Goal: Transaction & Acquisition: Purchase product/service

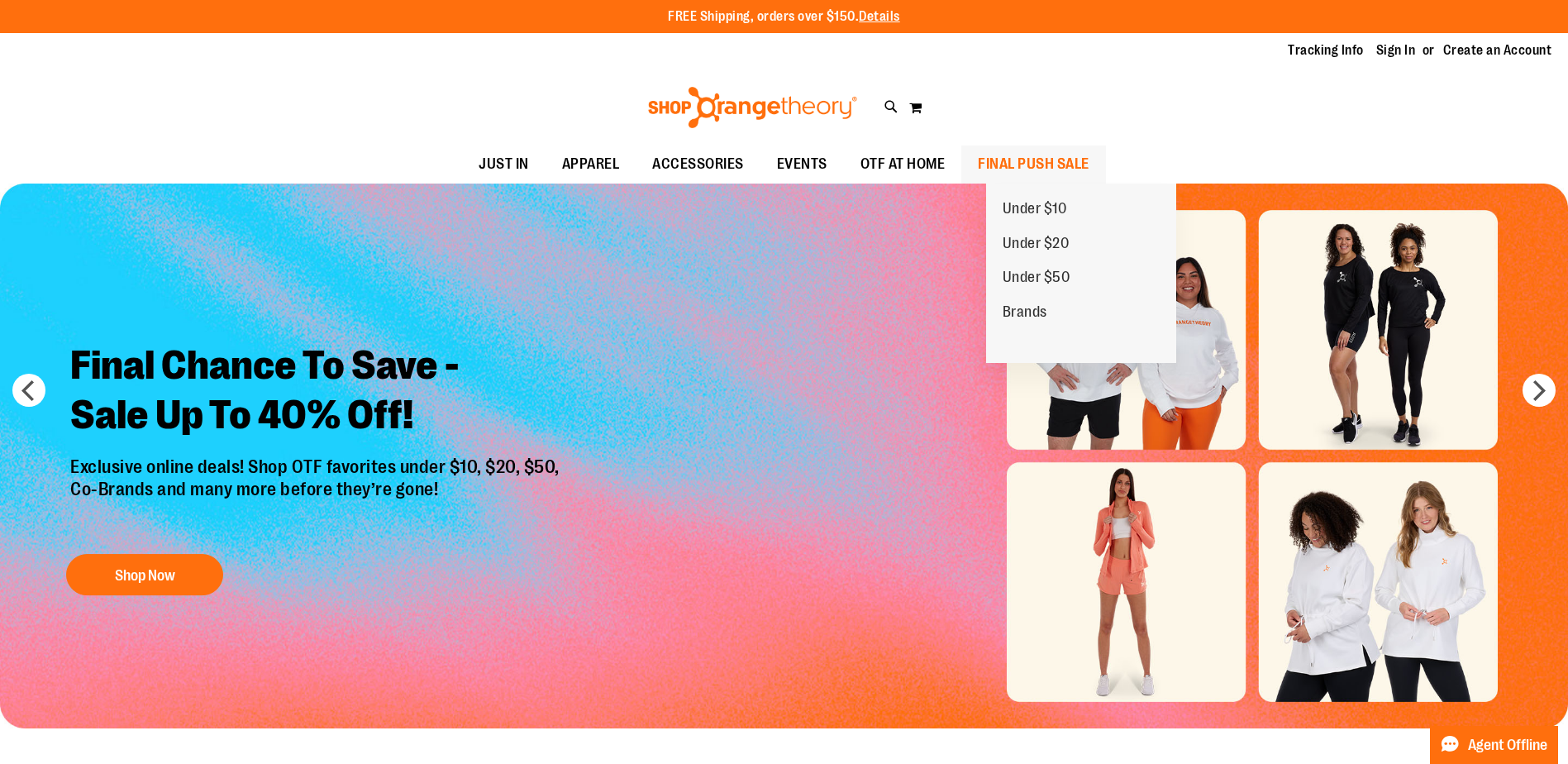
type input "**********"
click at [1019, 165] on span "FINAL PUSH SALE" at bounding box center [1034, 164] width 111 height 37
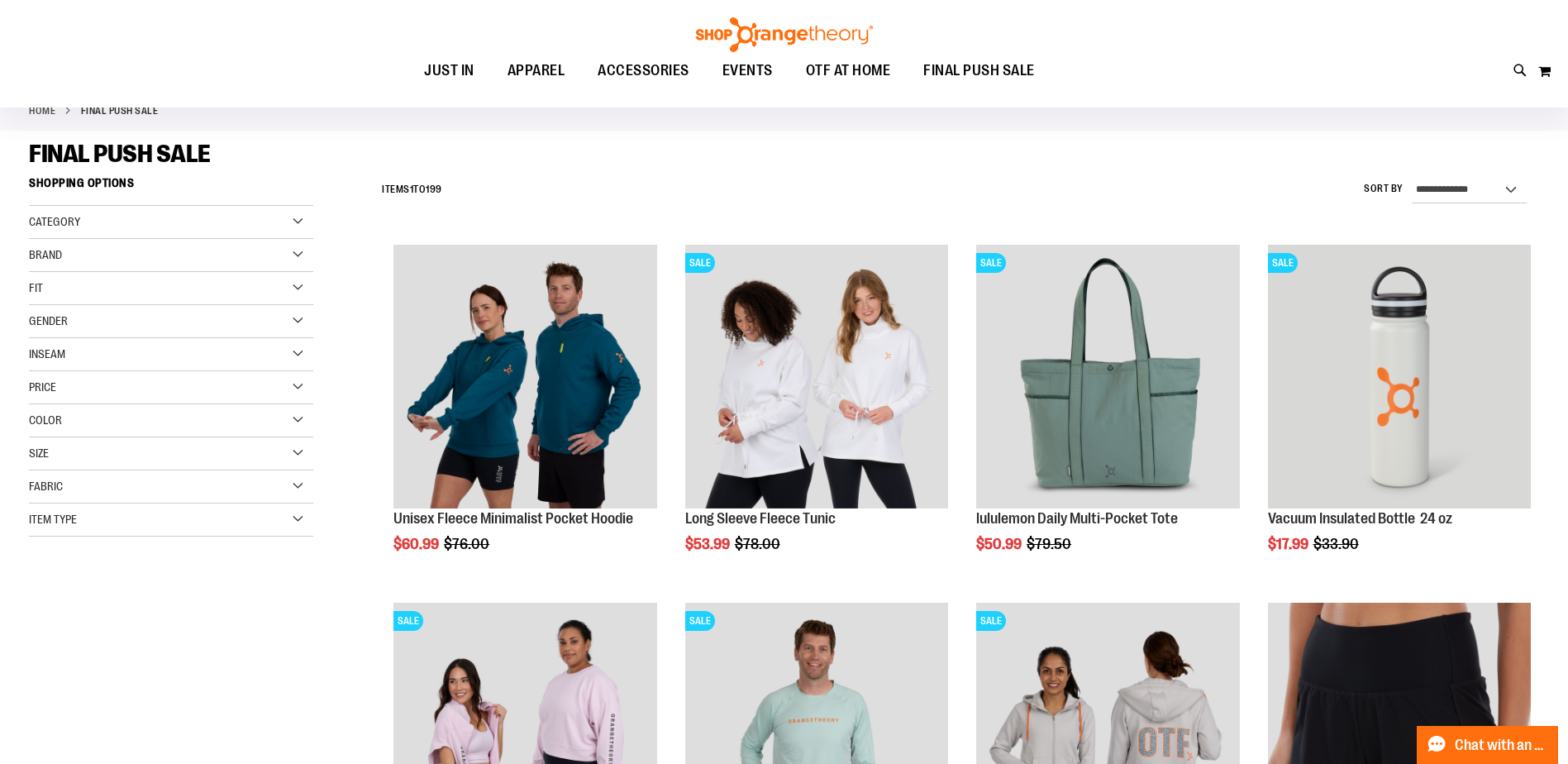
scroll to position [81, 0]
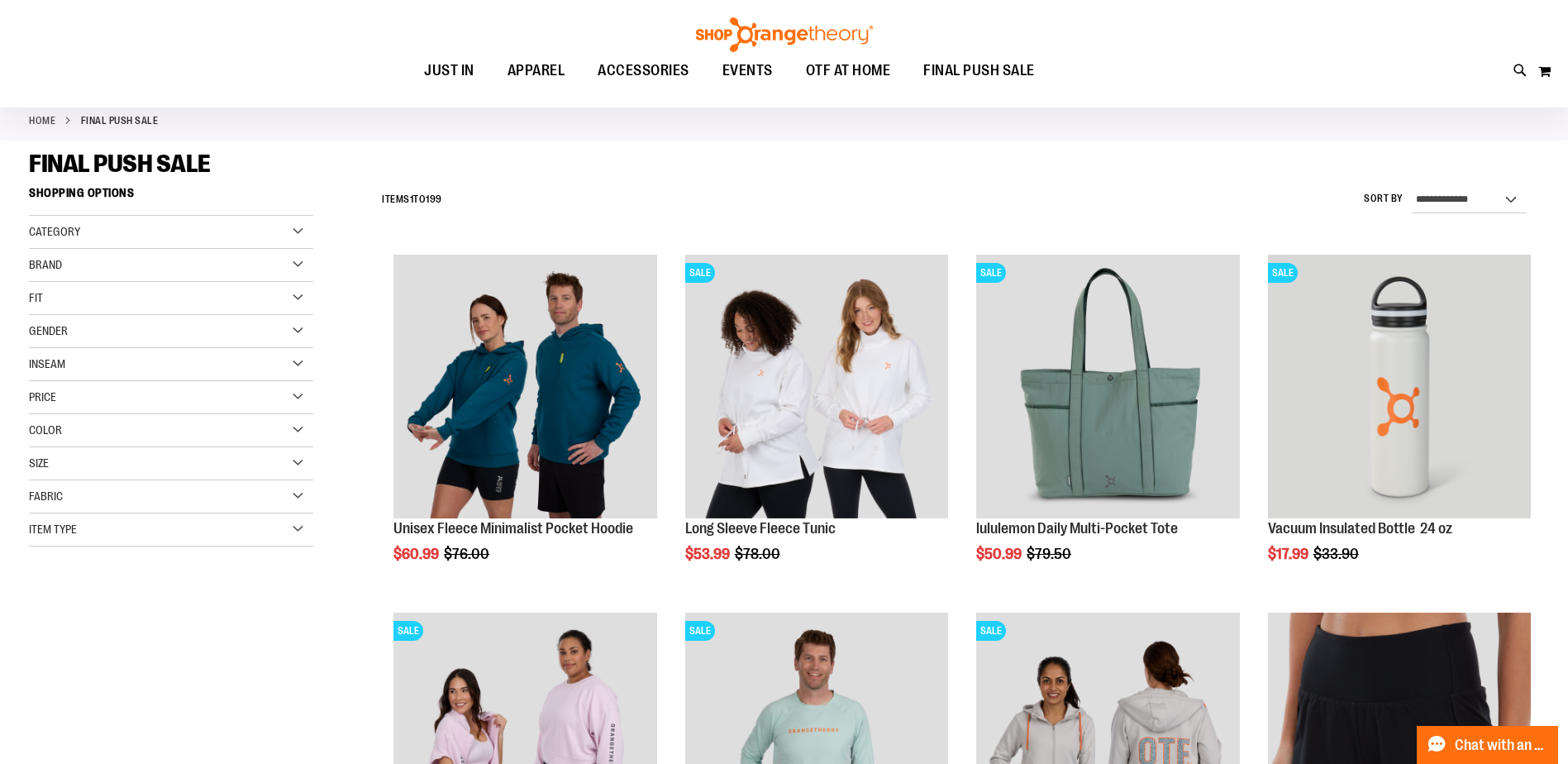
type input "**********"
click at [297, 227] on div "Category" at bounding box center [171, 233] width 284 height 33
click at [243, 398] on div "Fit" at bounding box center [171, 397] width 284 height 33
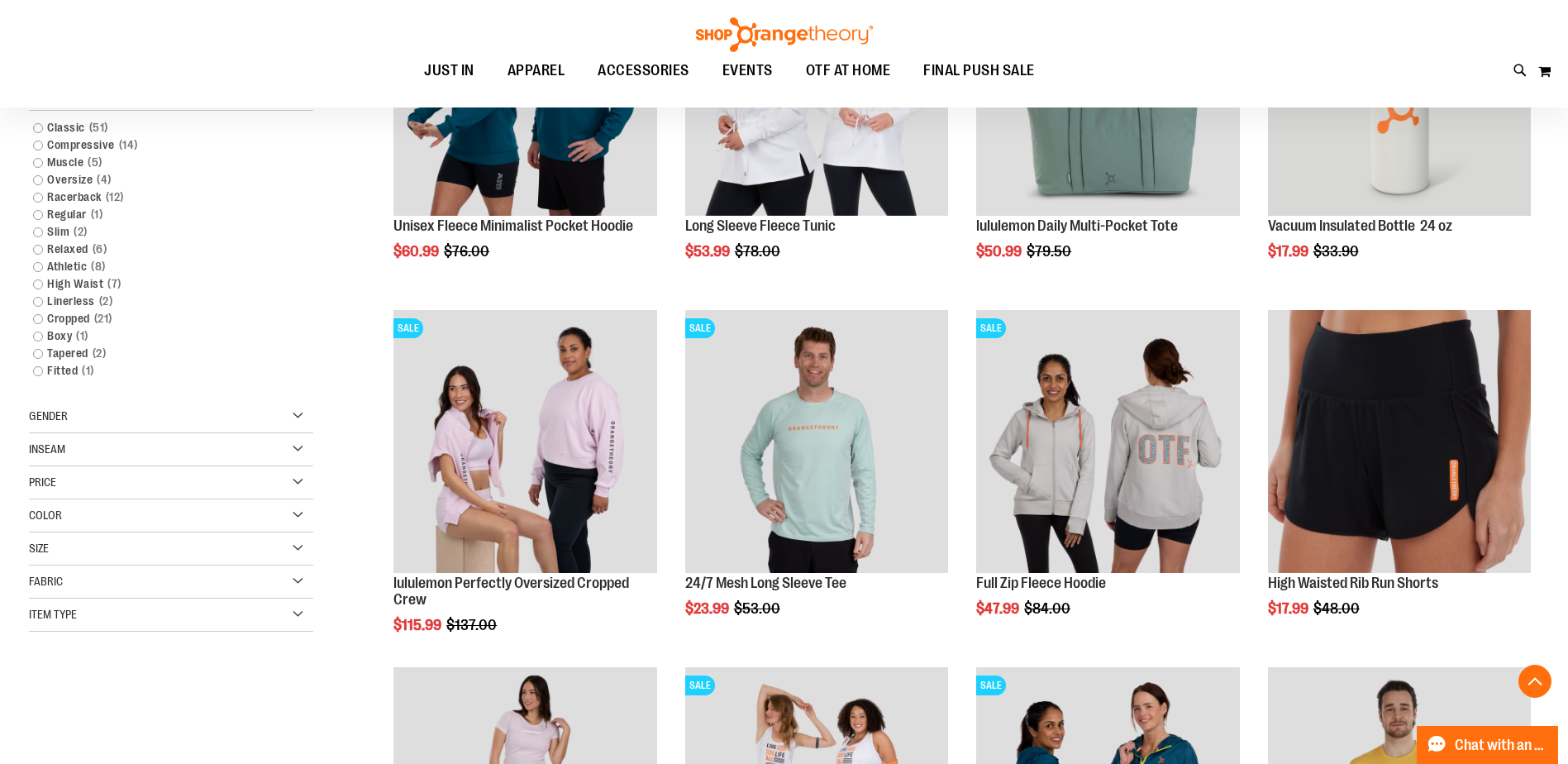
scroll to position [385, 0]
click at [263, 615] on div "Item Type" at bounding box center [171, 614] width 284 height 33
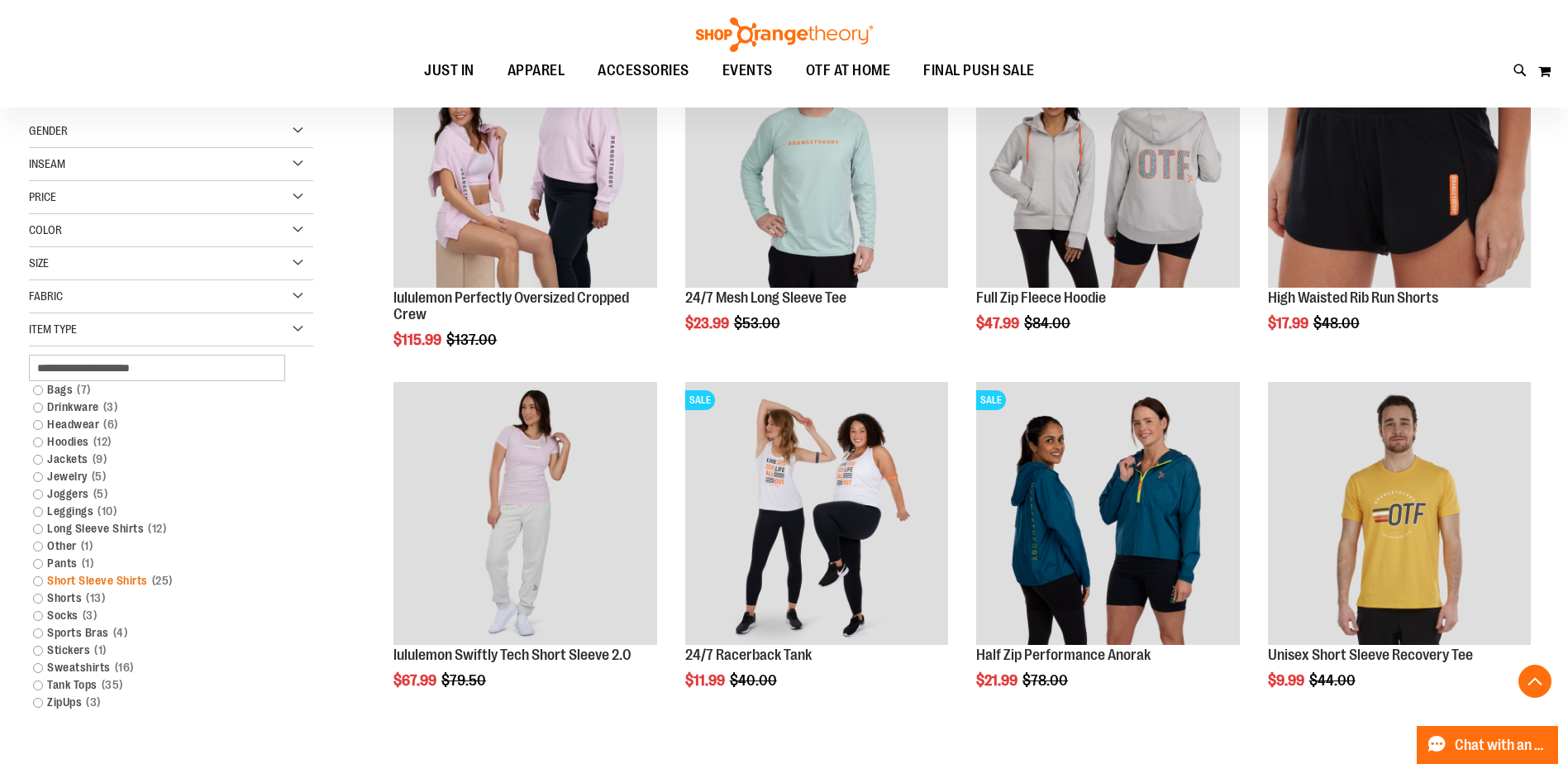
scroll to position [688, 0]
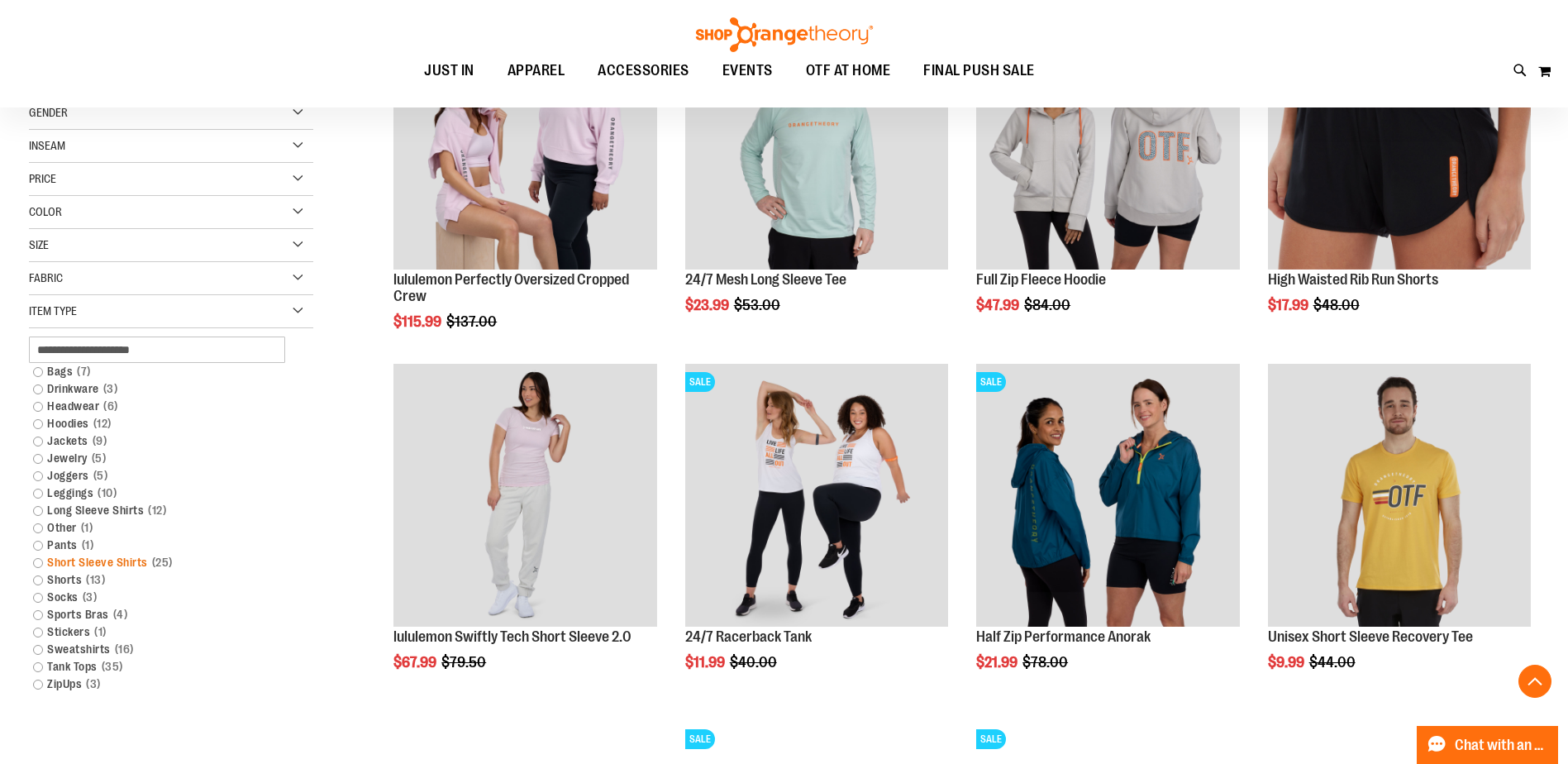
click at [112, 564] on link "Short Sleeve Shirts 25 items" at bounding box center [161, 562] width 273 height 17
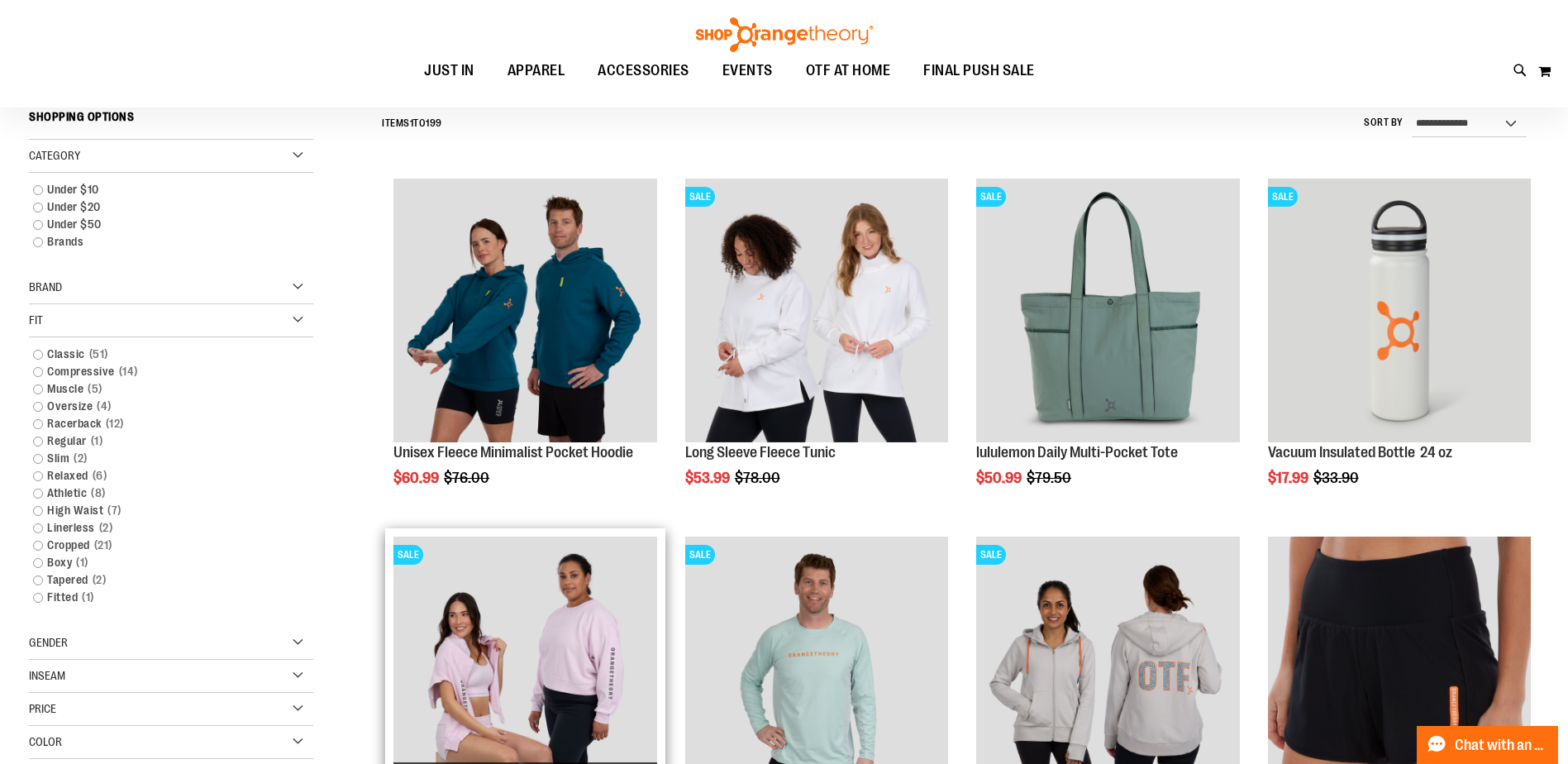
scroll to position [154, 0]
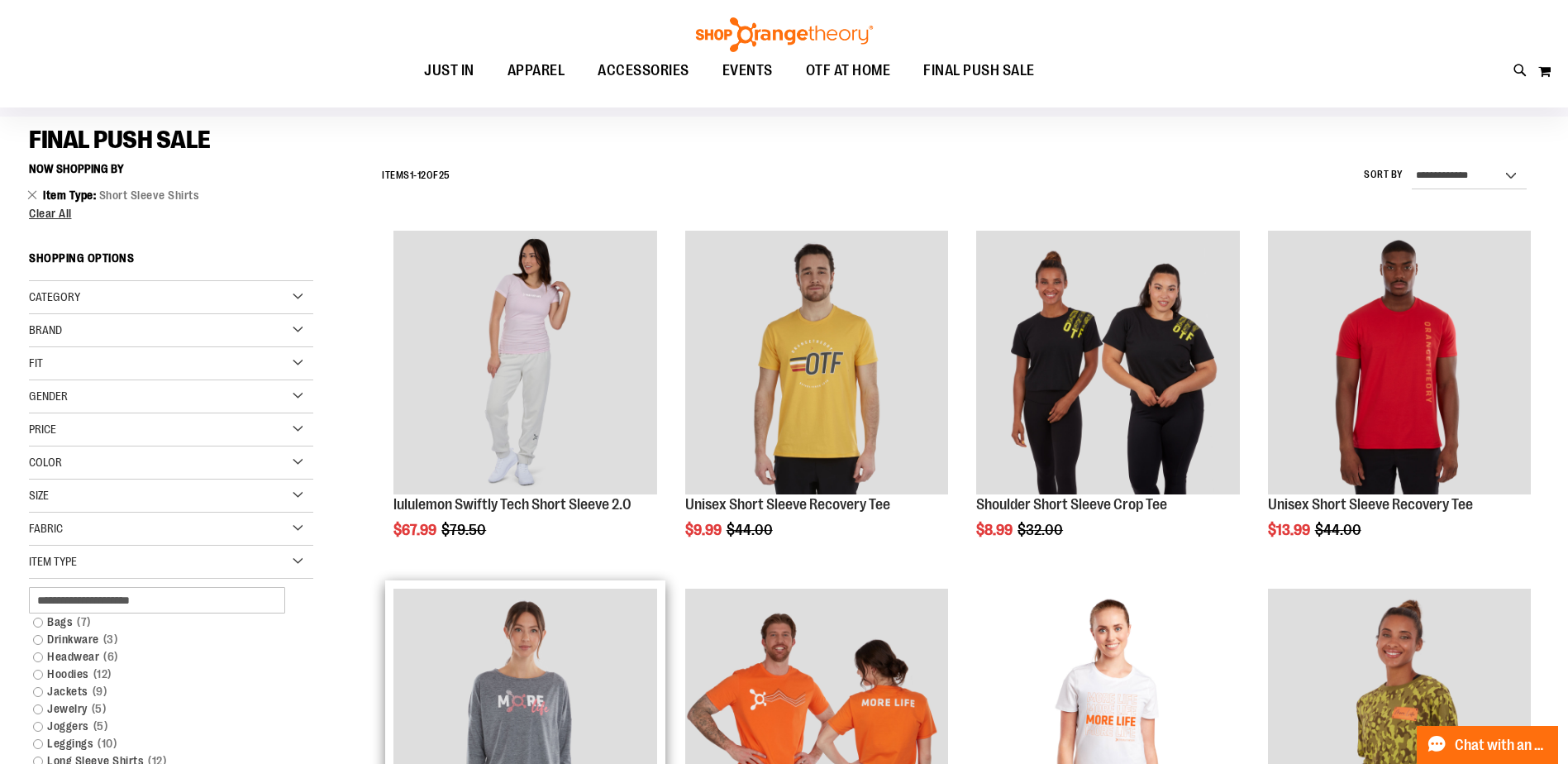
scroll to position [99, 0]
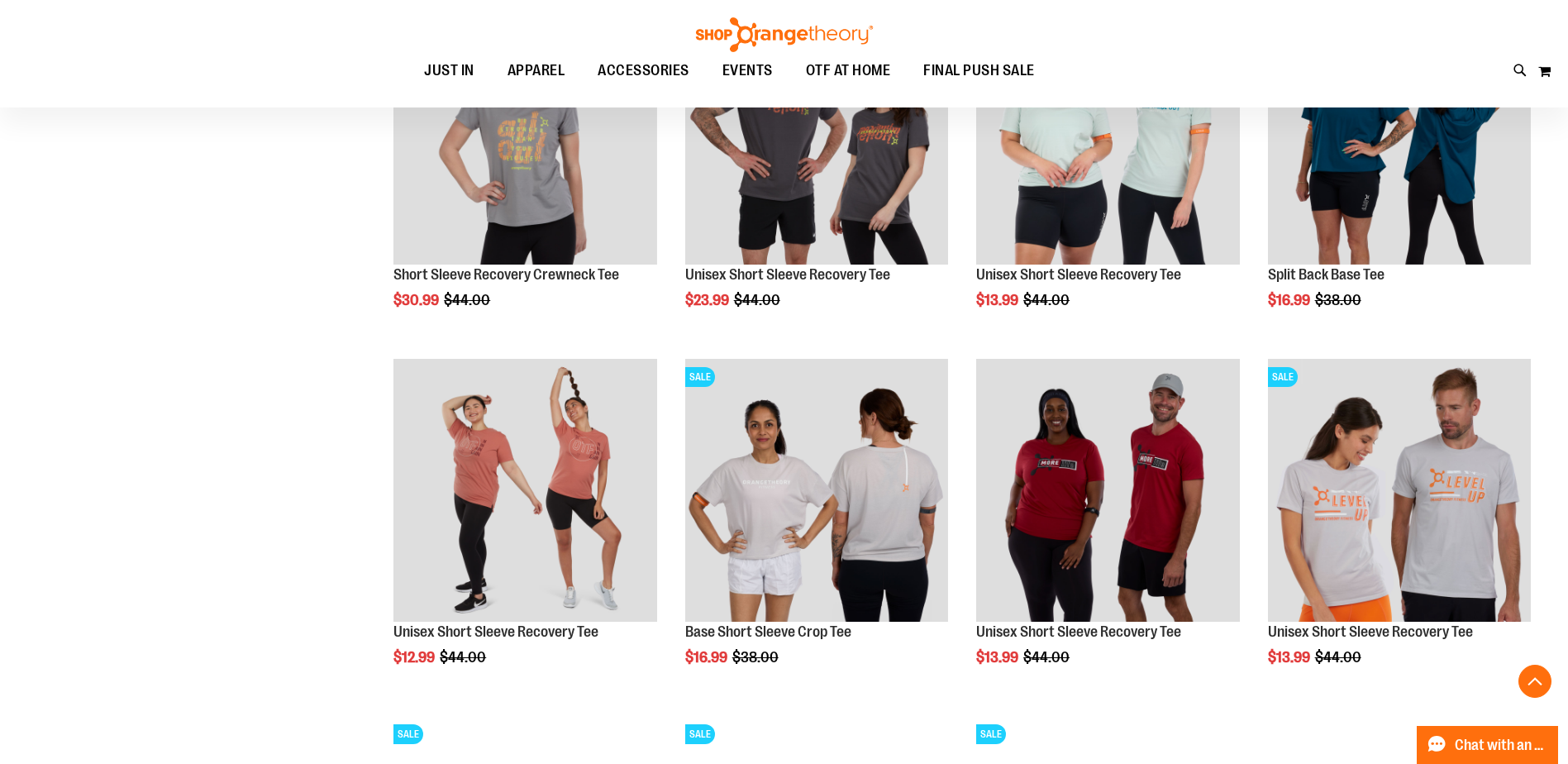
scroll to position [1422, 0]
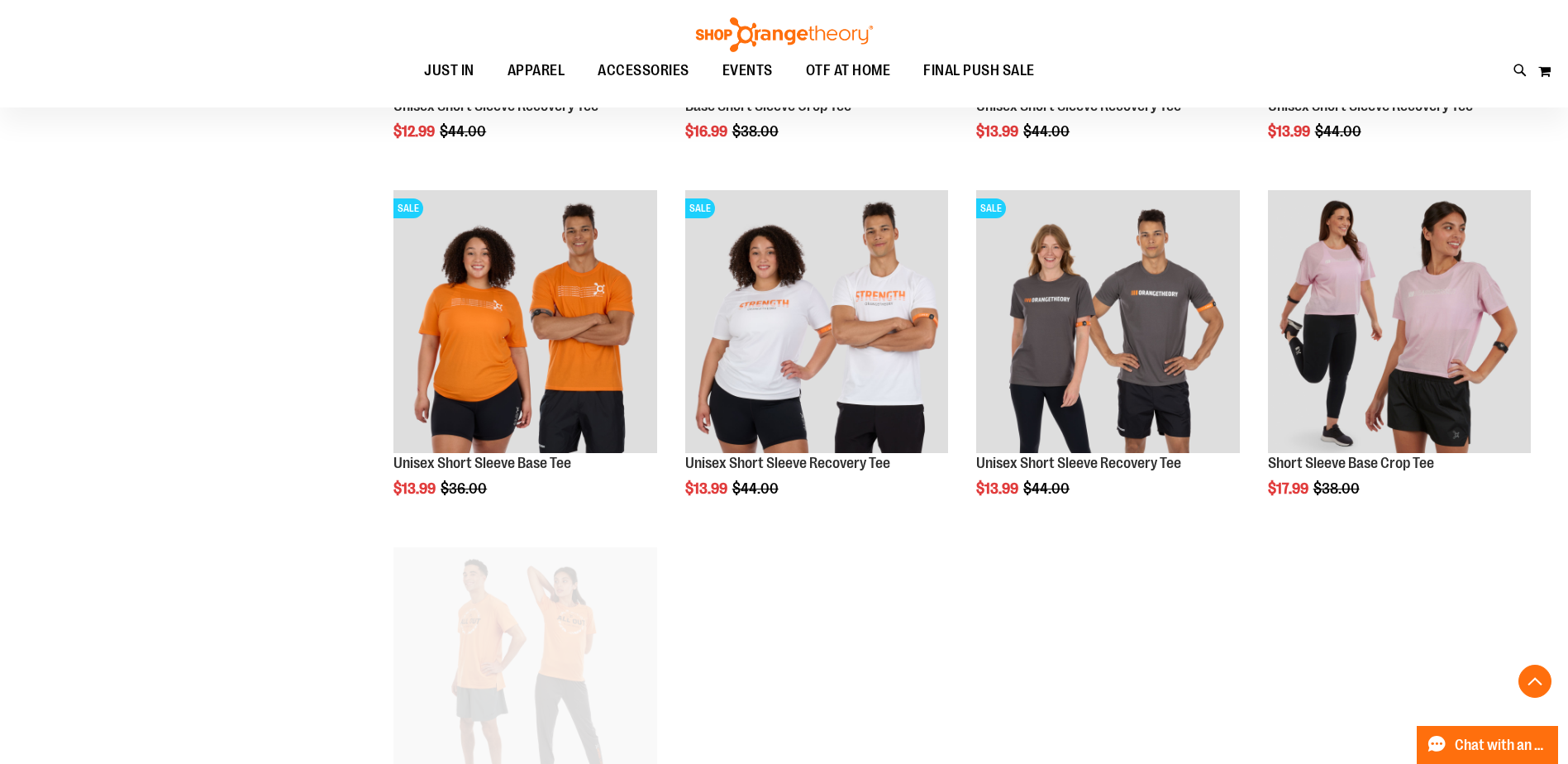
scroll to position [1973, 0]
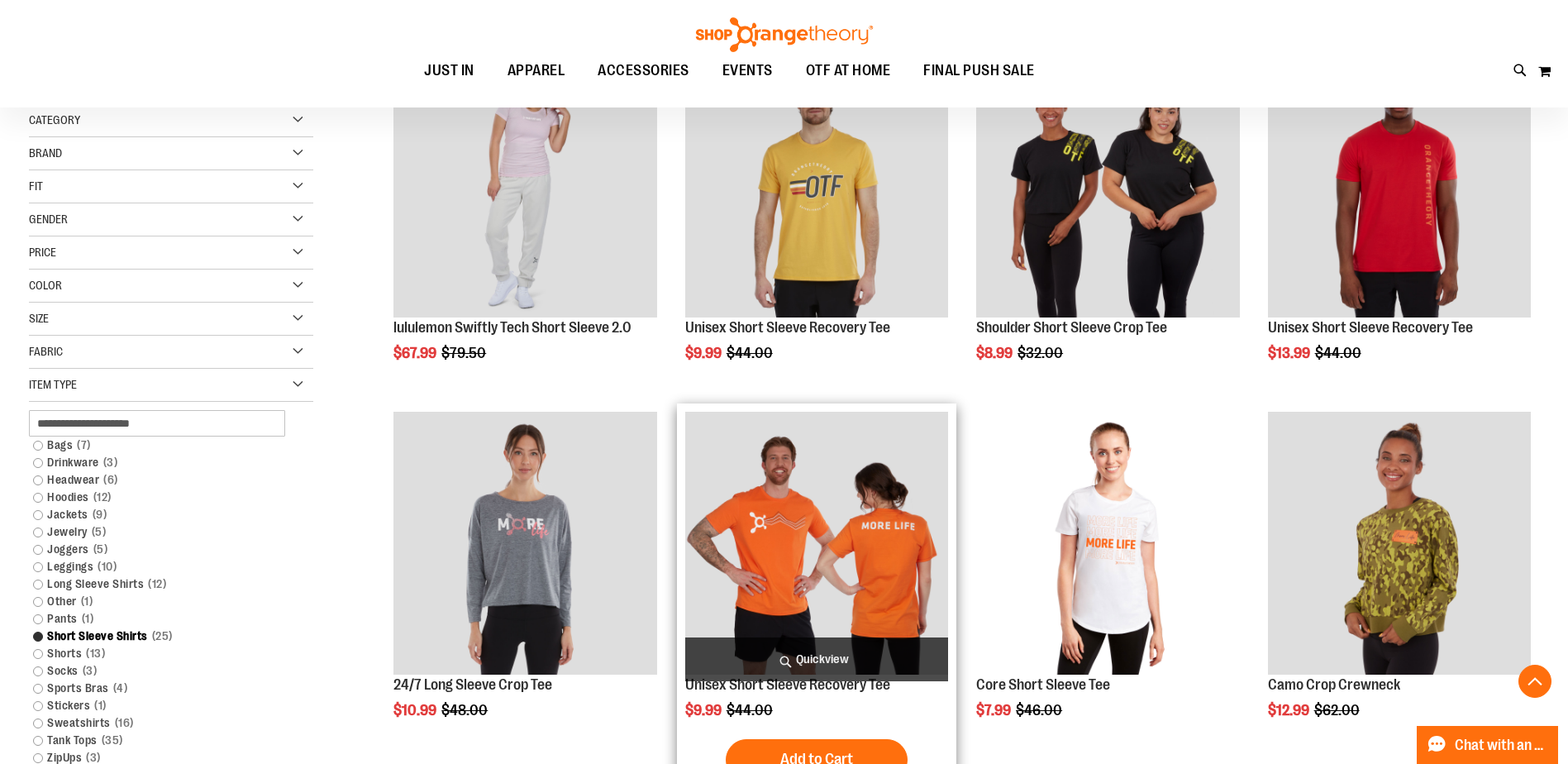
scroll to position [209, 0]
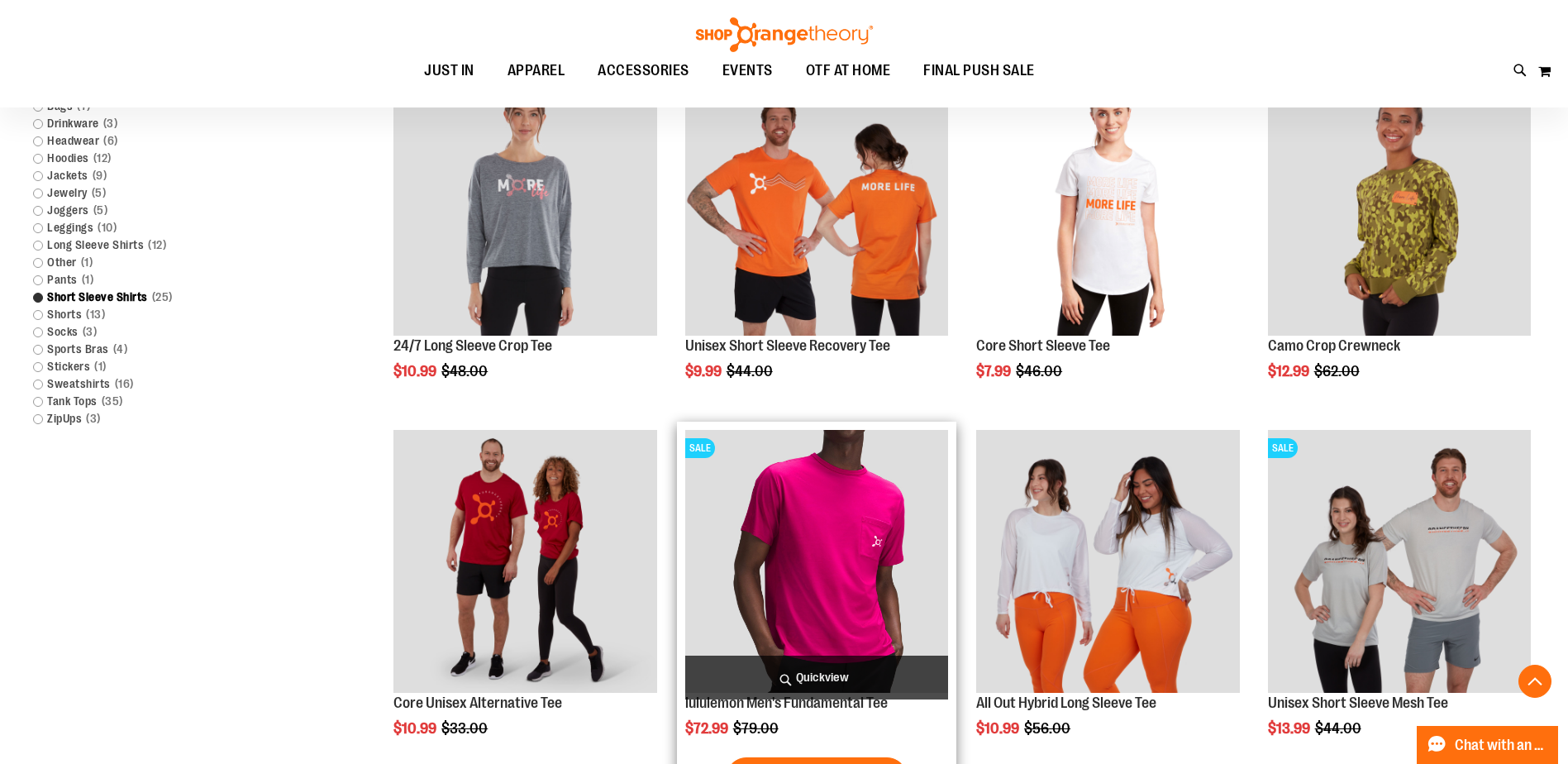
scroll to position [623, 0]
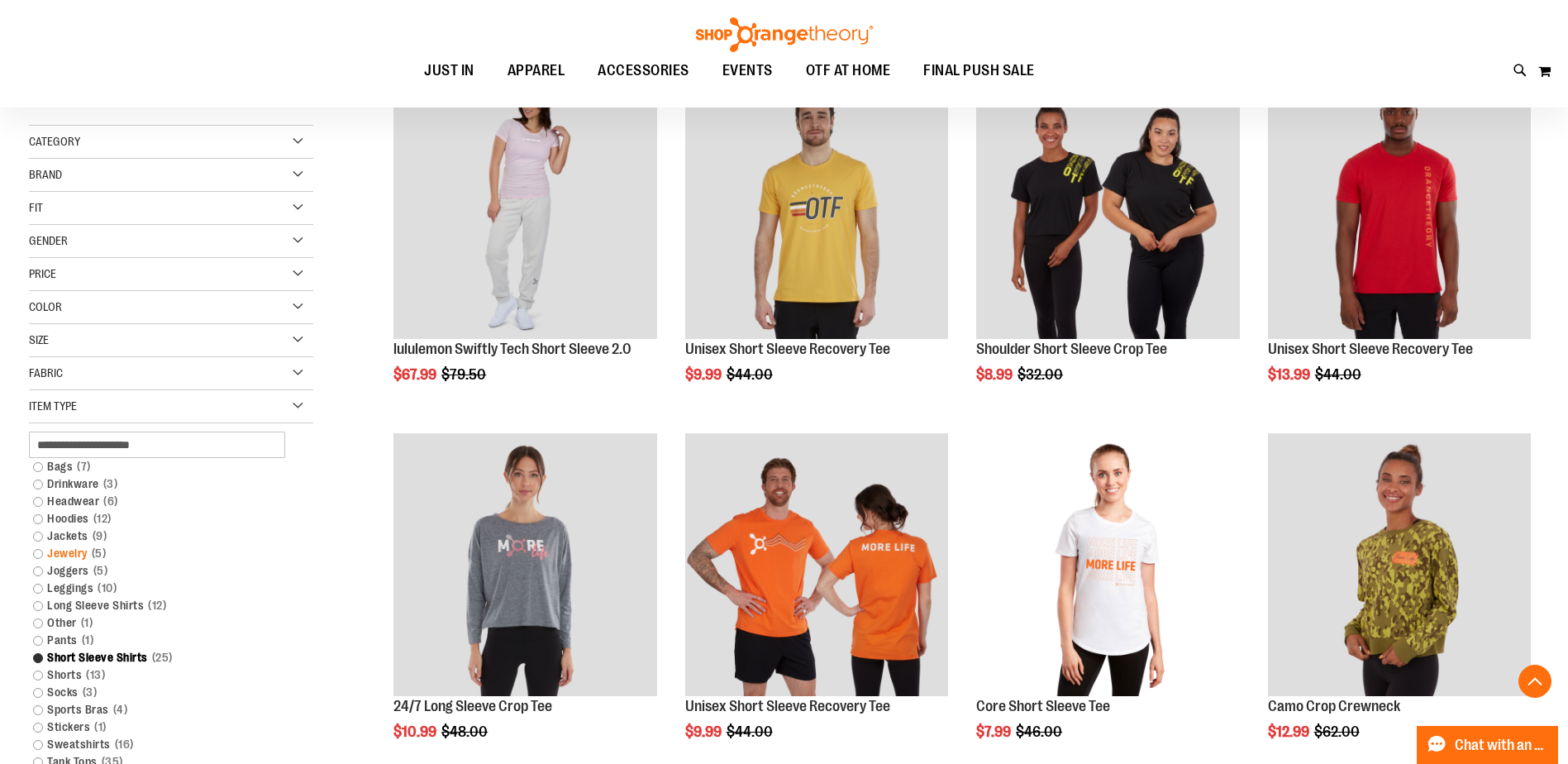
scroll to position [319, 0]
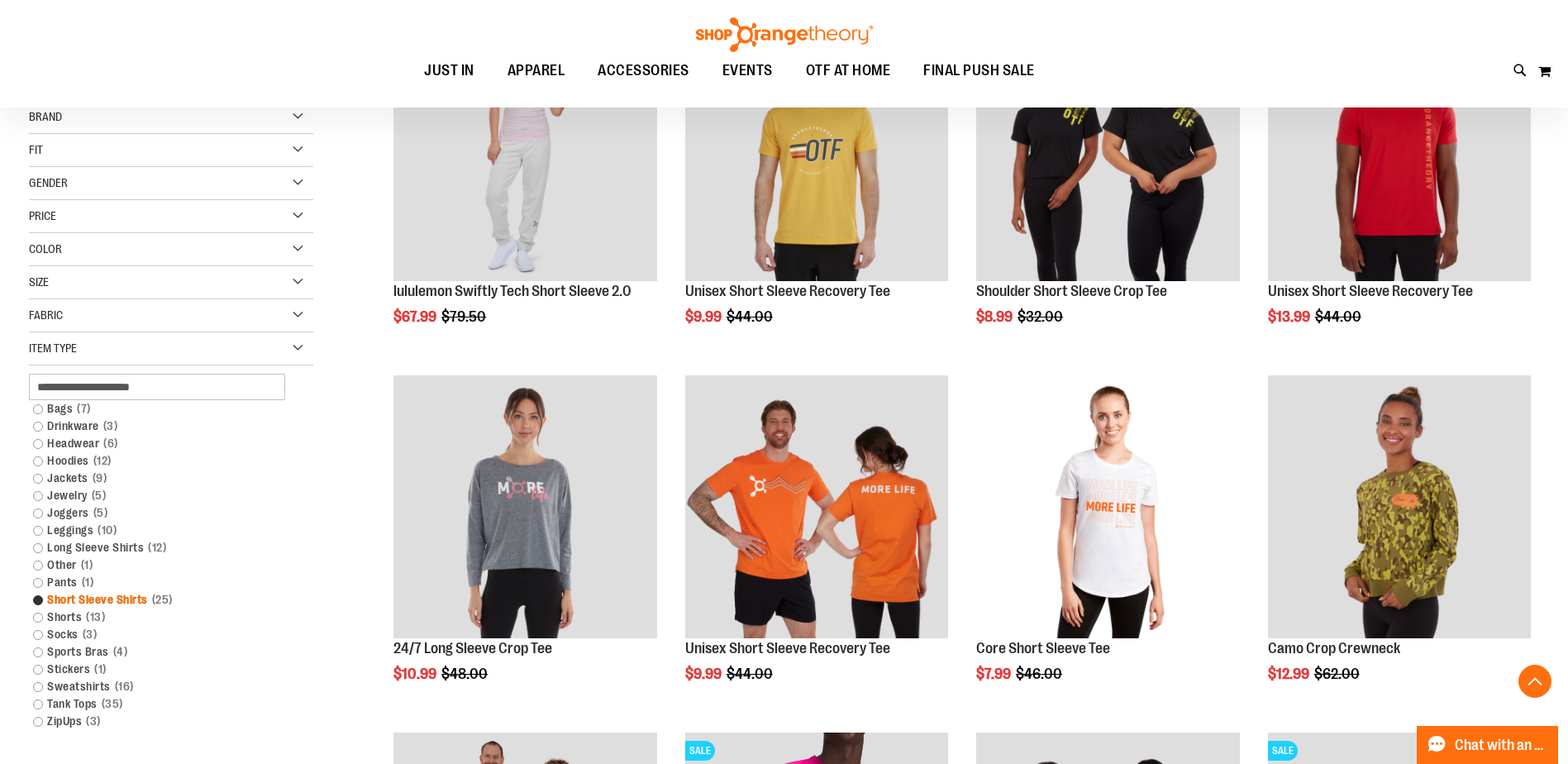
click at [37, 597] on link "Short Sleeve Shirts 25 items" at bounding box center [161, 599] width 273 height 17
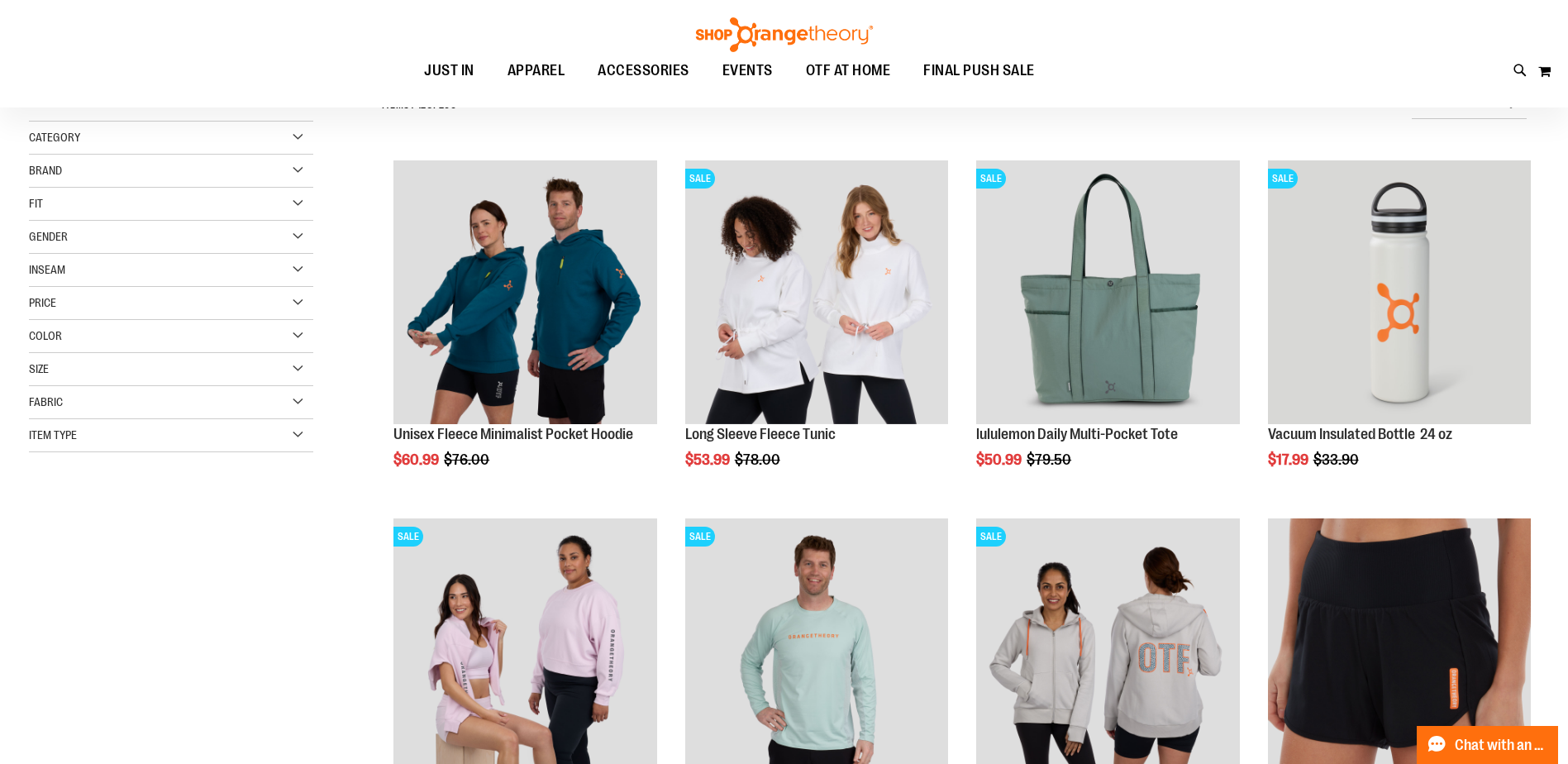
scroll to position [319, 0]
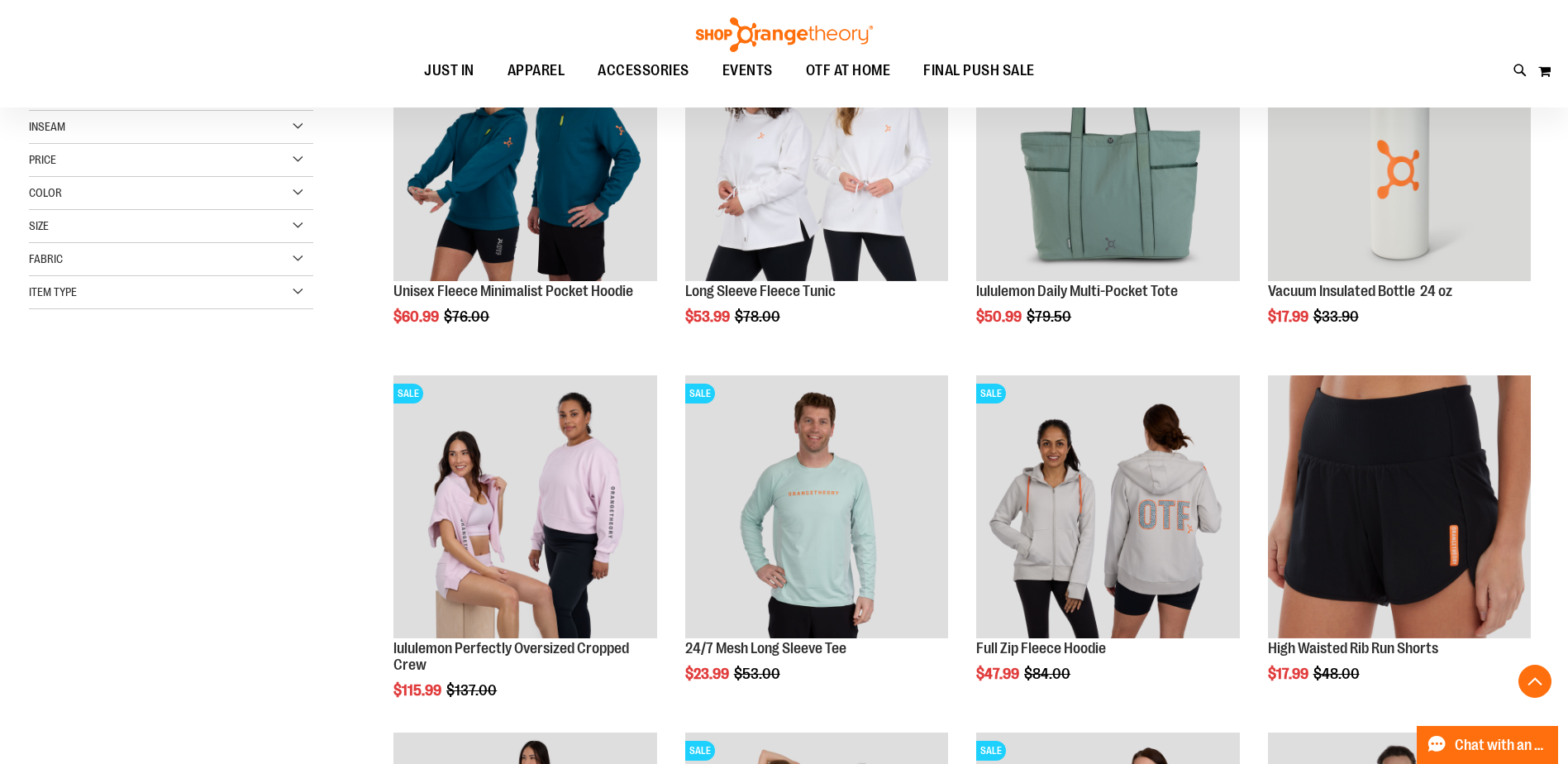
click at [162, 295] on div "Item Type" at bounding box center [171, 293] width 284 height 33
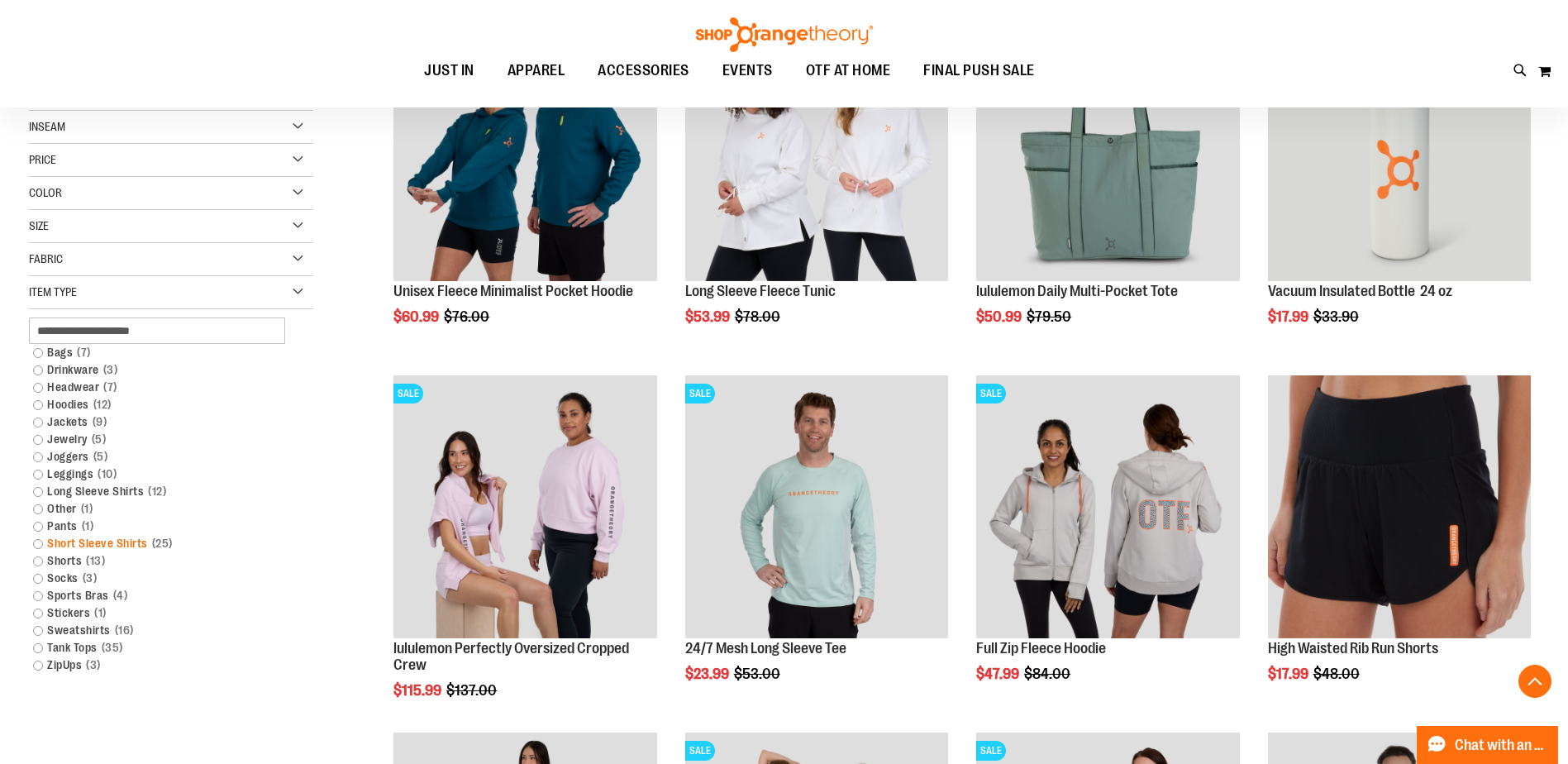
click at [119, 540] on link "Short Sleeve Shirts 25 items" at bounding box center [161, 544] width 273 height 17
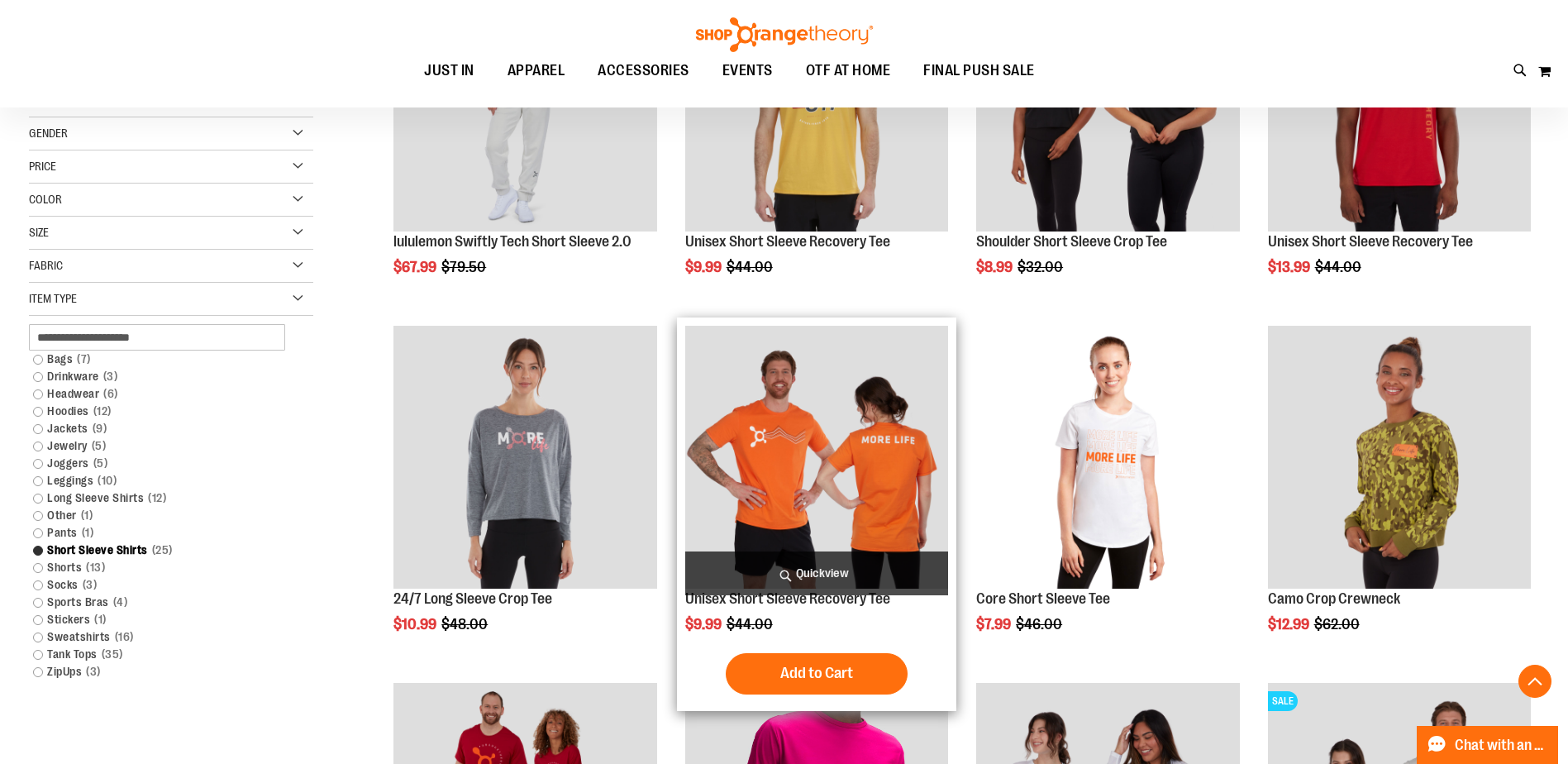
scroll to position [375, 0]
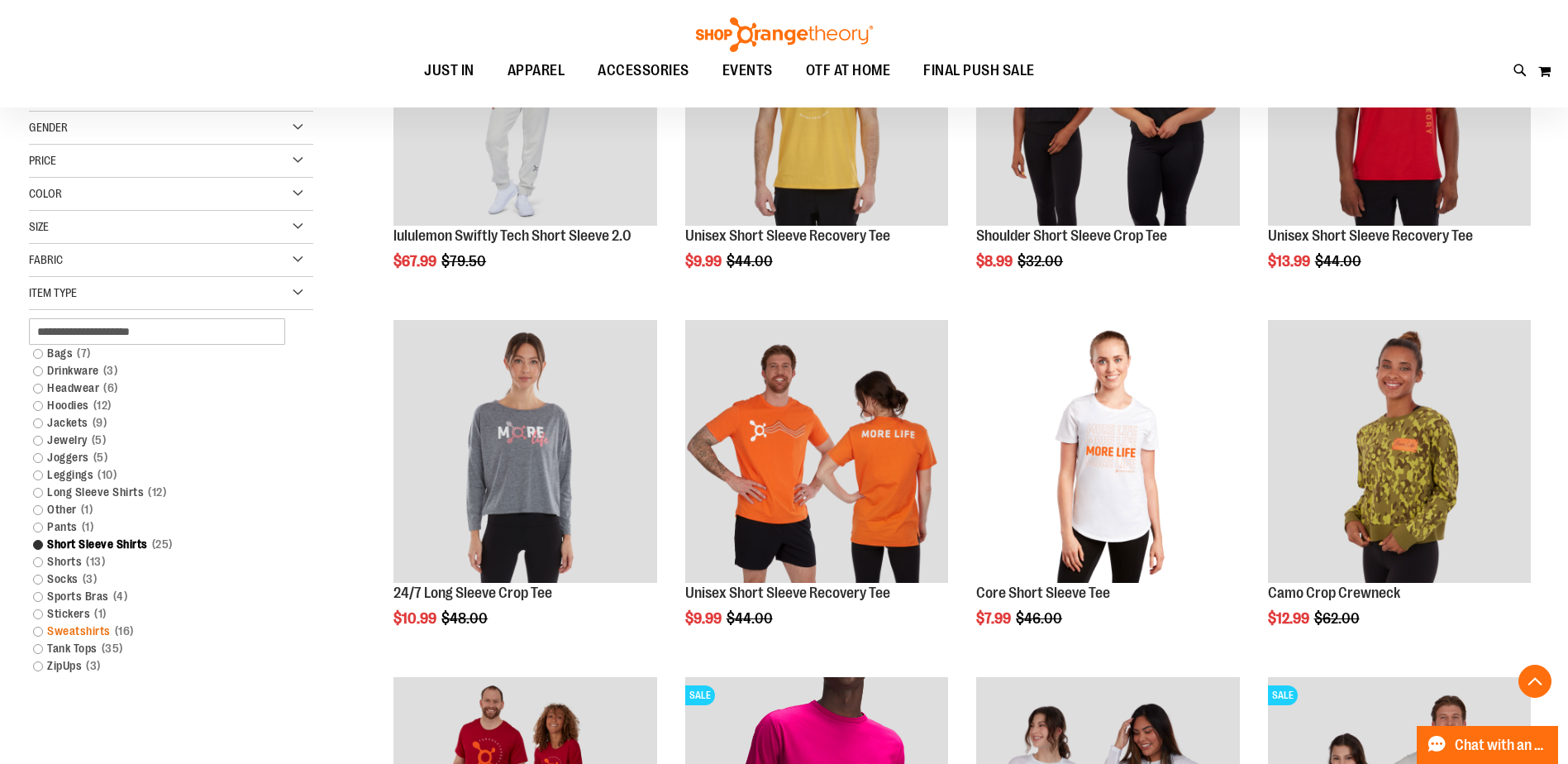
click at [37, 630] on link "Sweatshirts 16 items" at bounding box center [161, 631] width 273 height 17
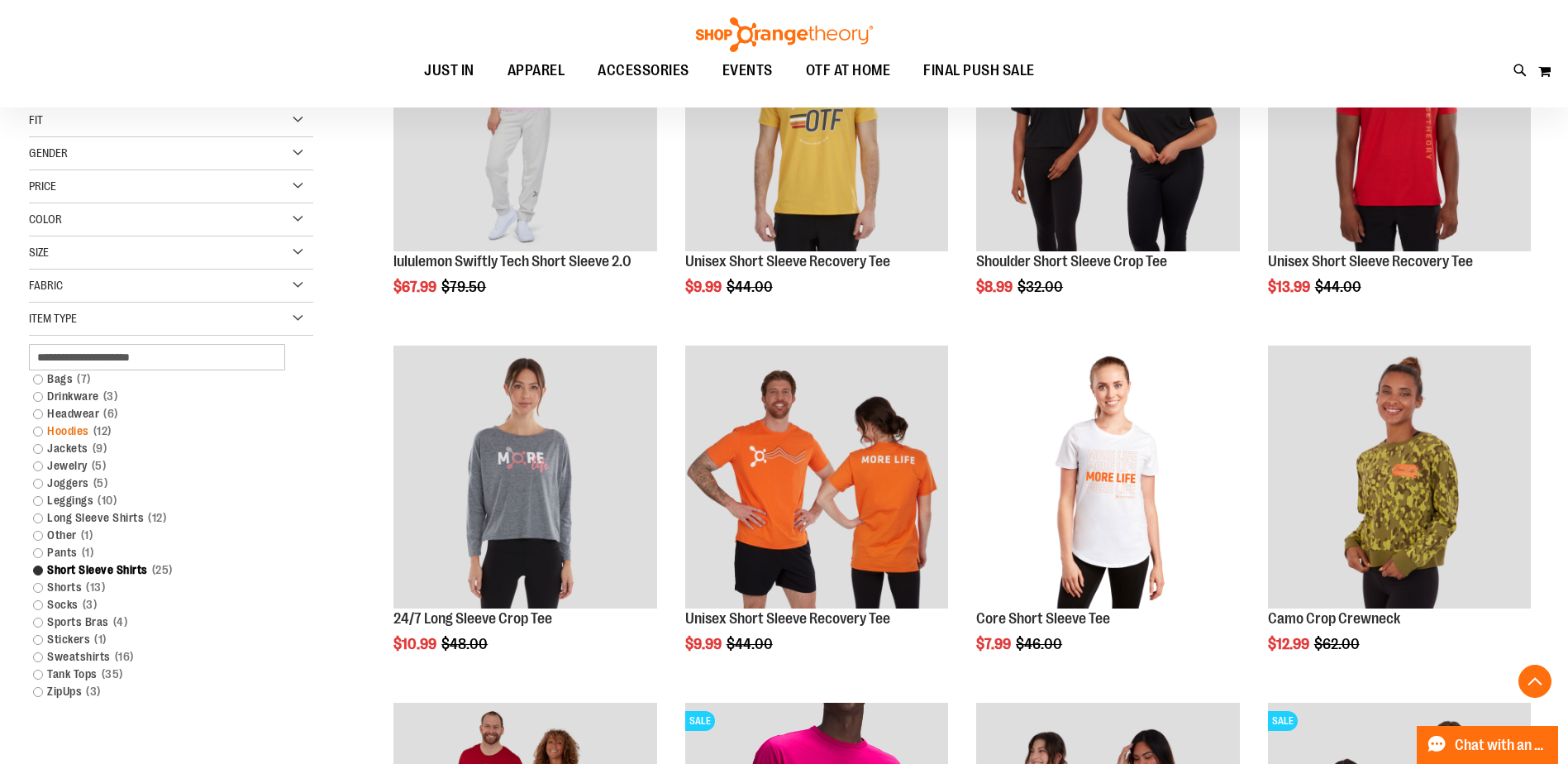
scroll to position [402, 0]
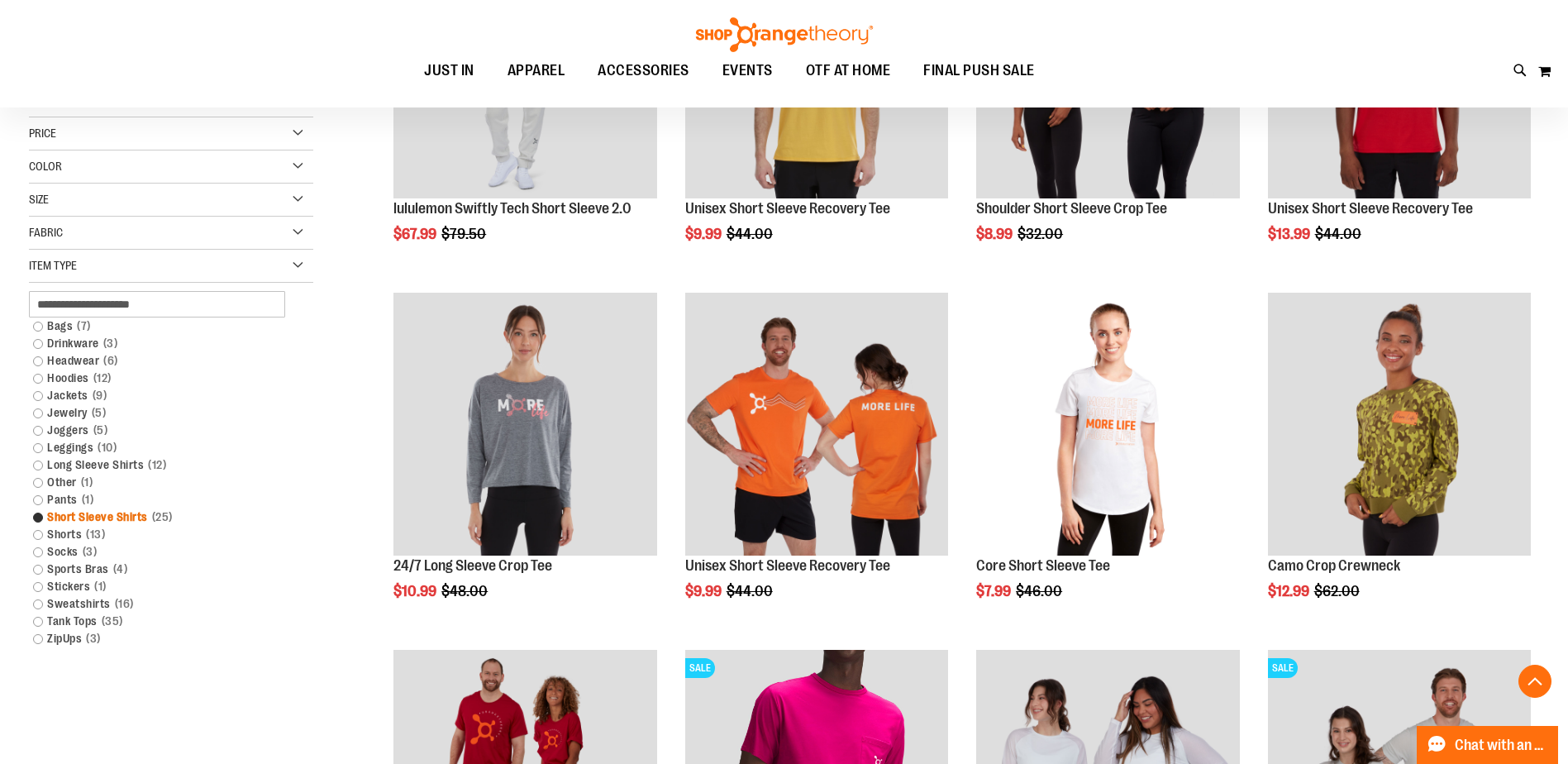
click at [35, 519] on link "Short Sleeve Shirts 25 items" at bounding box center [161, 517] width 273 height 17
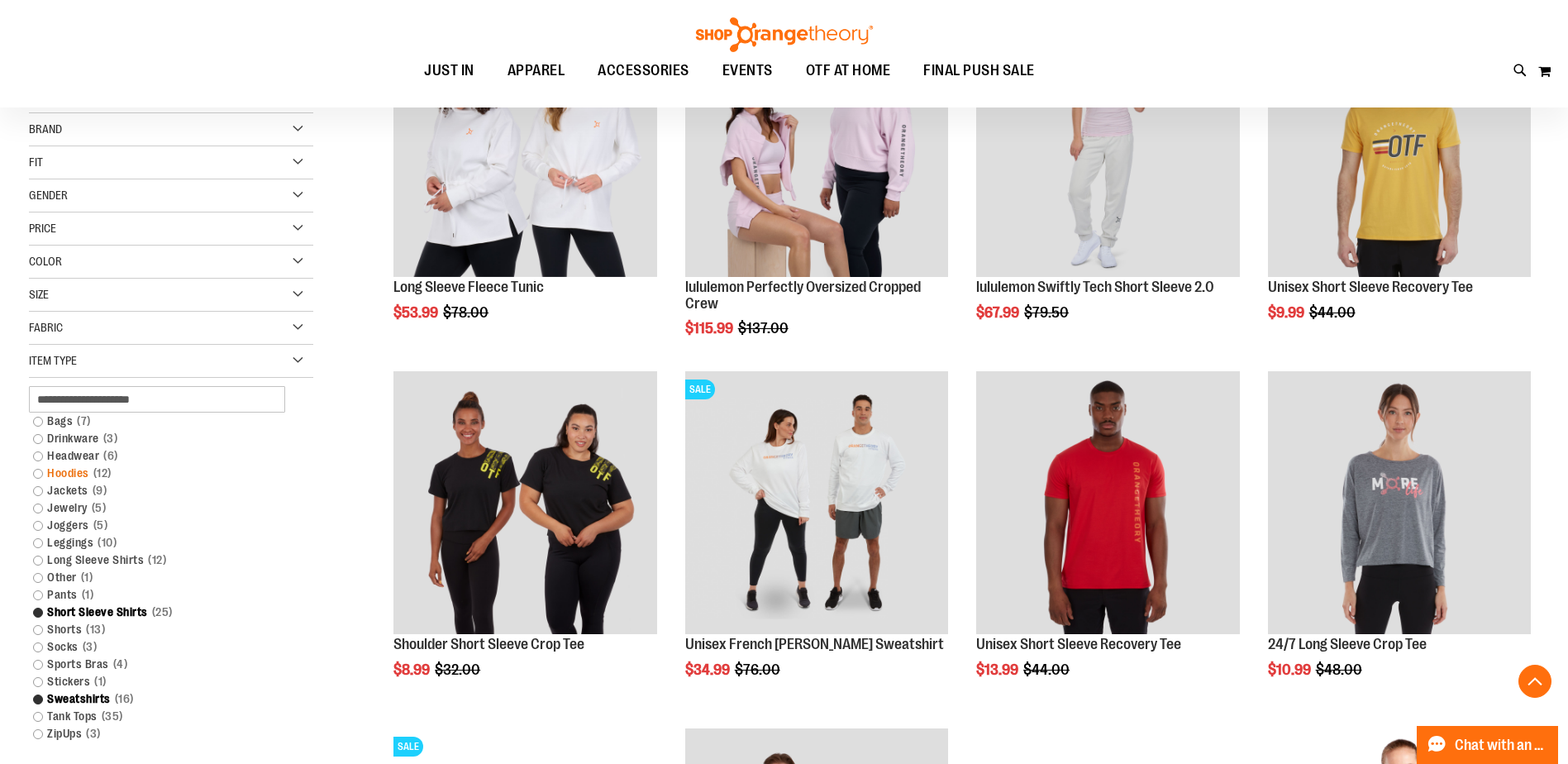
scroll to position [347, 0]
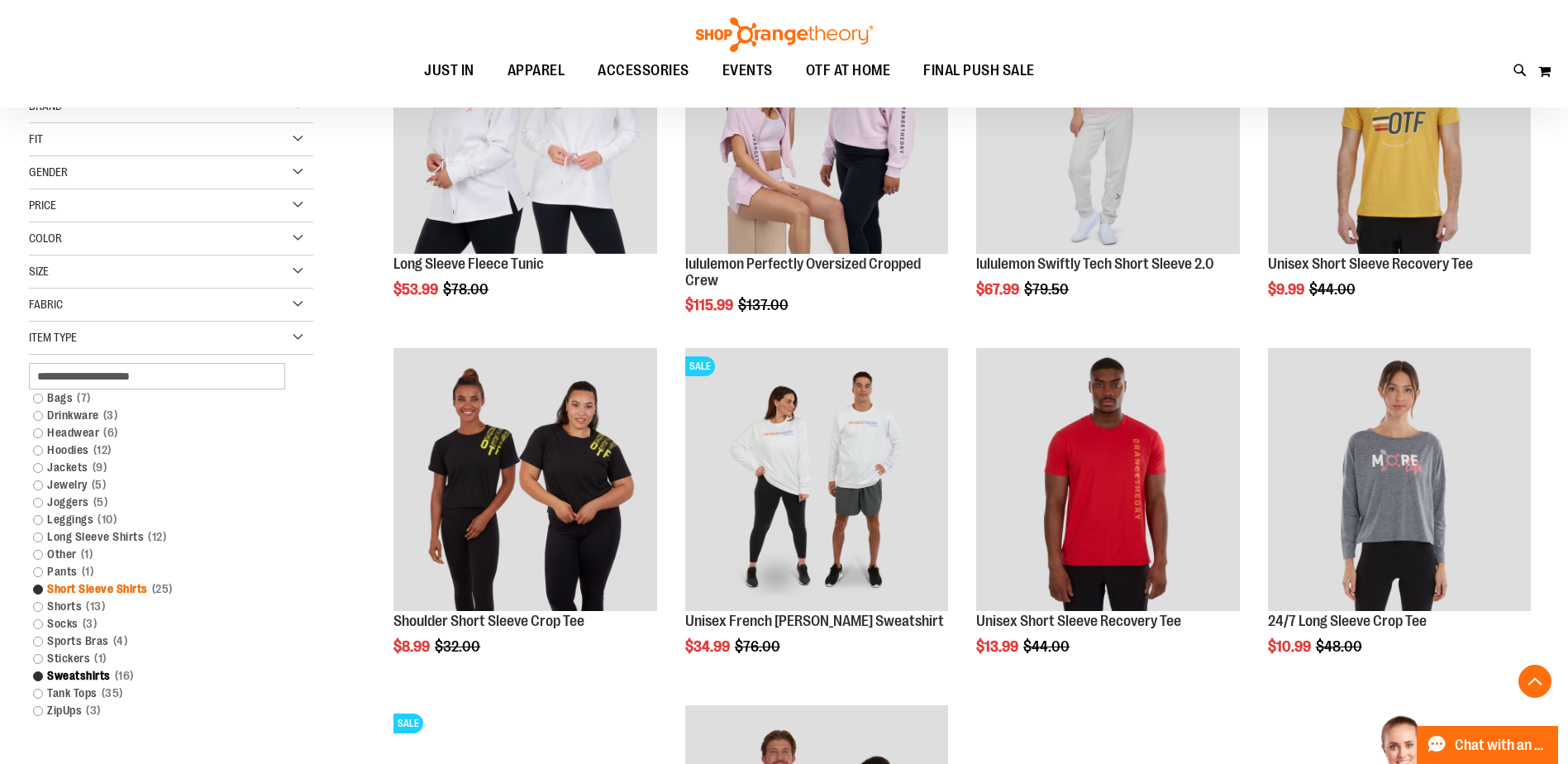
click at [38, 590] on link "Short Sleeve Shirts 25 items" at bounding box center [161, 589] width 273 height 17
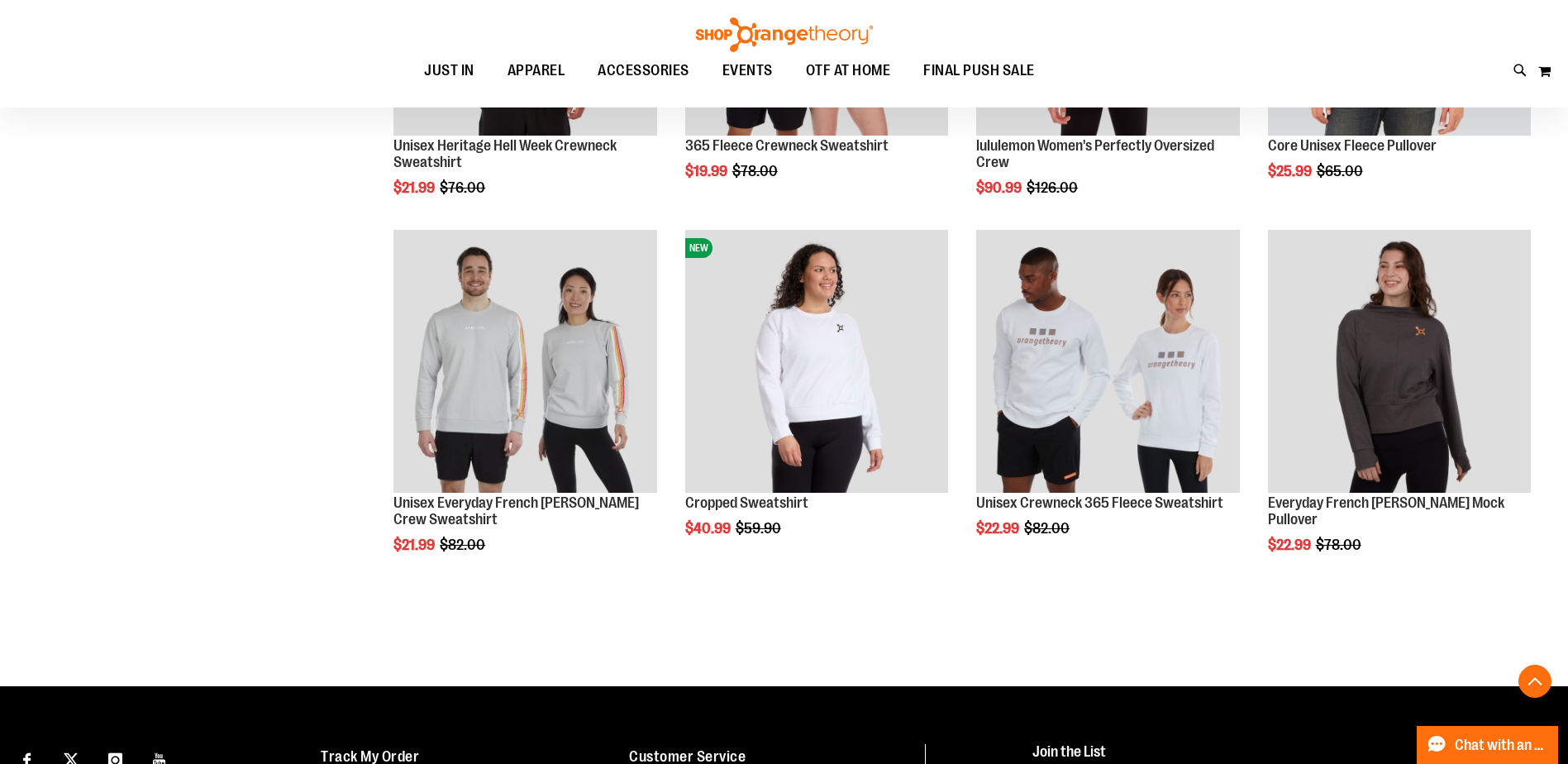
scroll to position [1174, 0]
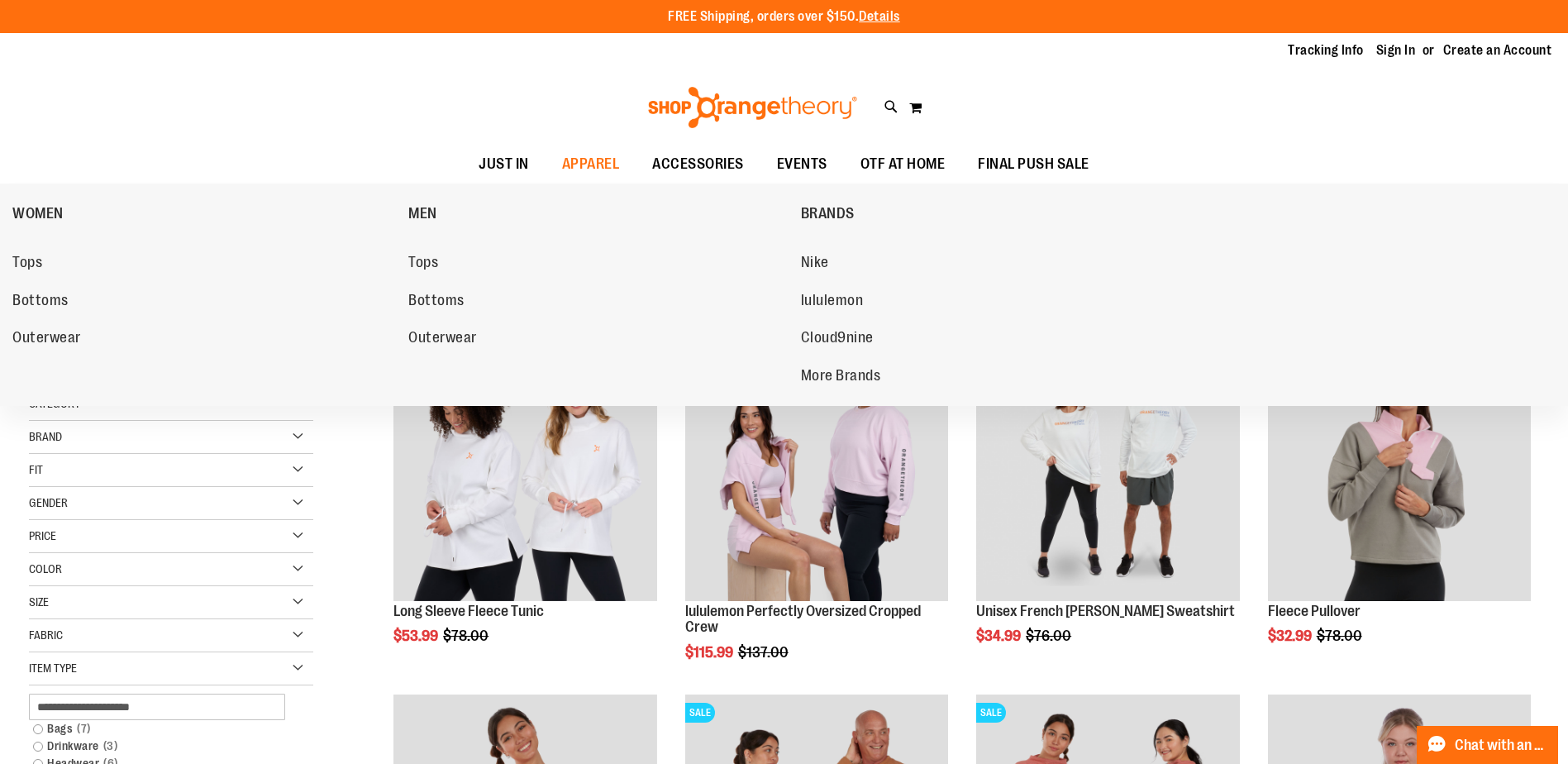
click at [39, 264] on span "Tops" at bounding box center [27, 264] width 30 height 21
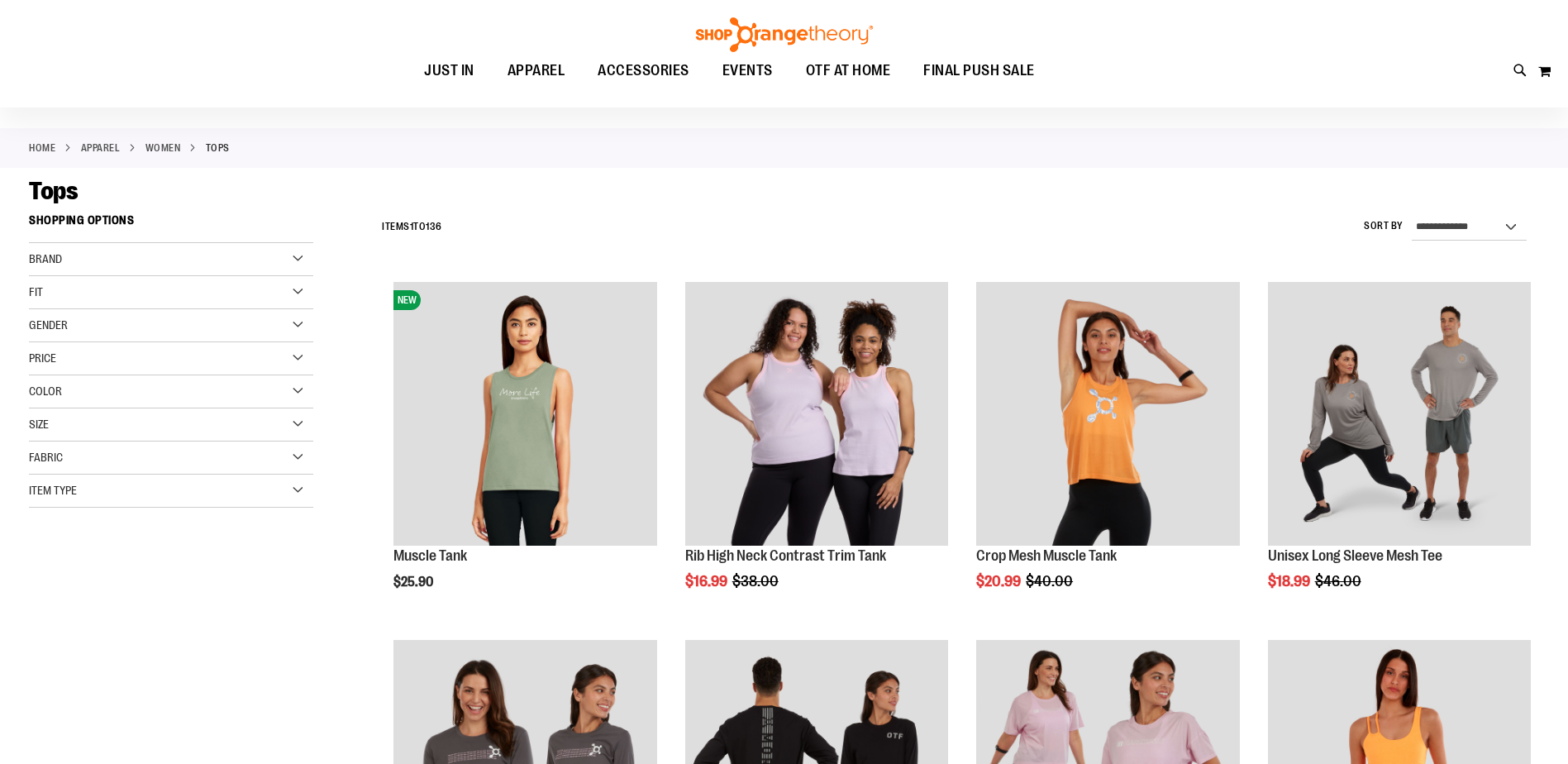
scroll to position [55, 0]
type input "**********"
click at [281, 488] on div "Item Type" at bounding box center [171, 491] width 284 height 33
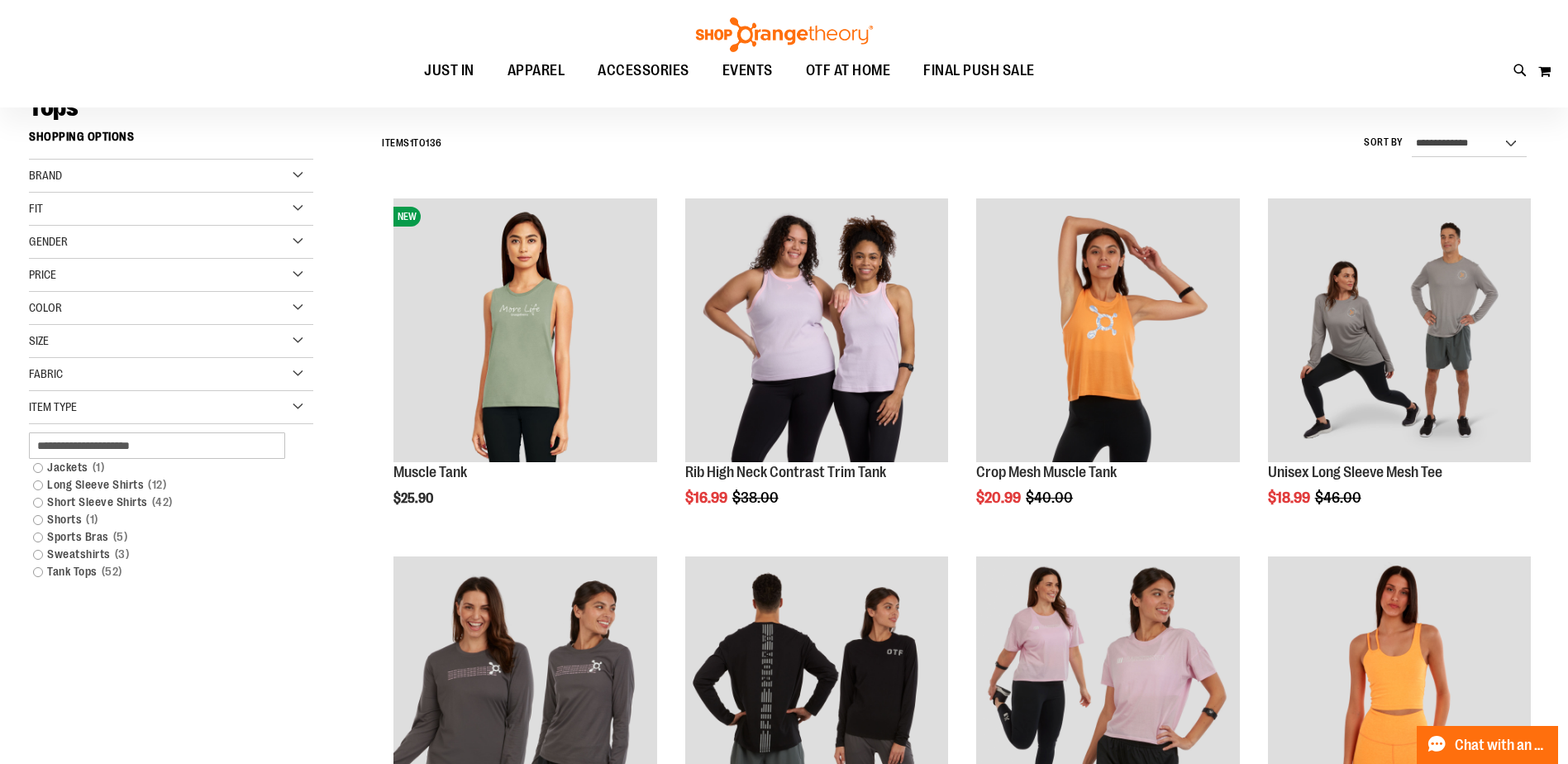
scroll to position [220, 0]
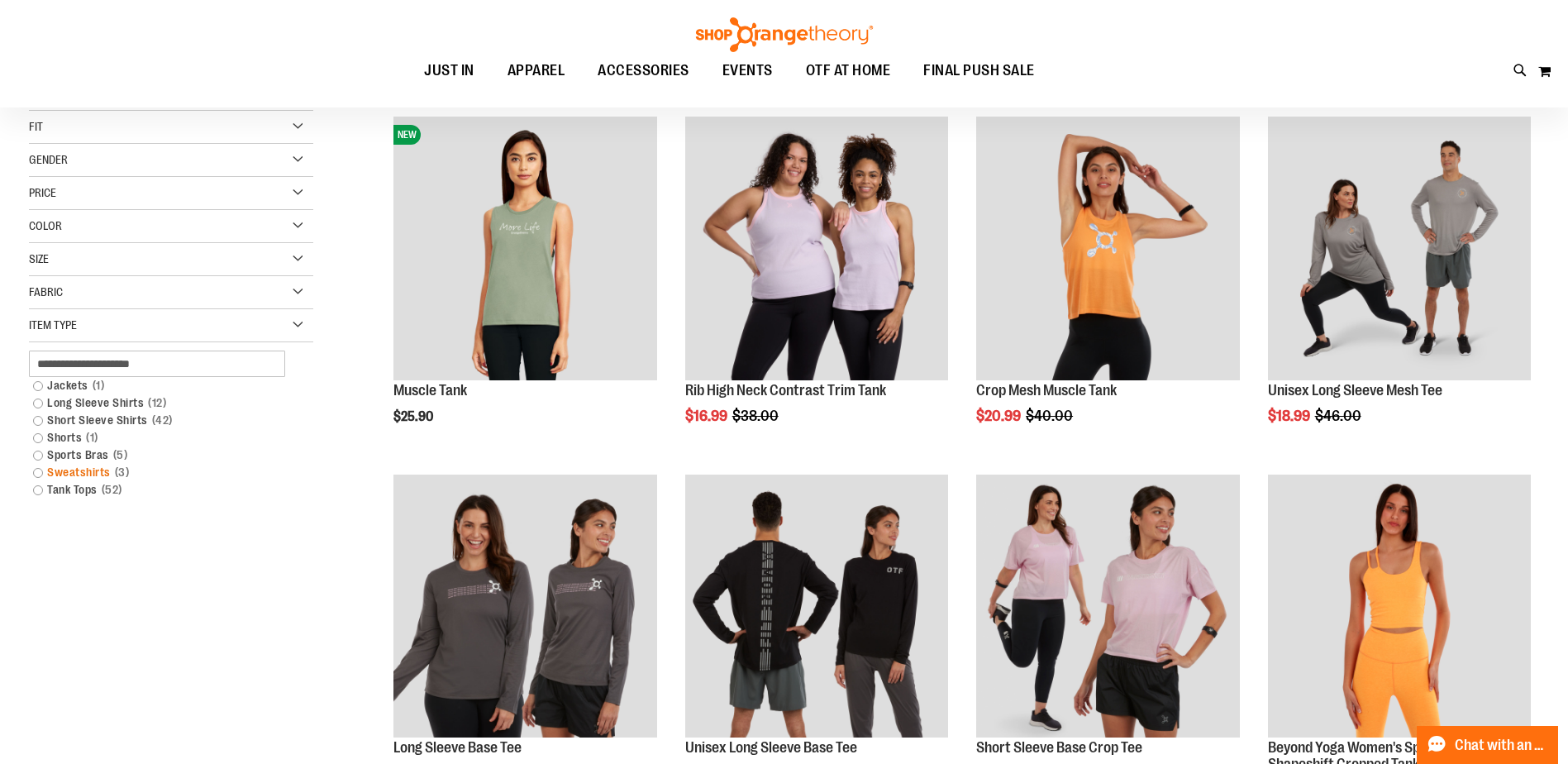
click at [81, 471] on link "Sweatshirts 3 items" at bounding box center [161, 472] width 273 height 17
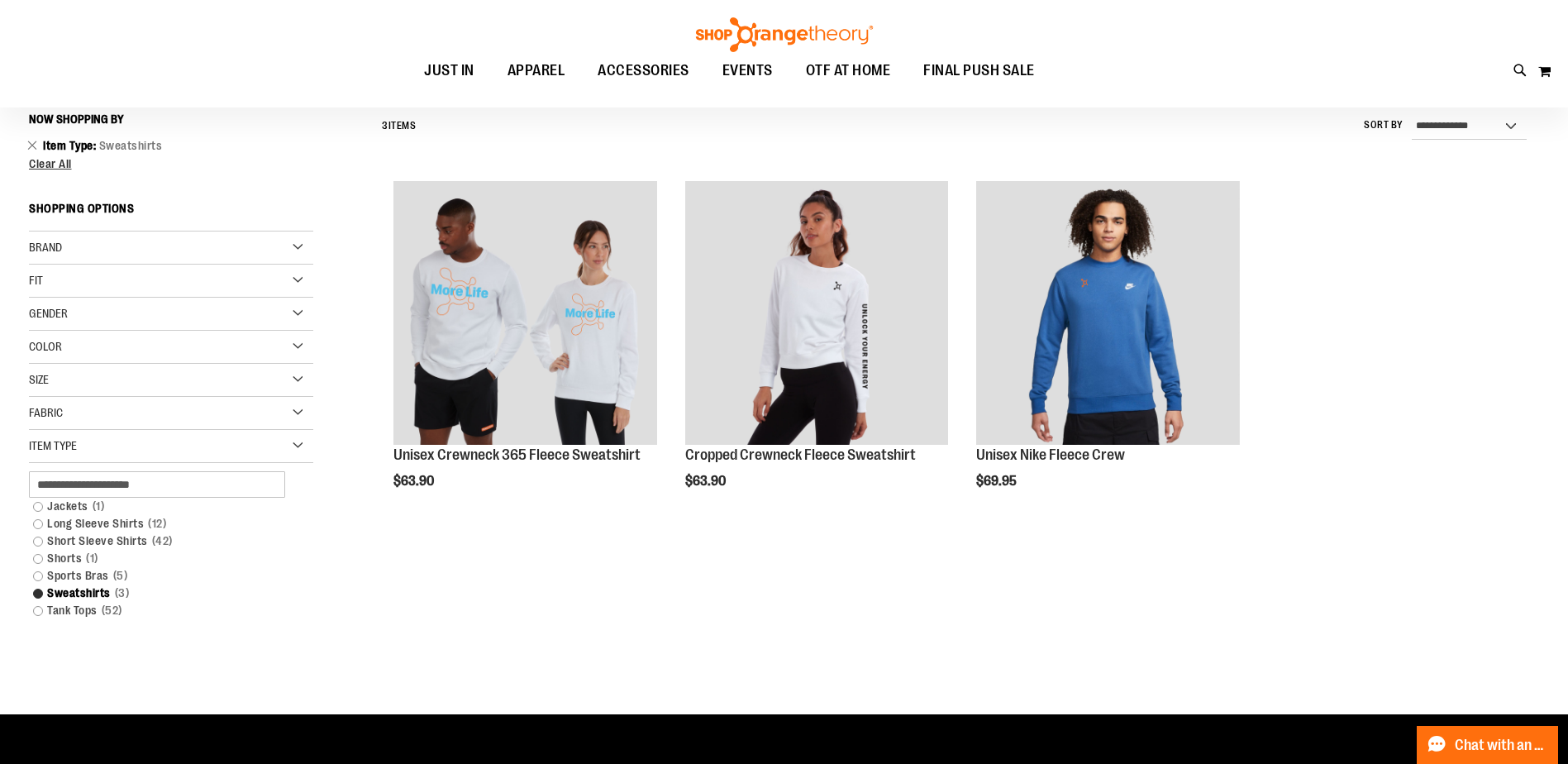
scroll to position [154, 0]
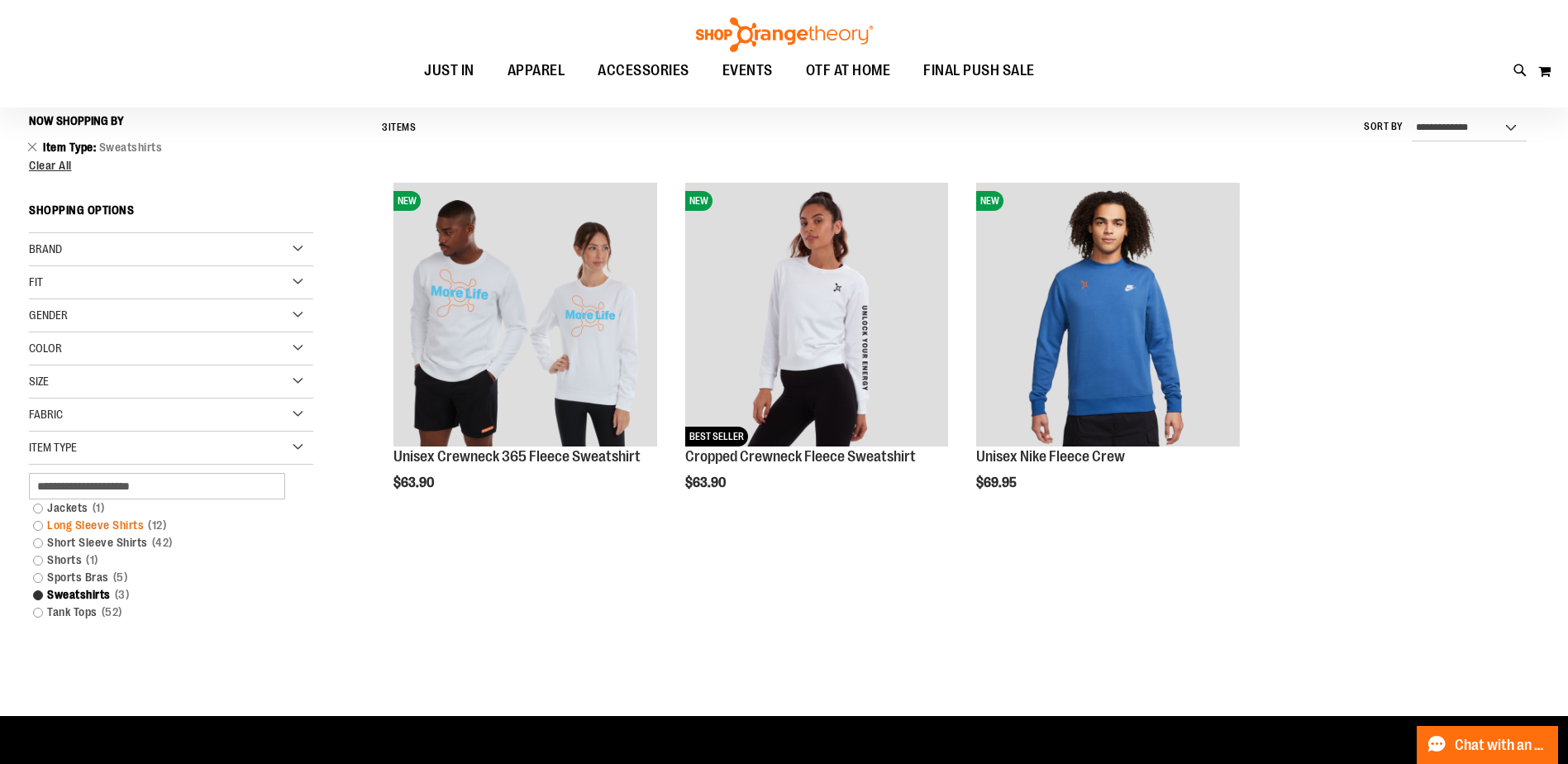
click at [130, 524] on link "Long Sleeve Shirts 12 items" at bounding box center [161, 525] width 273 height 17
click at [39, 526] on link "Long Sleeve Shirts 12 items" at bounding box center [161, 525] width 273 height 17
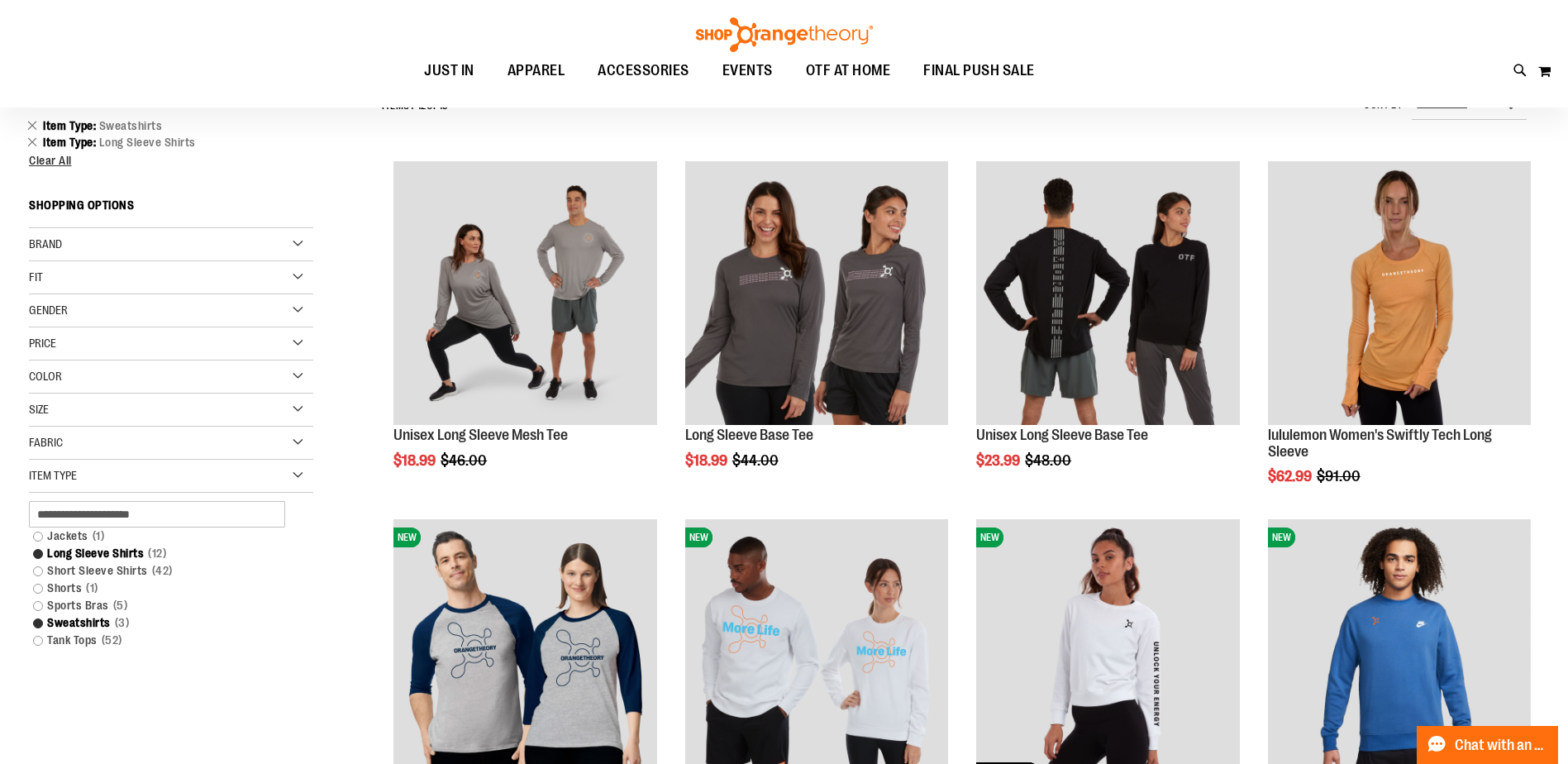
scroll to position [181, 0]
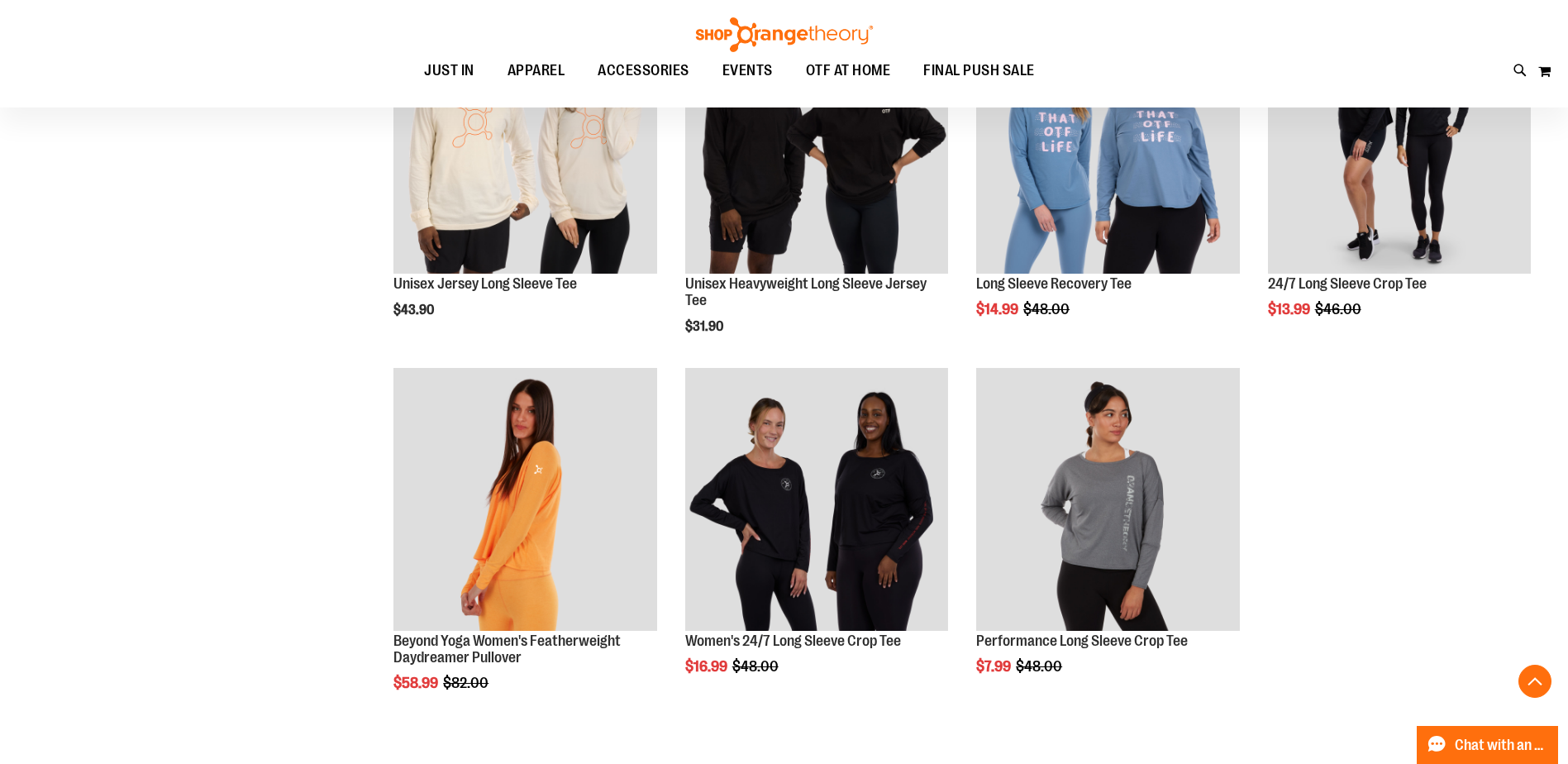
scroll to position [1063, 0]
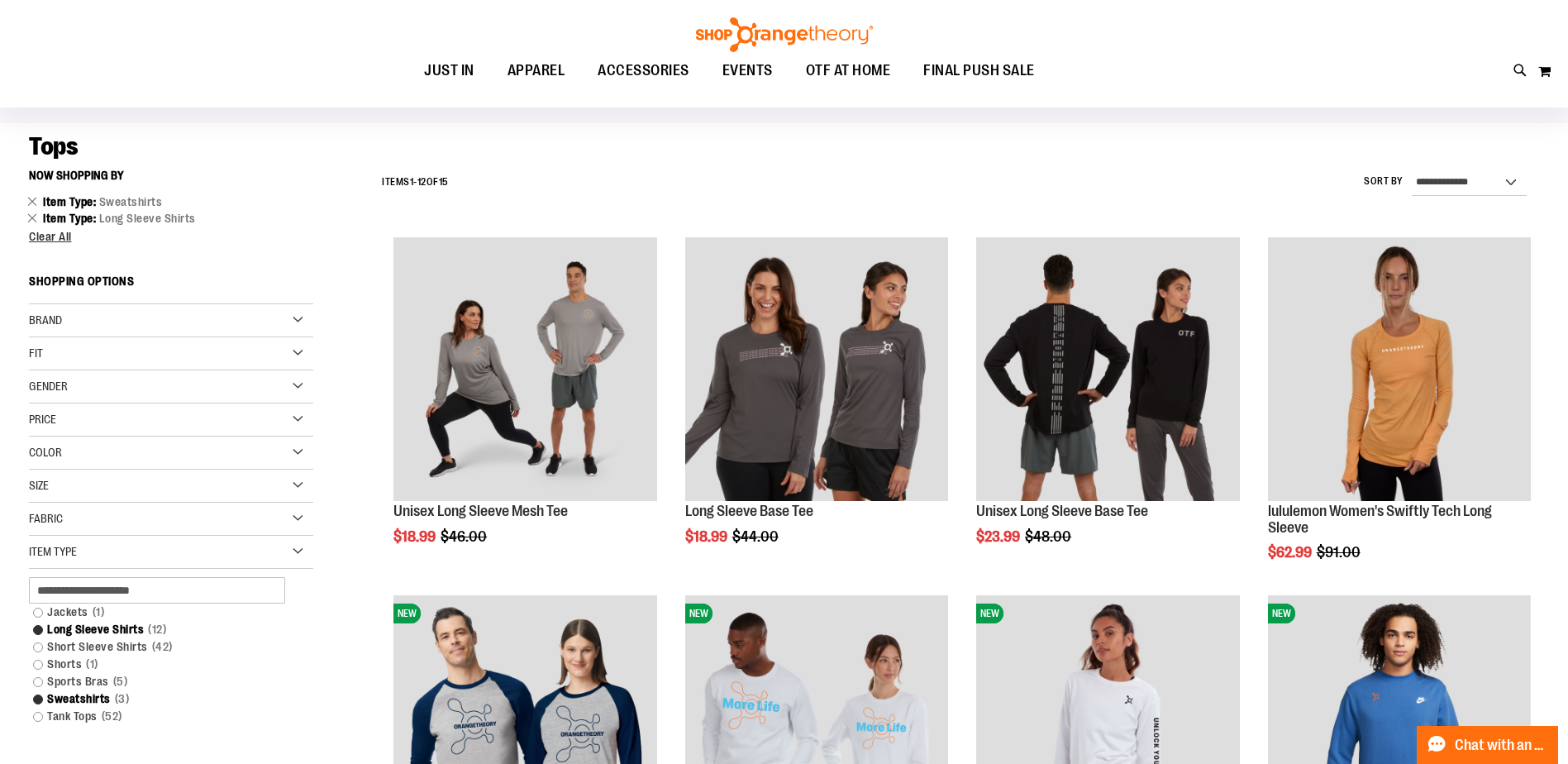
scroll to position [98, 0]
click at [38, 612] on link "Jackets 1 item" at bounding box center [161, 613] width 273 height 17
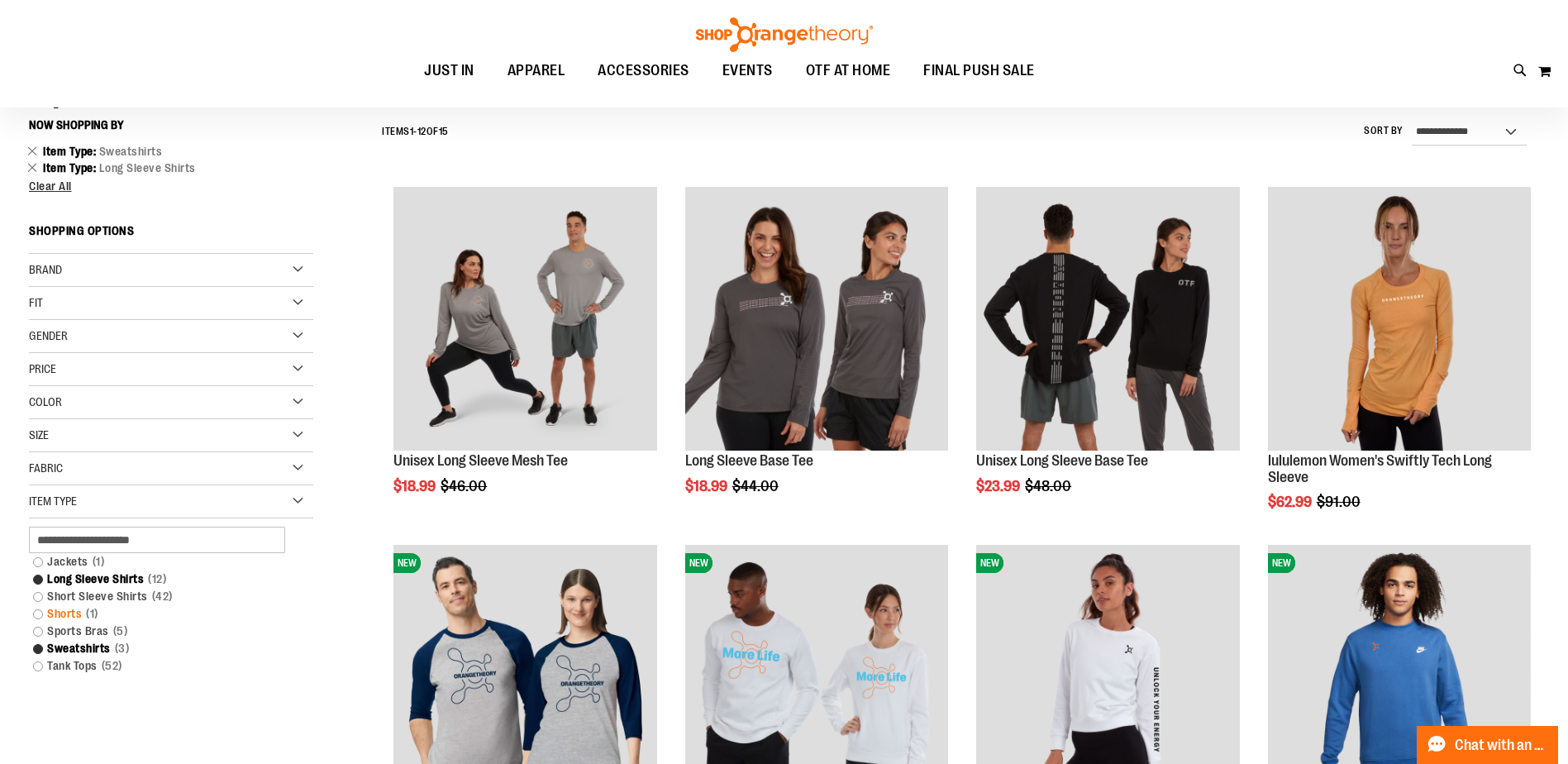
scroll to position [154, 0]
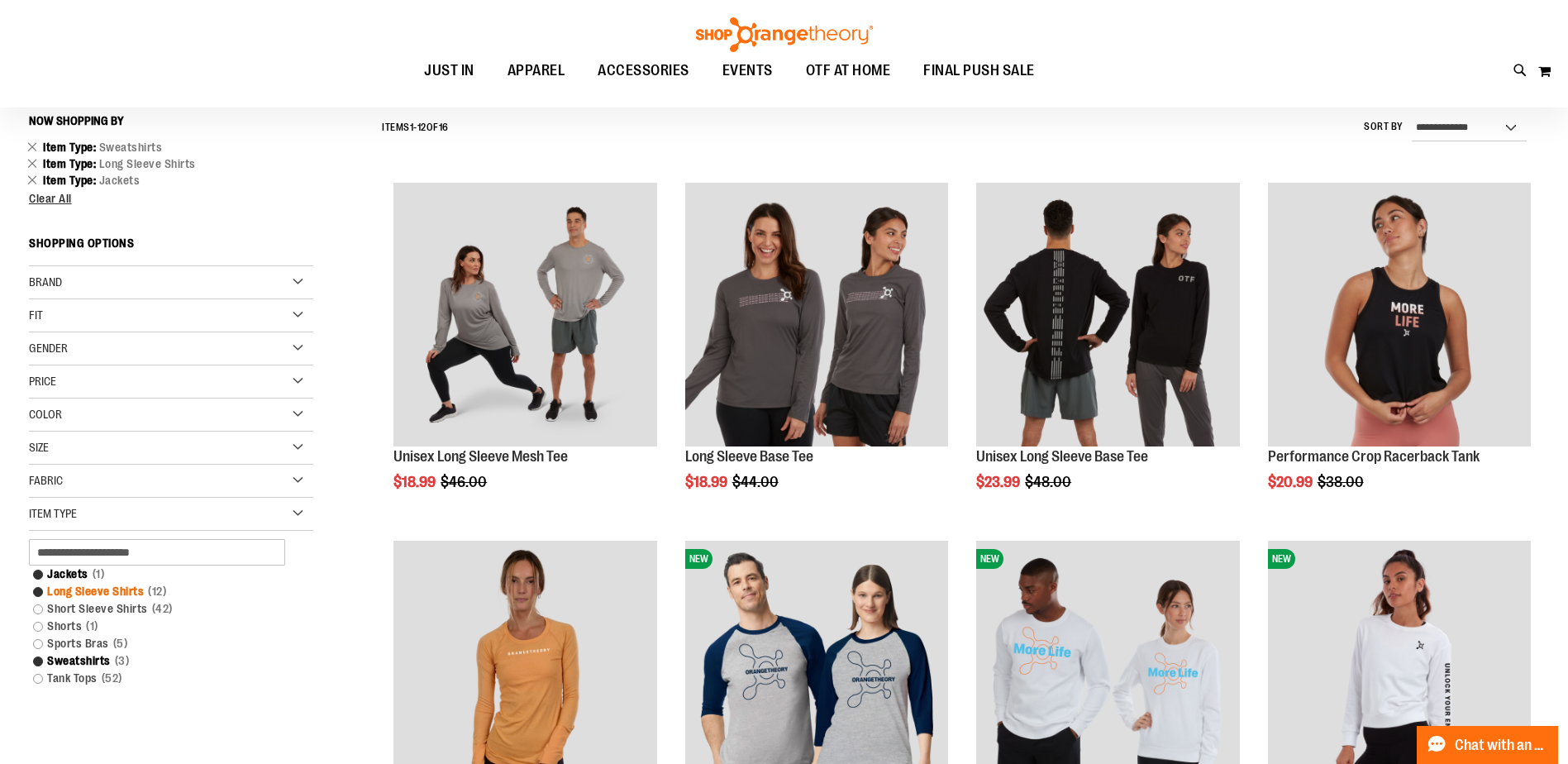
click at [38, 593] on link "Long Sleeve Shirts 12 items" at bounding box center [161, 591] width 273 height 17
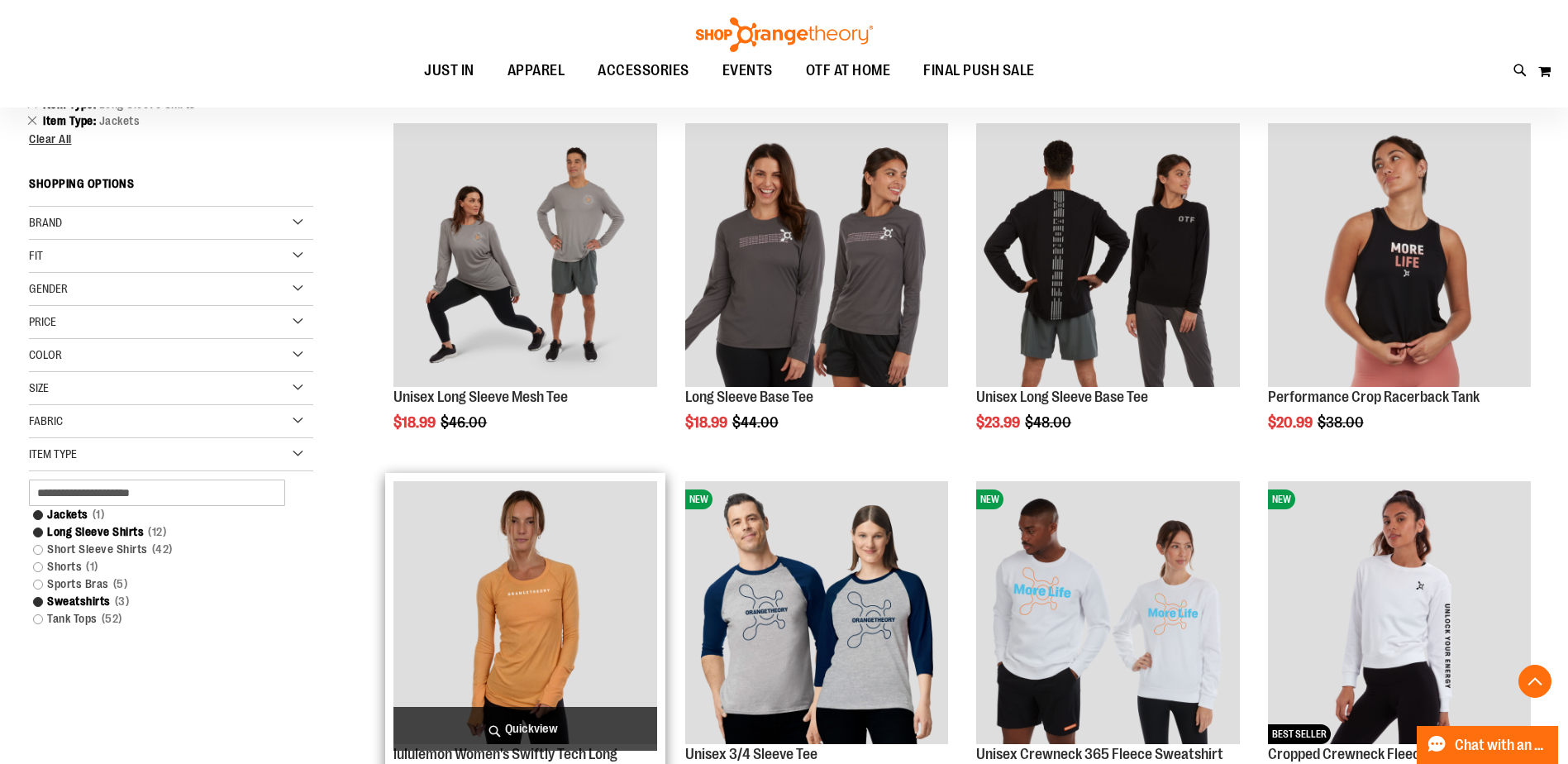
scroll to position [264, 0]
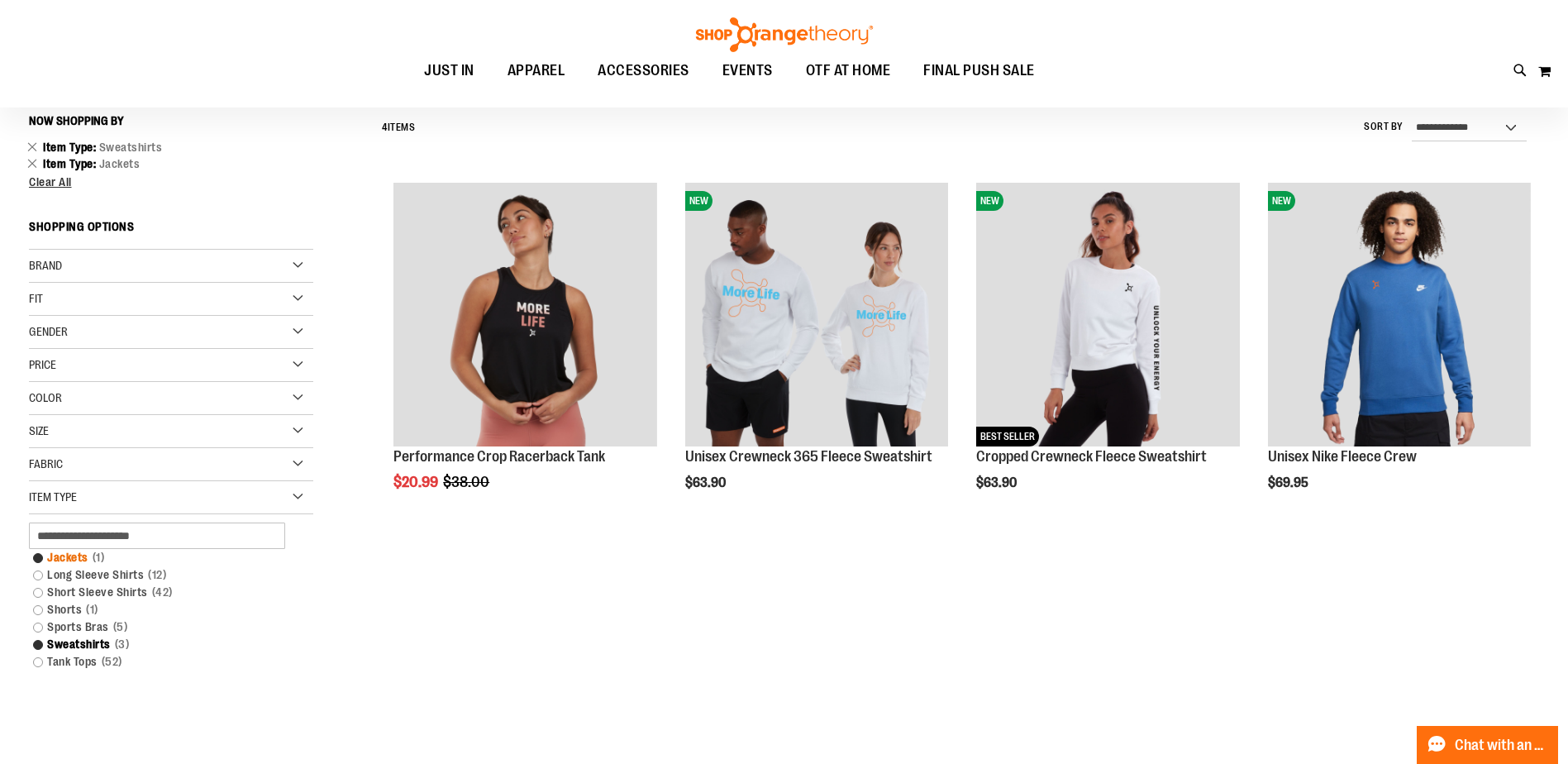
scroll to position [192, 0]
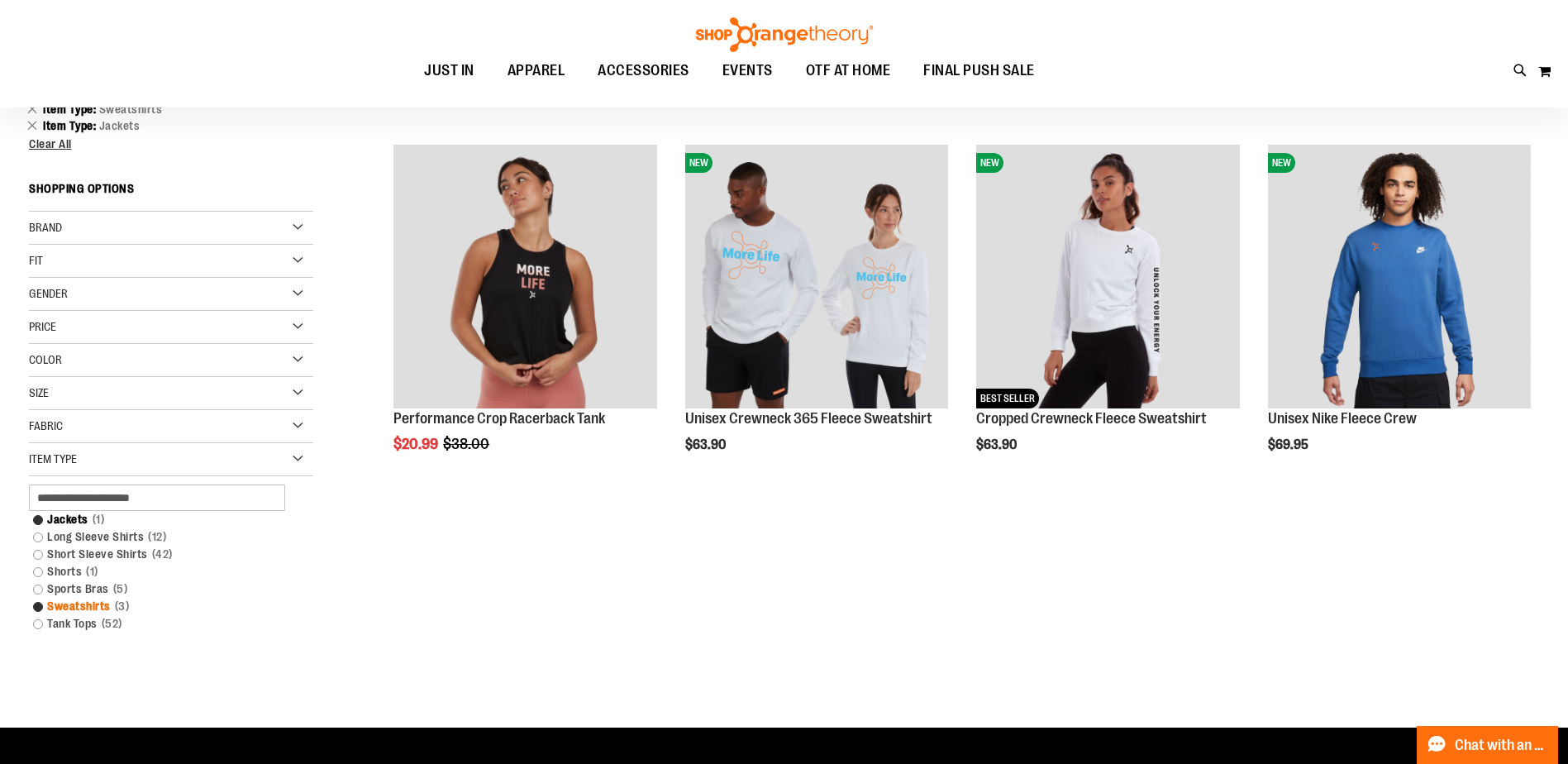
click at [86, 609] on link "Sweatshirts 3 items" at bounding box center [161, 606] width 273 height 17
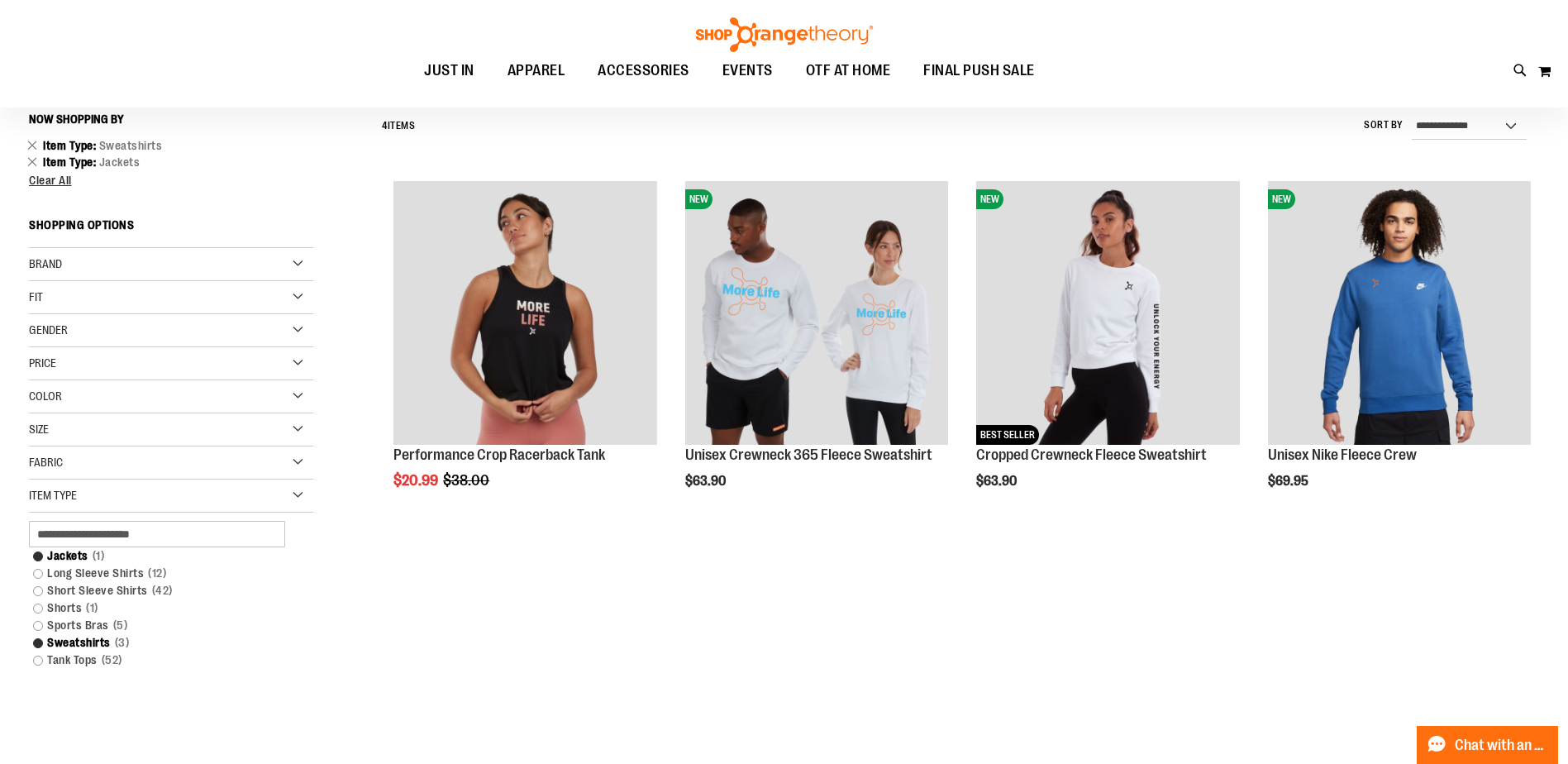
scroll to position [154, 0]
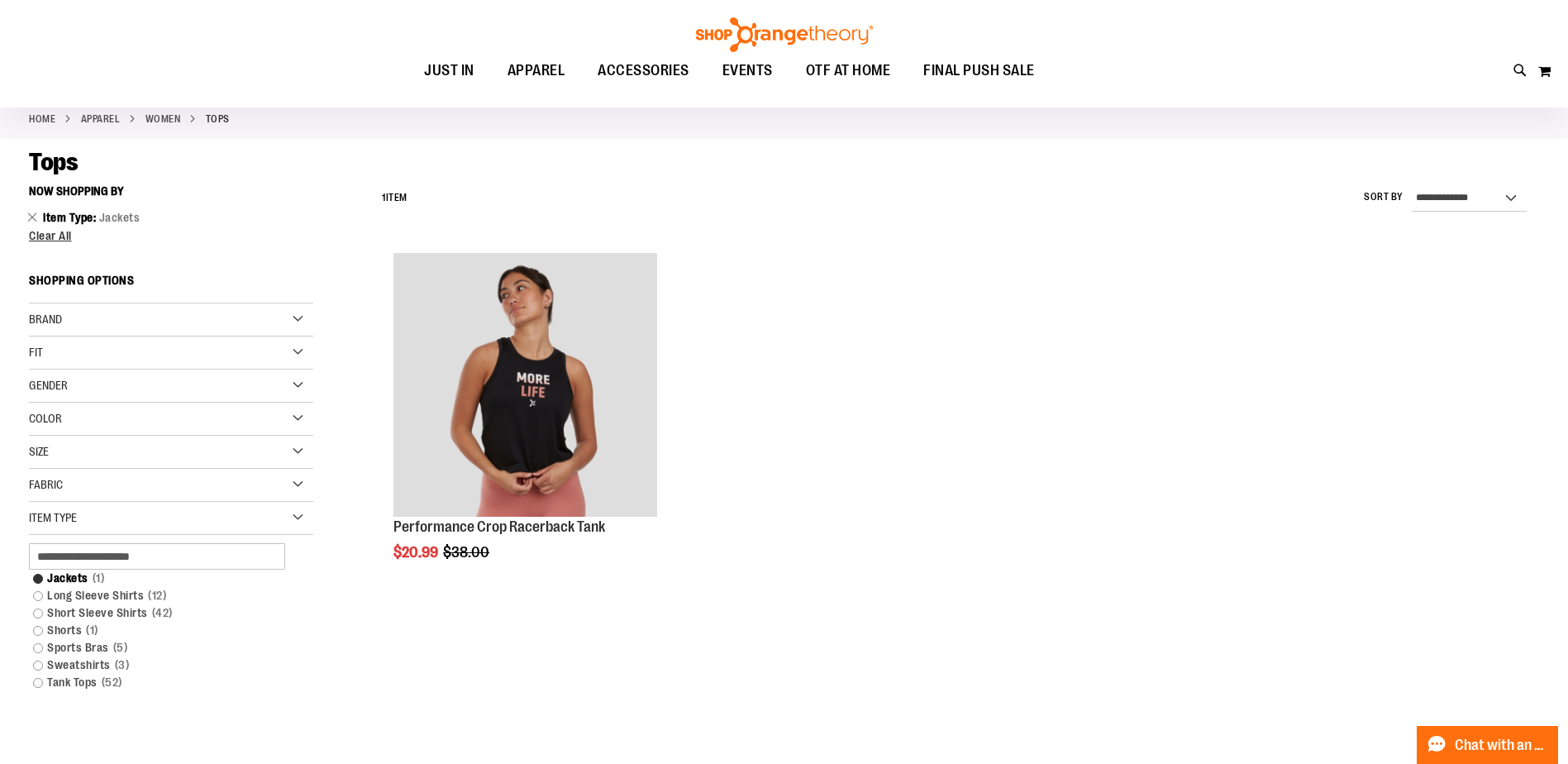
scroll to position [71, 0]
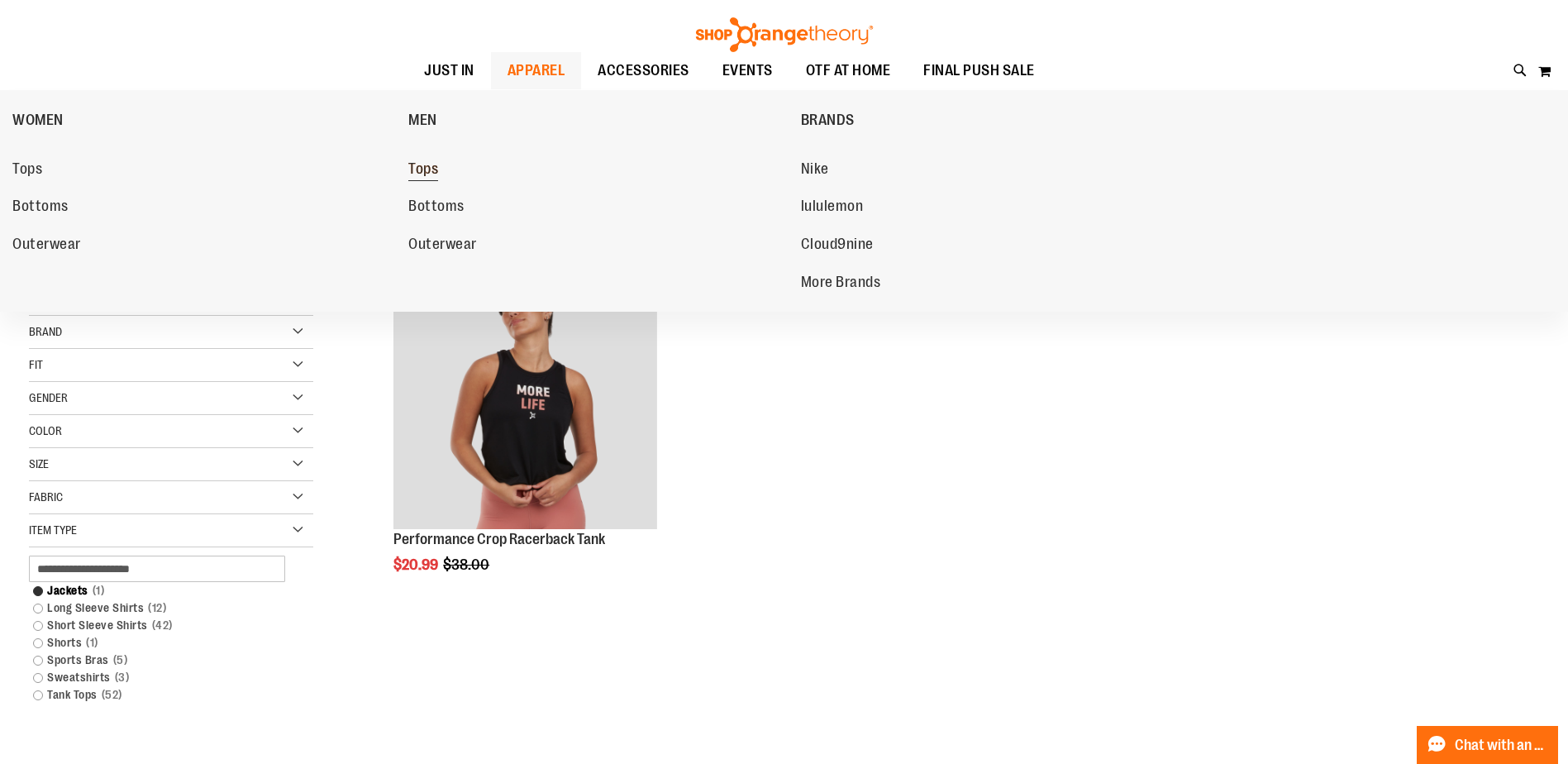
click at [432, 170] on span "Tops" at bounding box center [423, 170] width 30 height 21
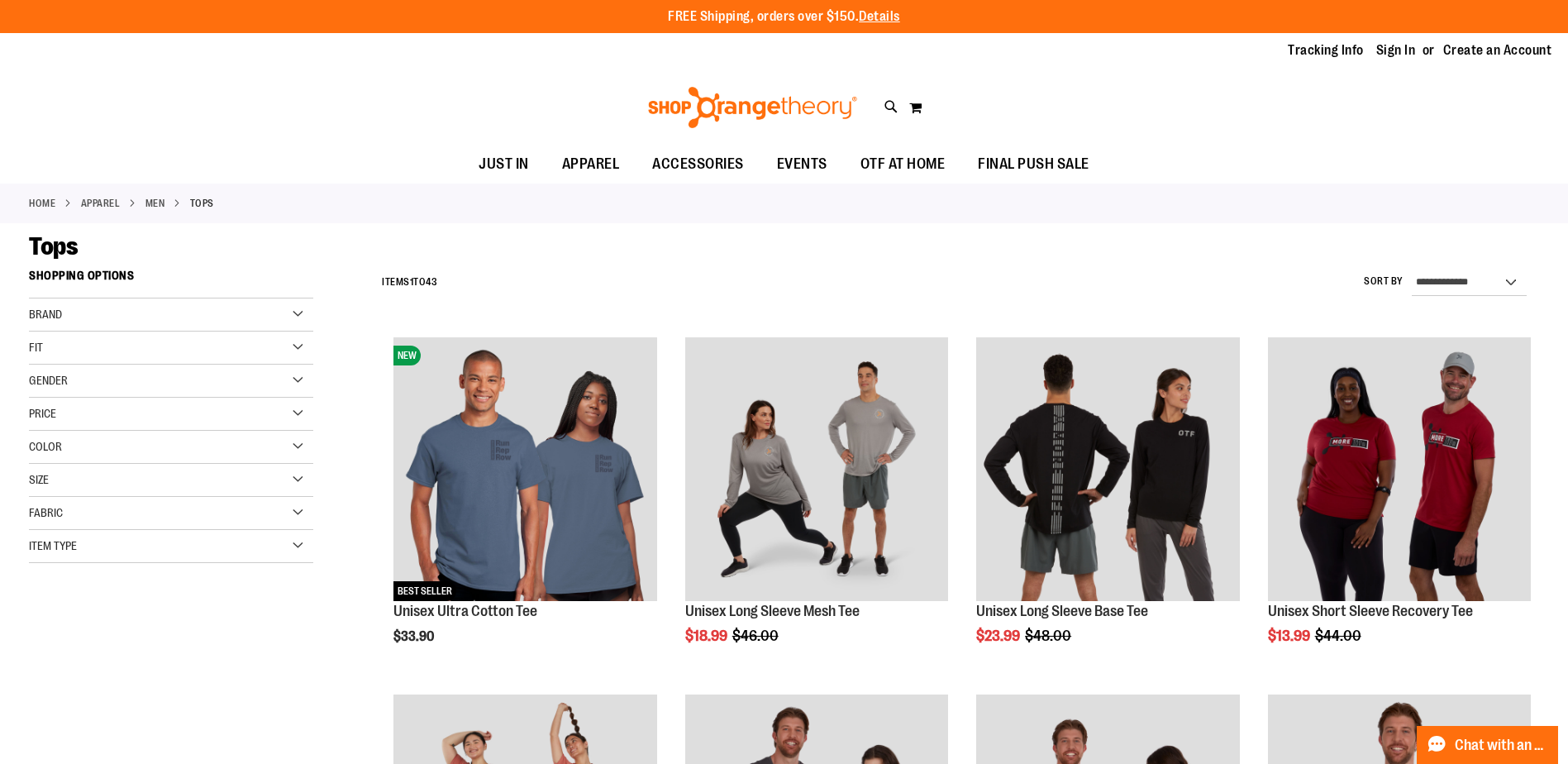
type input "**********"
click at [135, 551] on div "Item Type" at bounding box center [171, 547] width 284 height 33
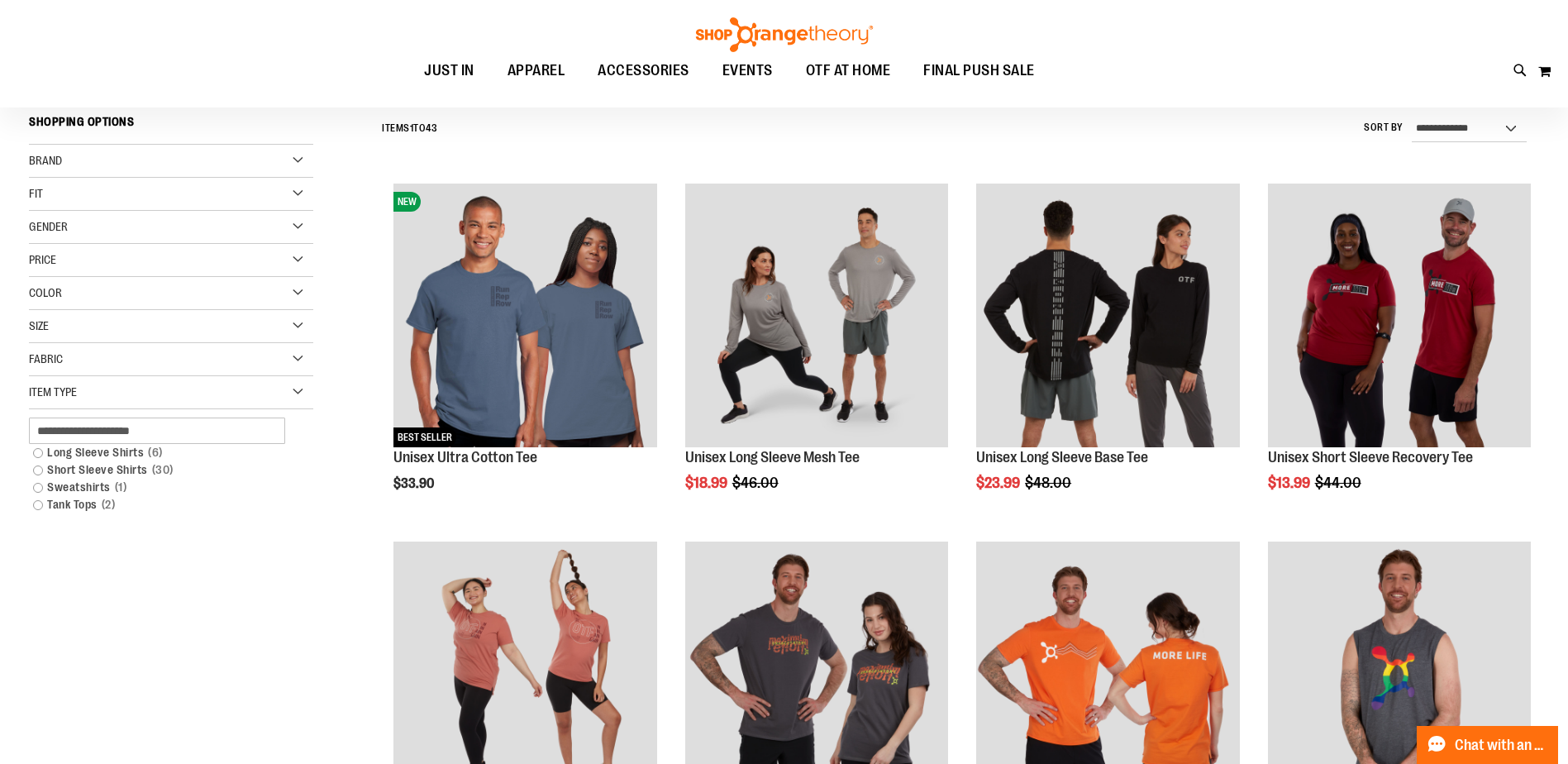
scroll to position [165, 0]
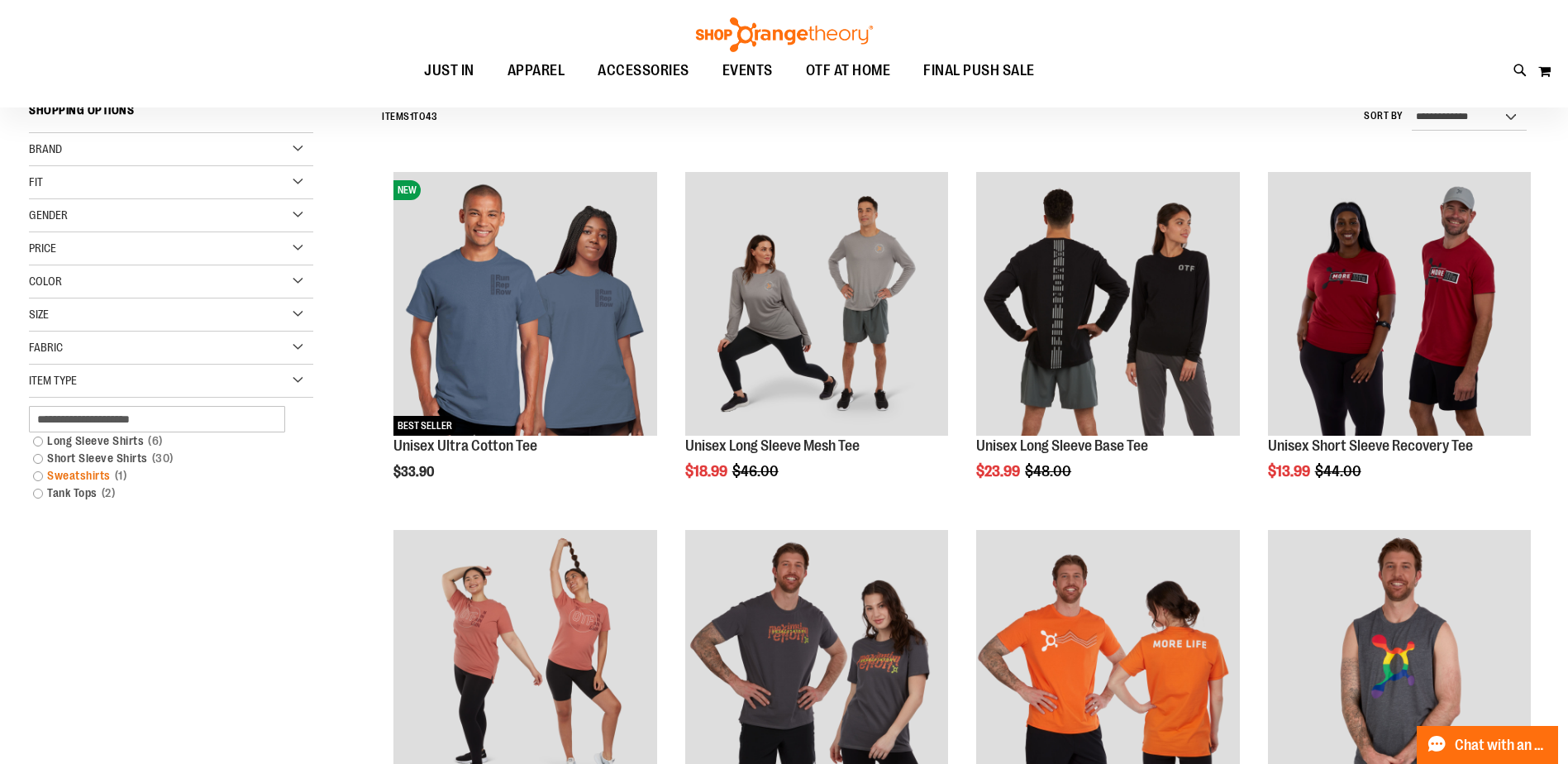
click at [96, 477] on link "Sweatshirts 1 item" at bounding box center [161, 476] width 273 height 17
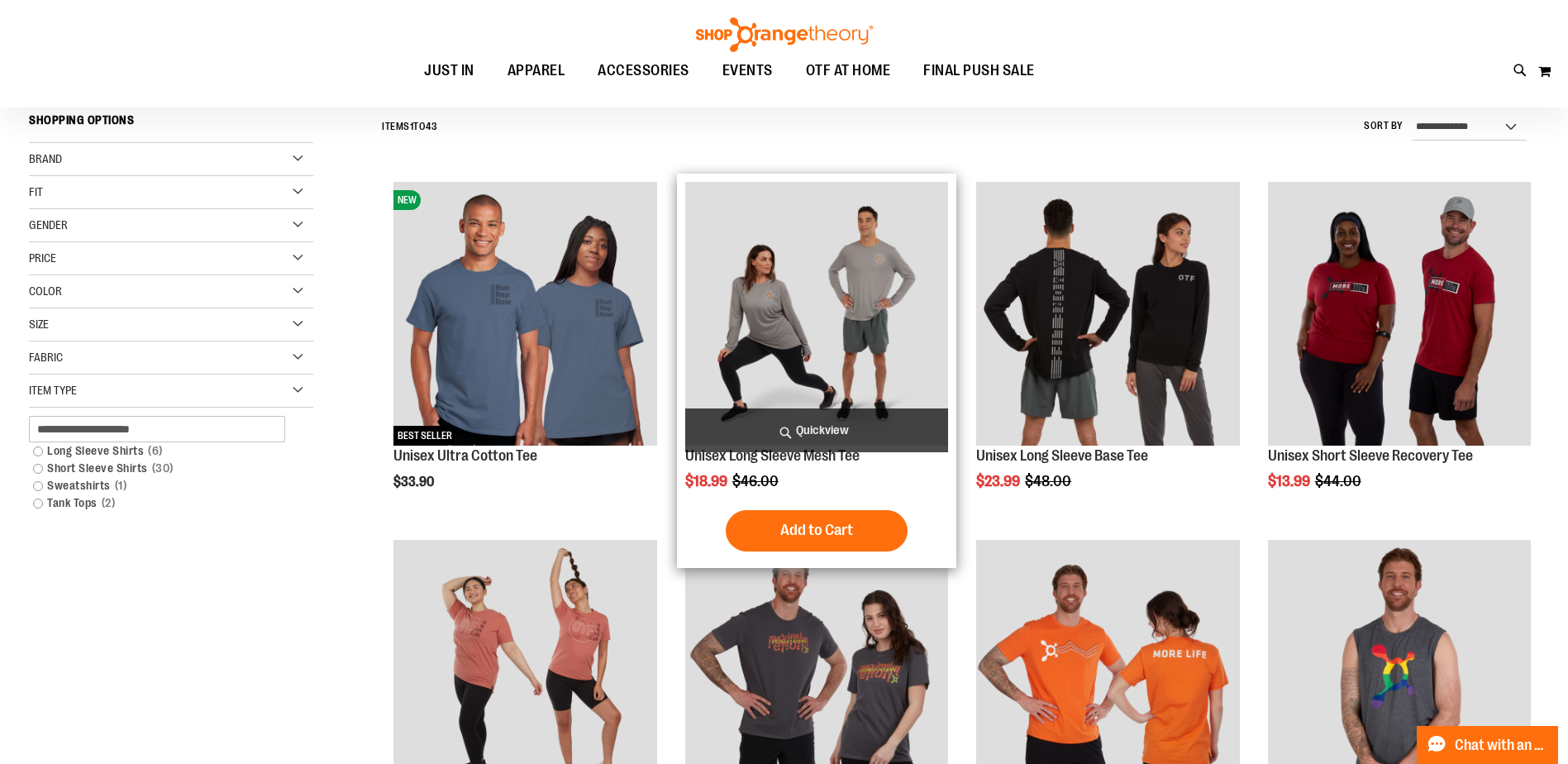
scroll to position [154, 0]
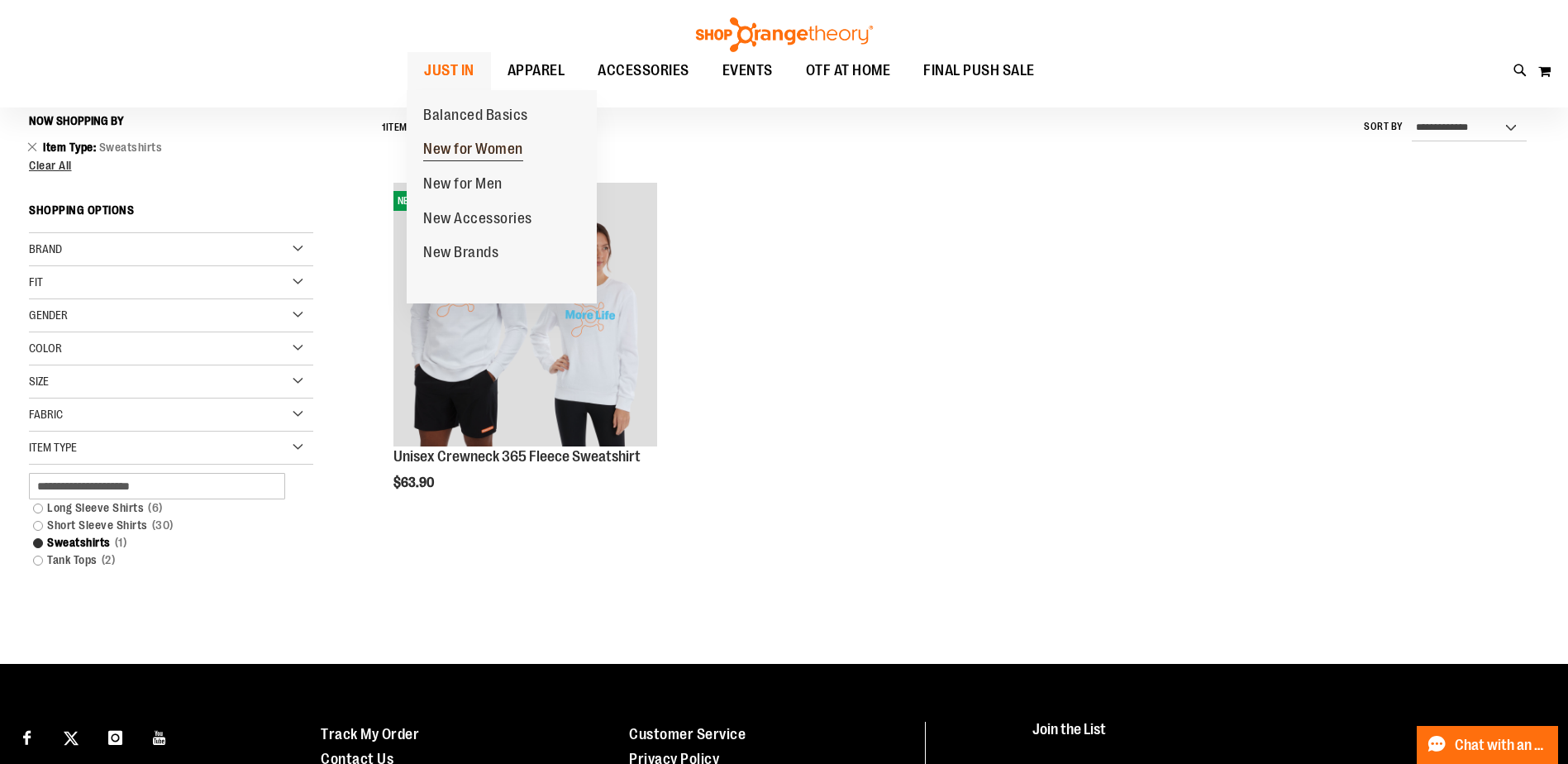
click at [509, 145] on span "New for Women" at bounding box center [473, 150] width 100 height 21
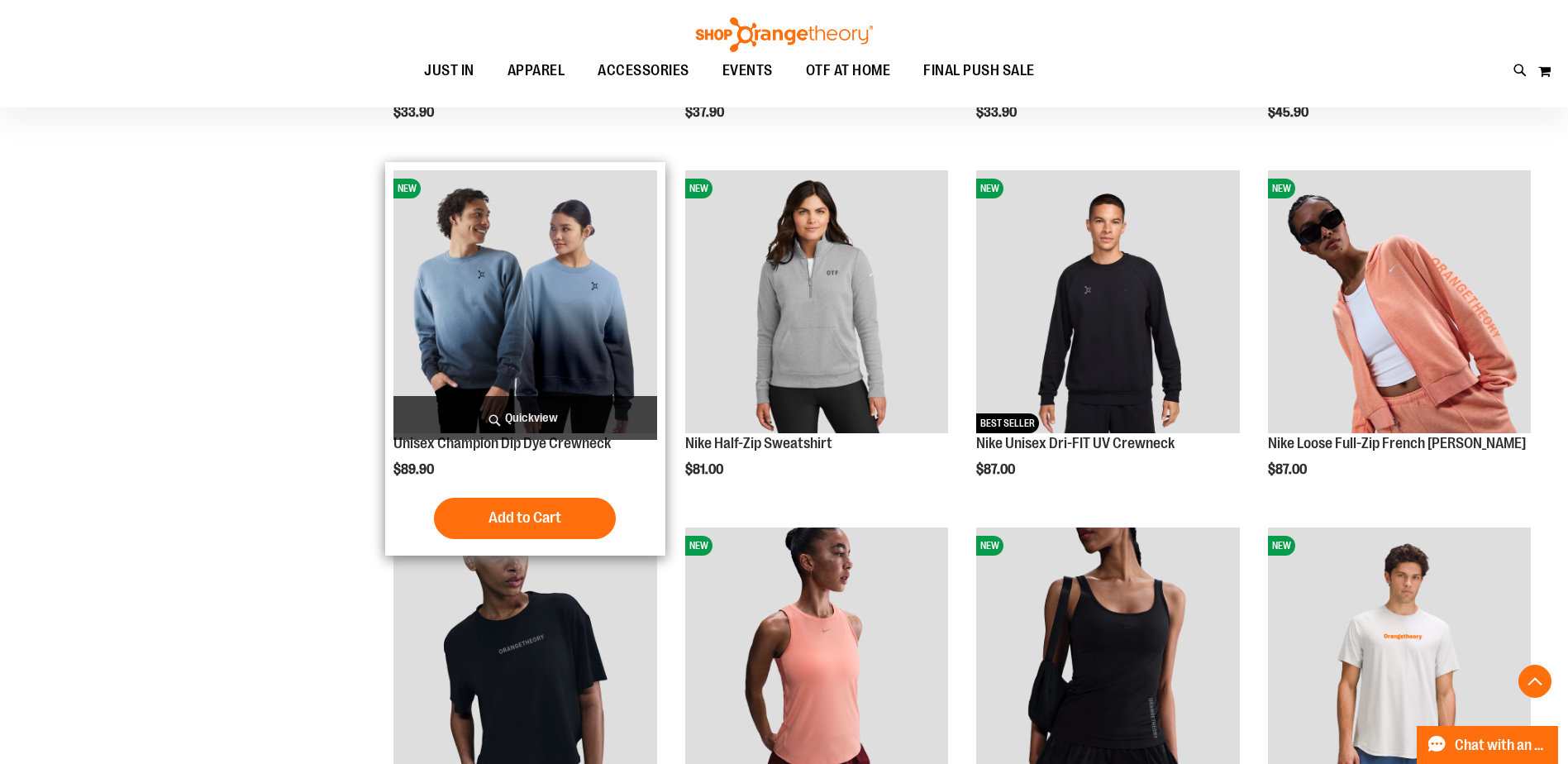
scroll to position [716, 0]
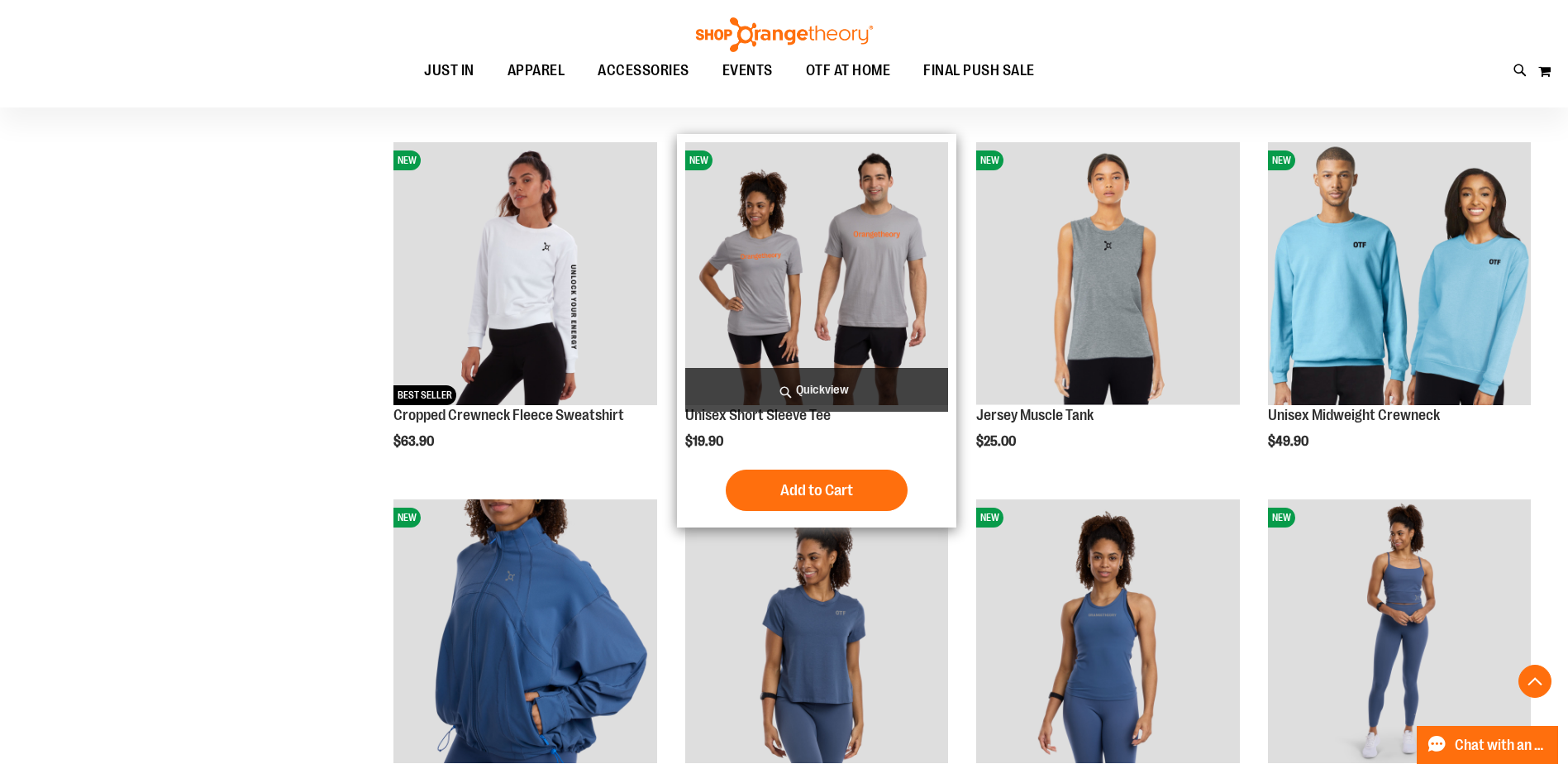
scroll to position [1791, 0]
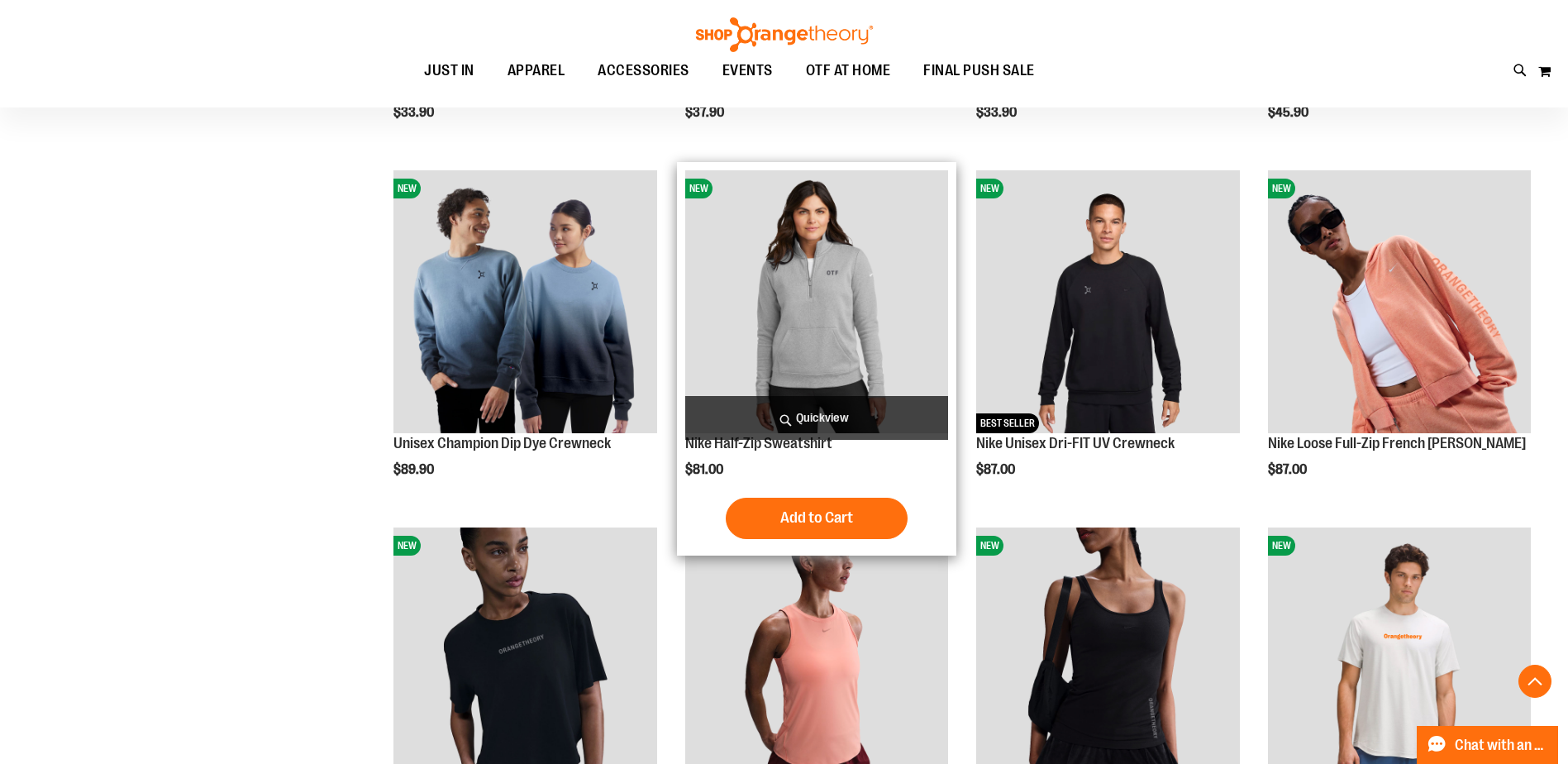
scroll to position [661, 0]
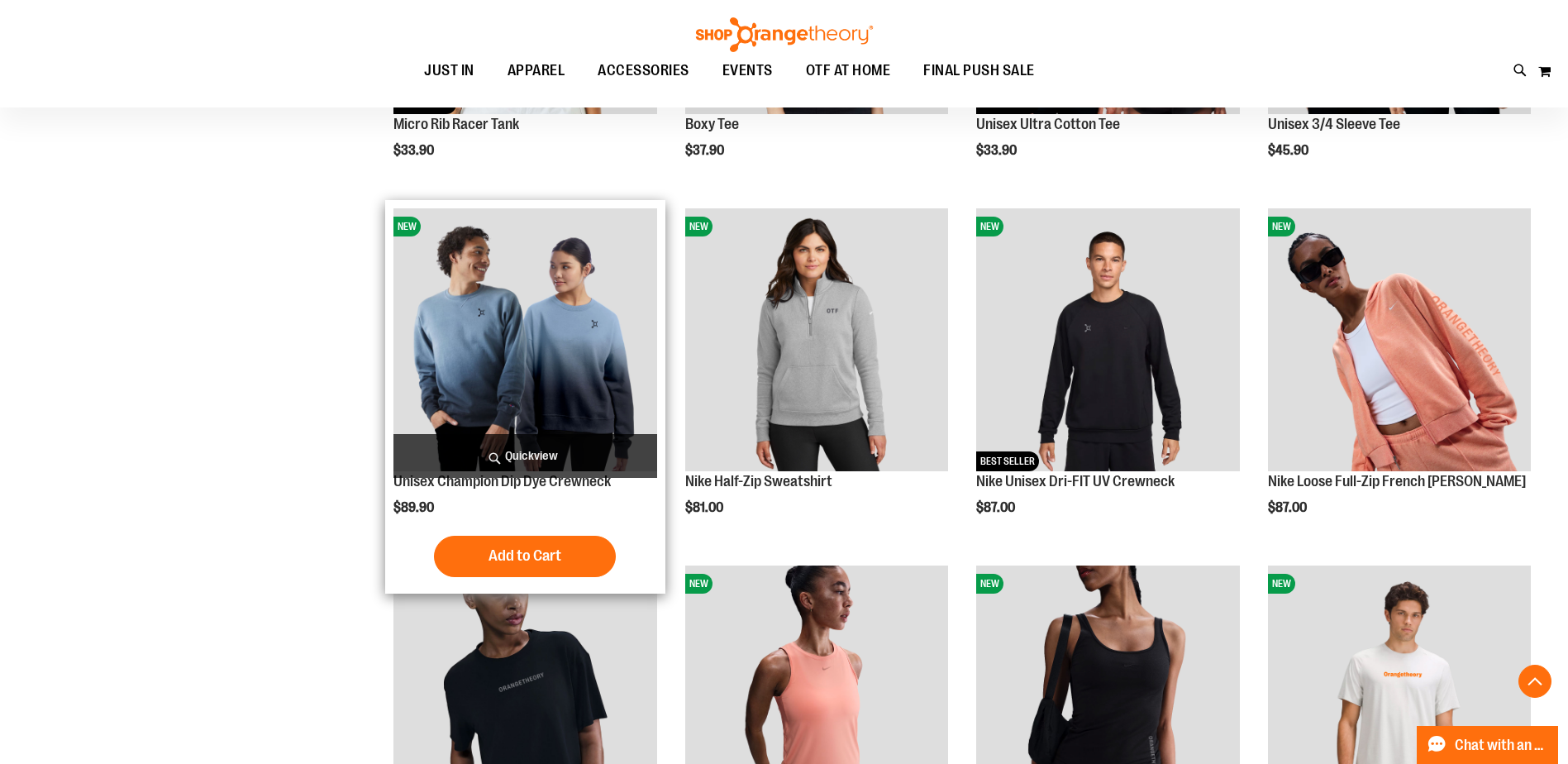
type input "**********"
click at [617, 394] on img "product" at bounding box center [524, 340] width 263 height 263
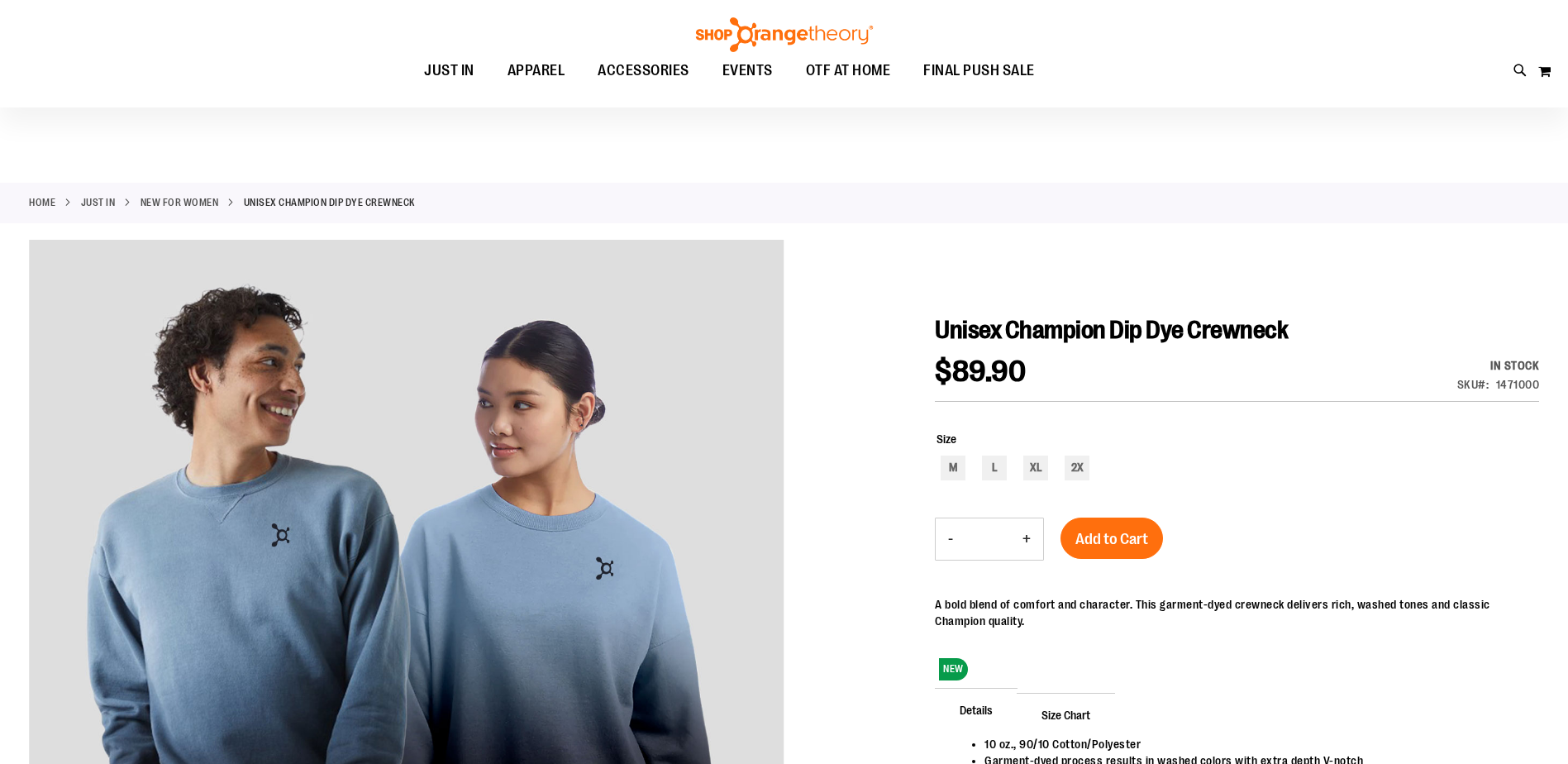
scroll to position [165, 0]
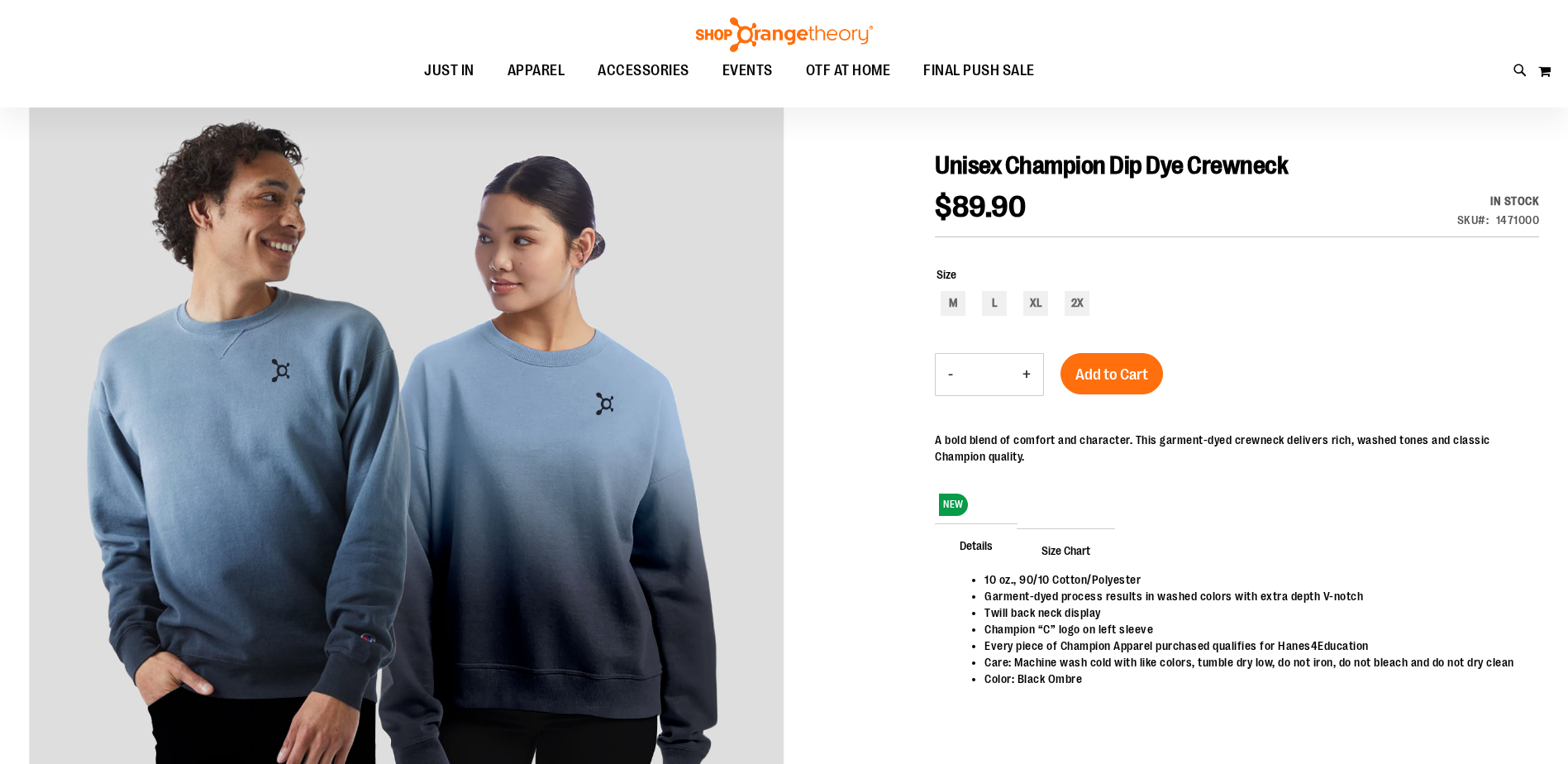
type input "**********"
click at [955, 307] on div "M" at bounding box center [953, 303] width 25 height 25
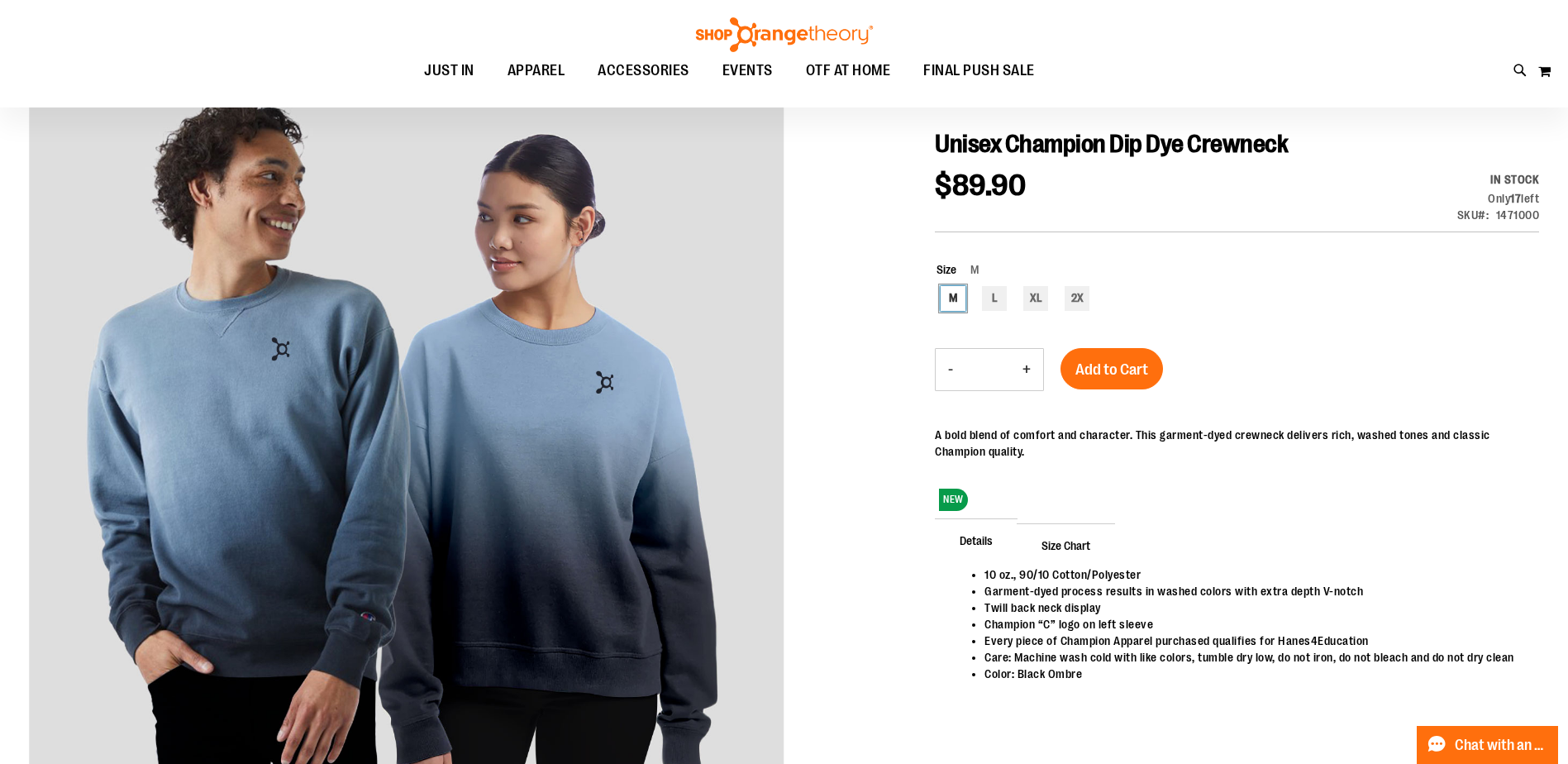
scroll to position [192, 0]
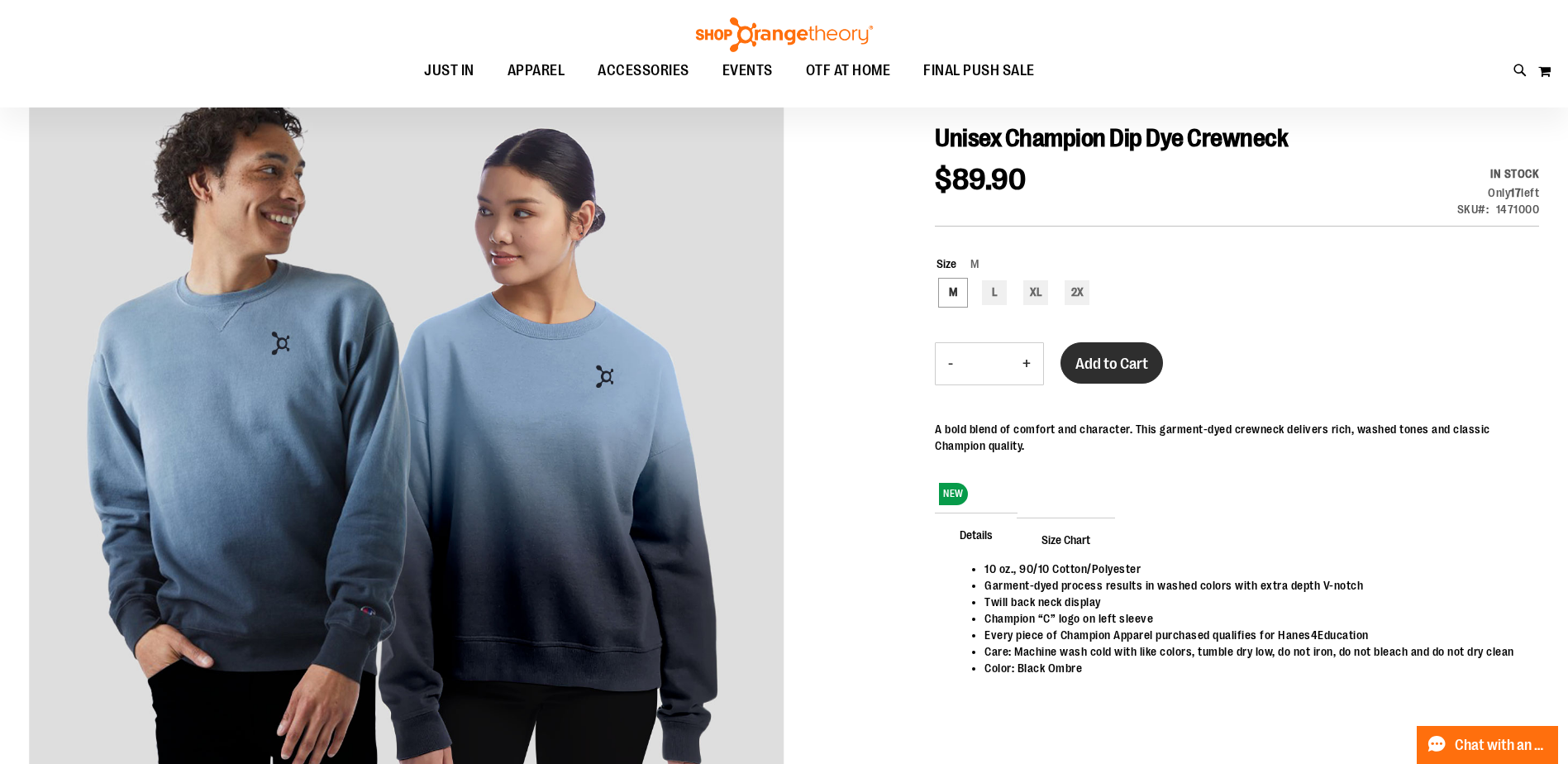
click at [1116, 362] on span "Add to Cart" at bounding box center [1112, 364] width 73 height 18
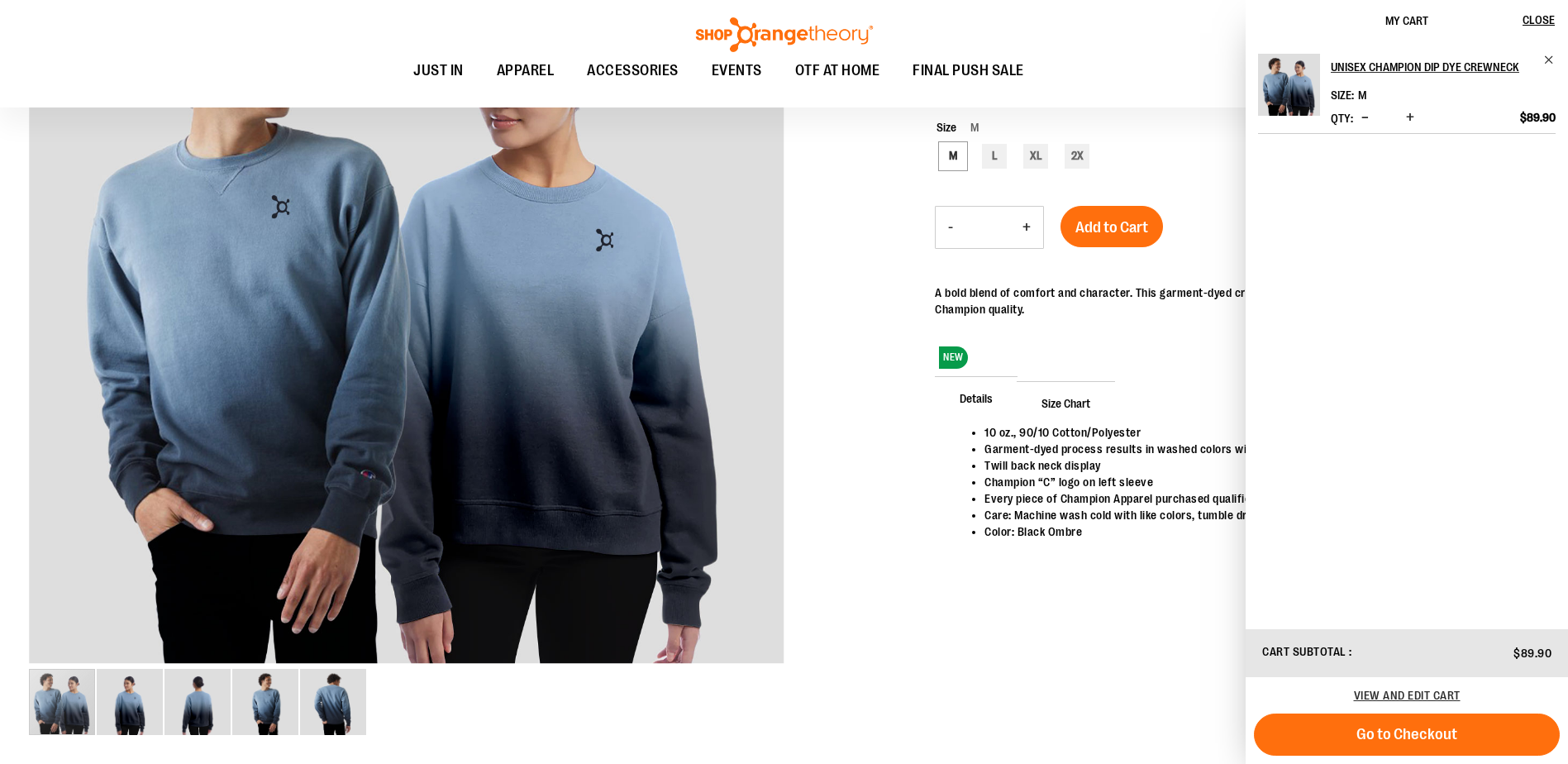
scroll to position [330, 0]
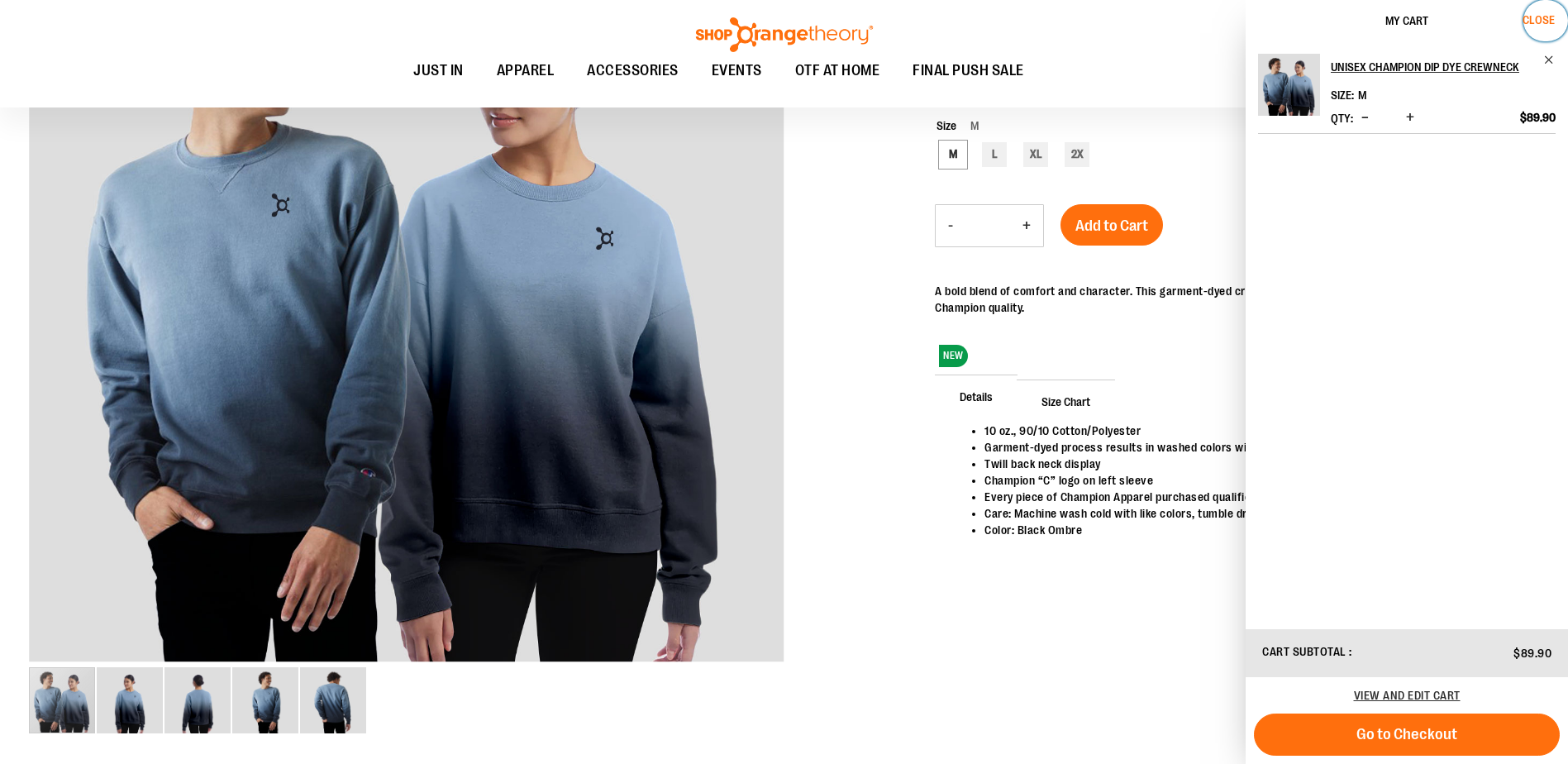
click at [1532, 21] on span "Close" at bounding box center [1538, 20] width 32 height 13
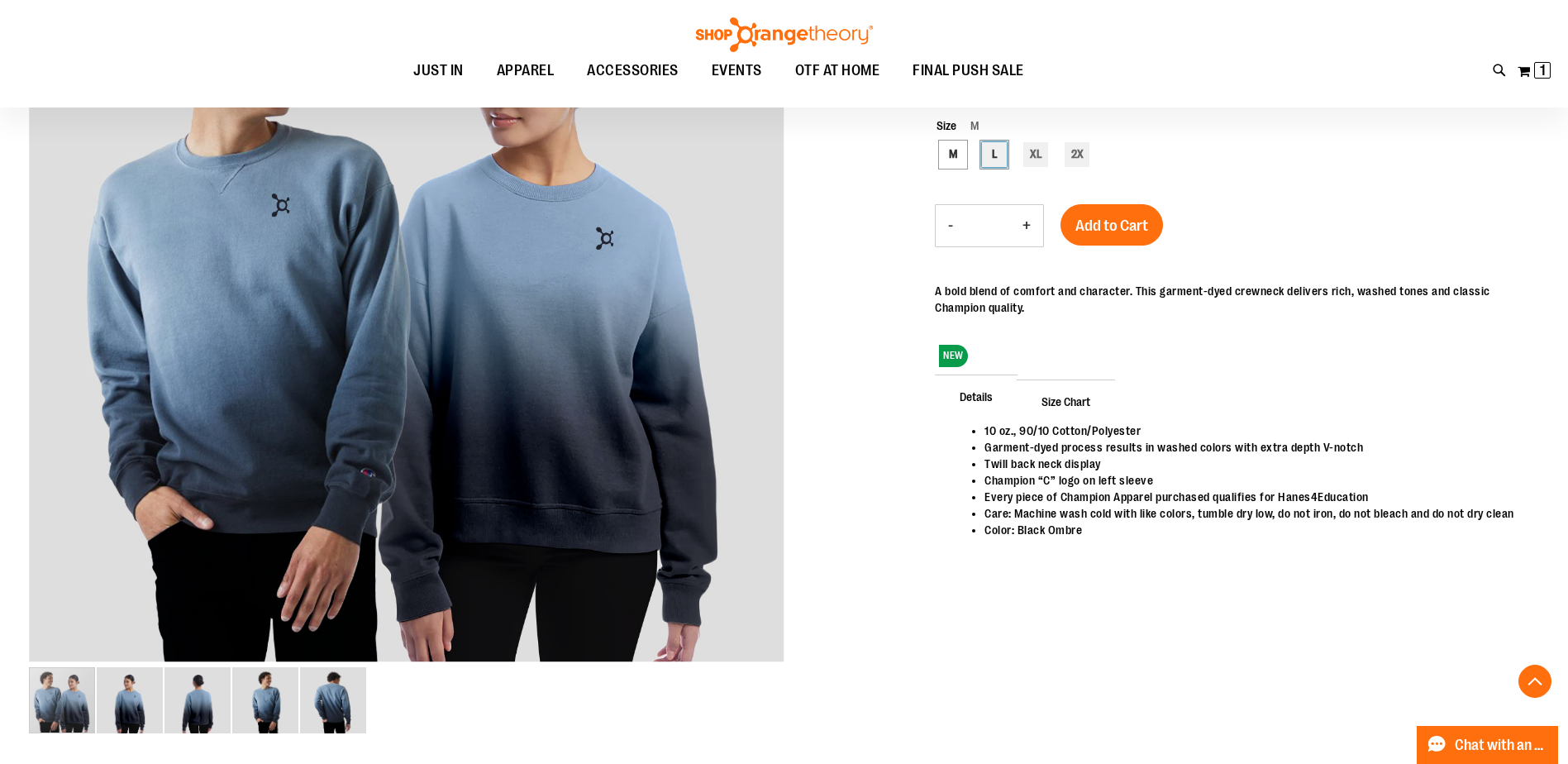
click at [995, 156] on div "L" at bounding box center [995, 155] width 25 height 25
type input "***"
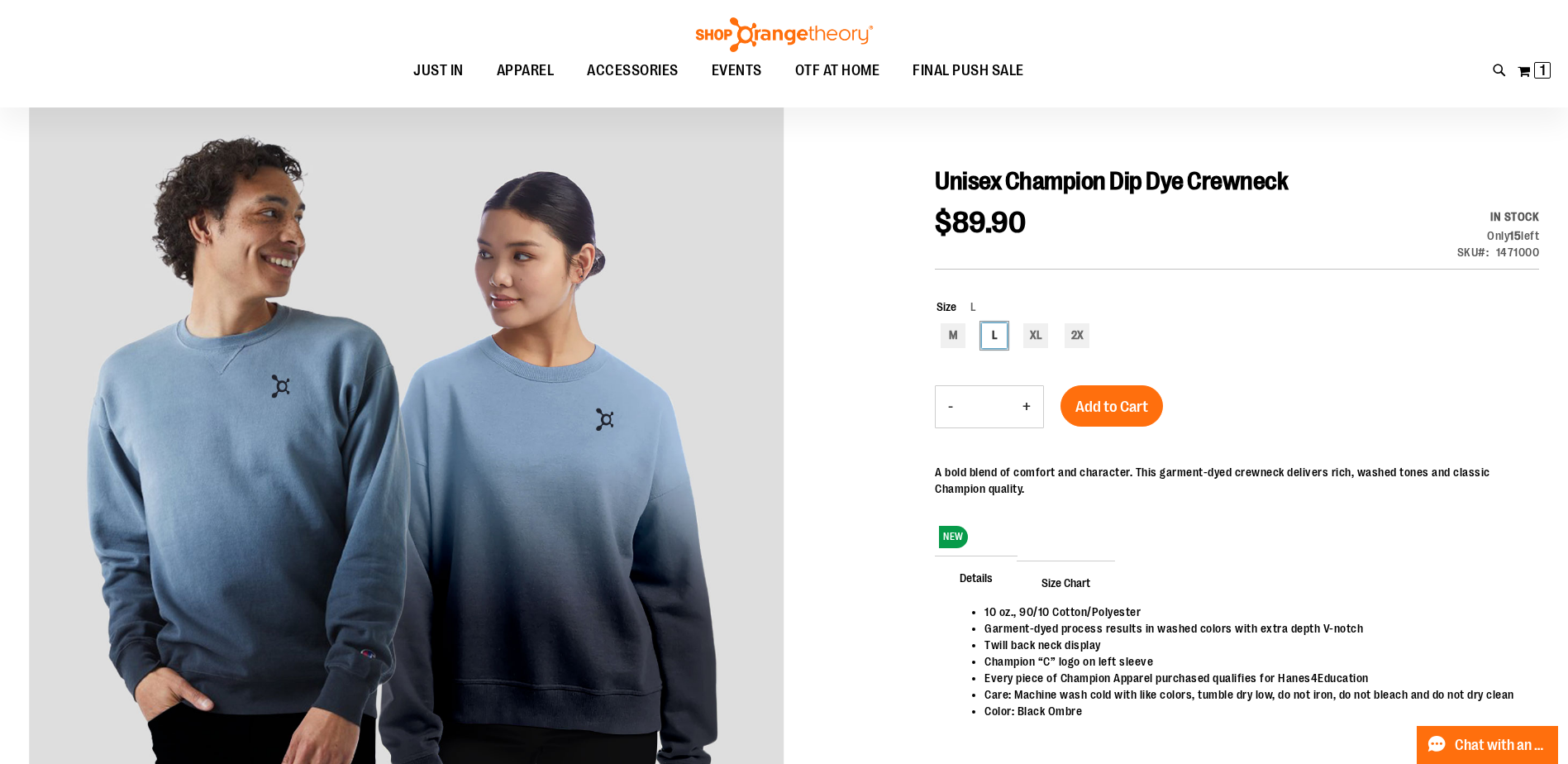
scroll to position [247, 0]
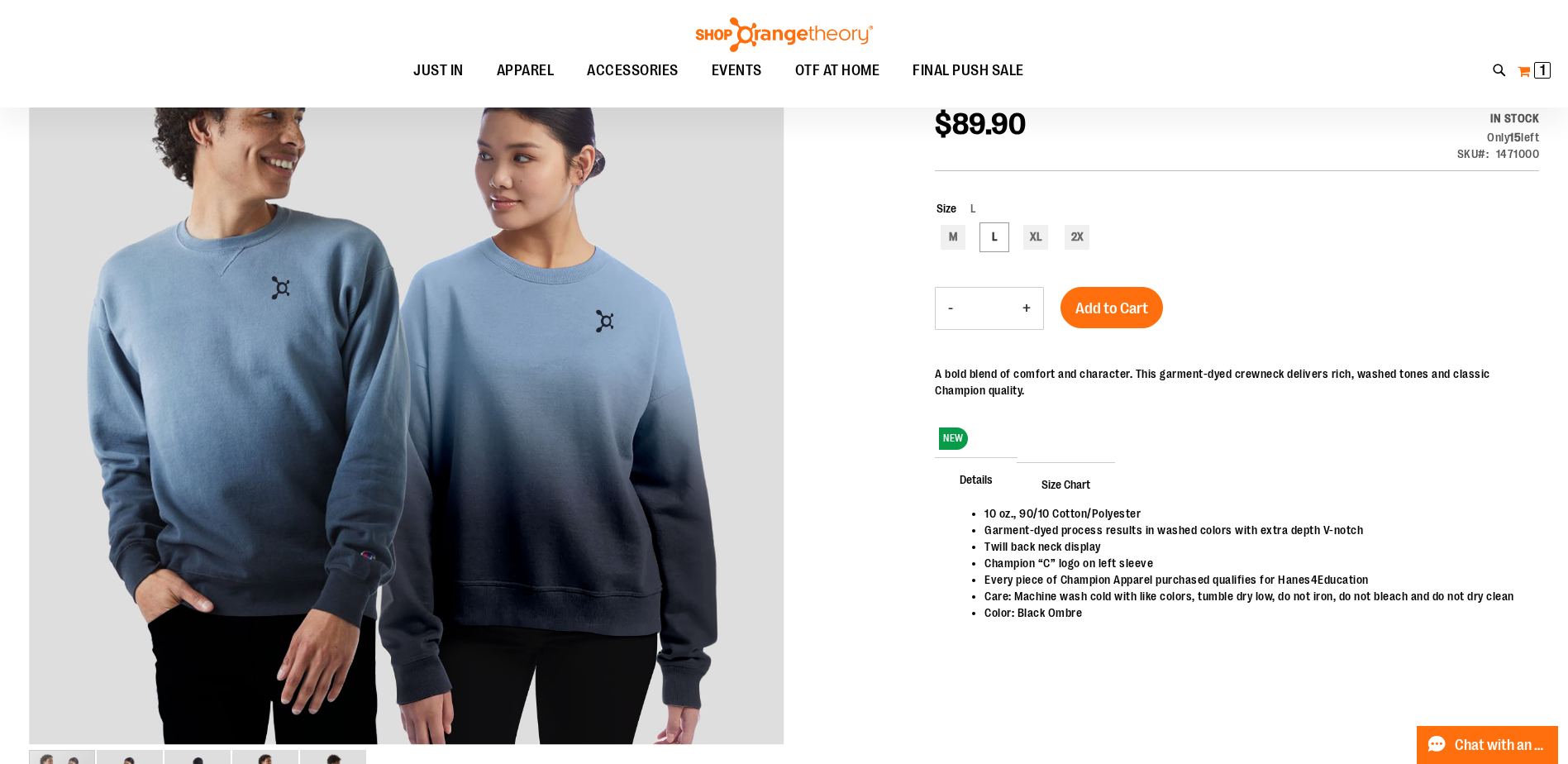
click at [1542, 71] on span "1" at bounding box center [1542, 71] width 6 height 17
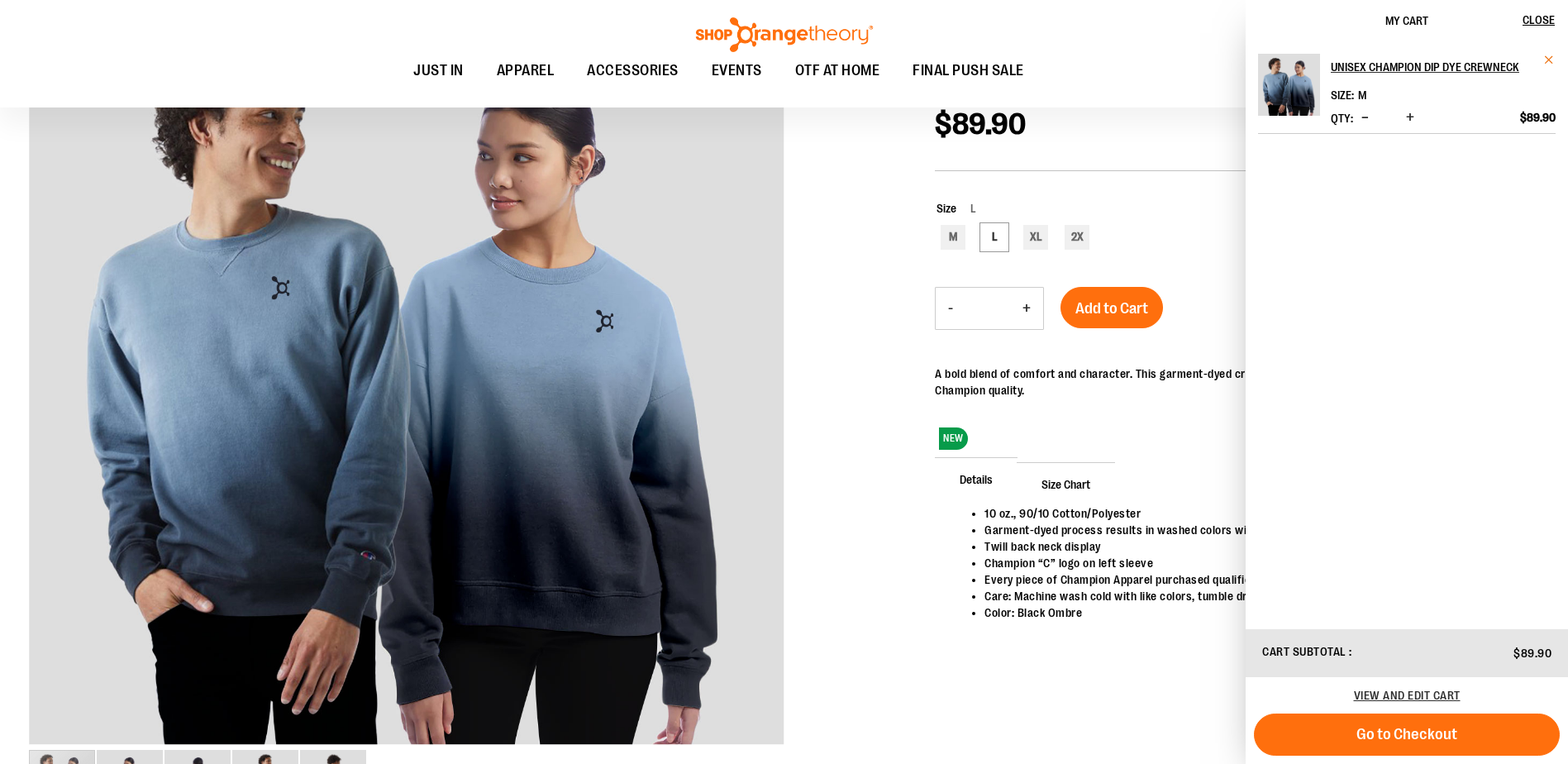
click at [1546, 61] on span "Remove item" at bounding box center [1549, 60] width 12 height 12
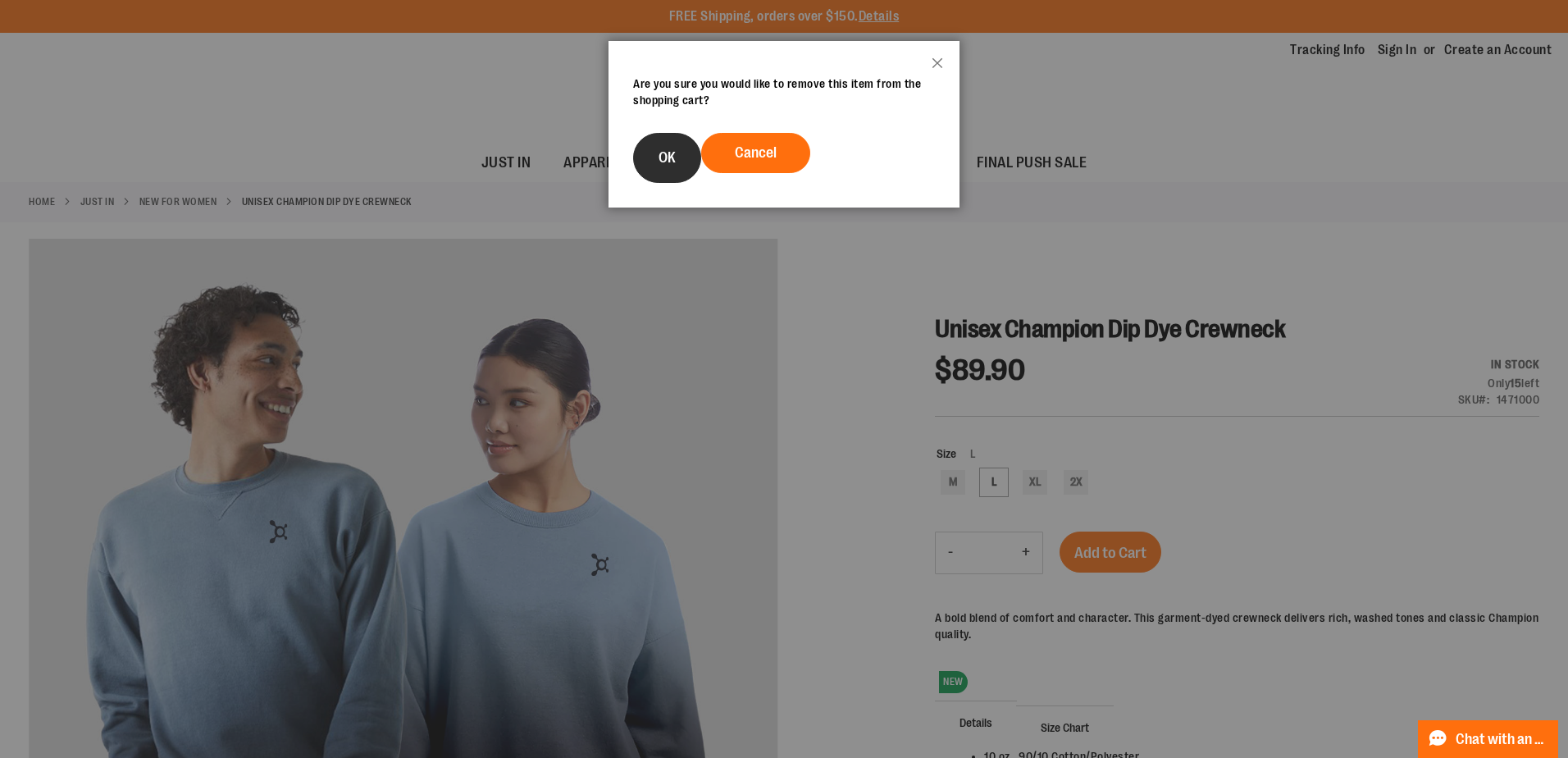
click at [683, 158] on button "OK" at bounding box center [667, 158] width 68 height 50
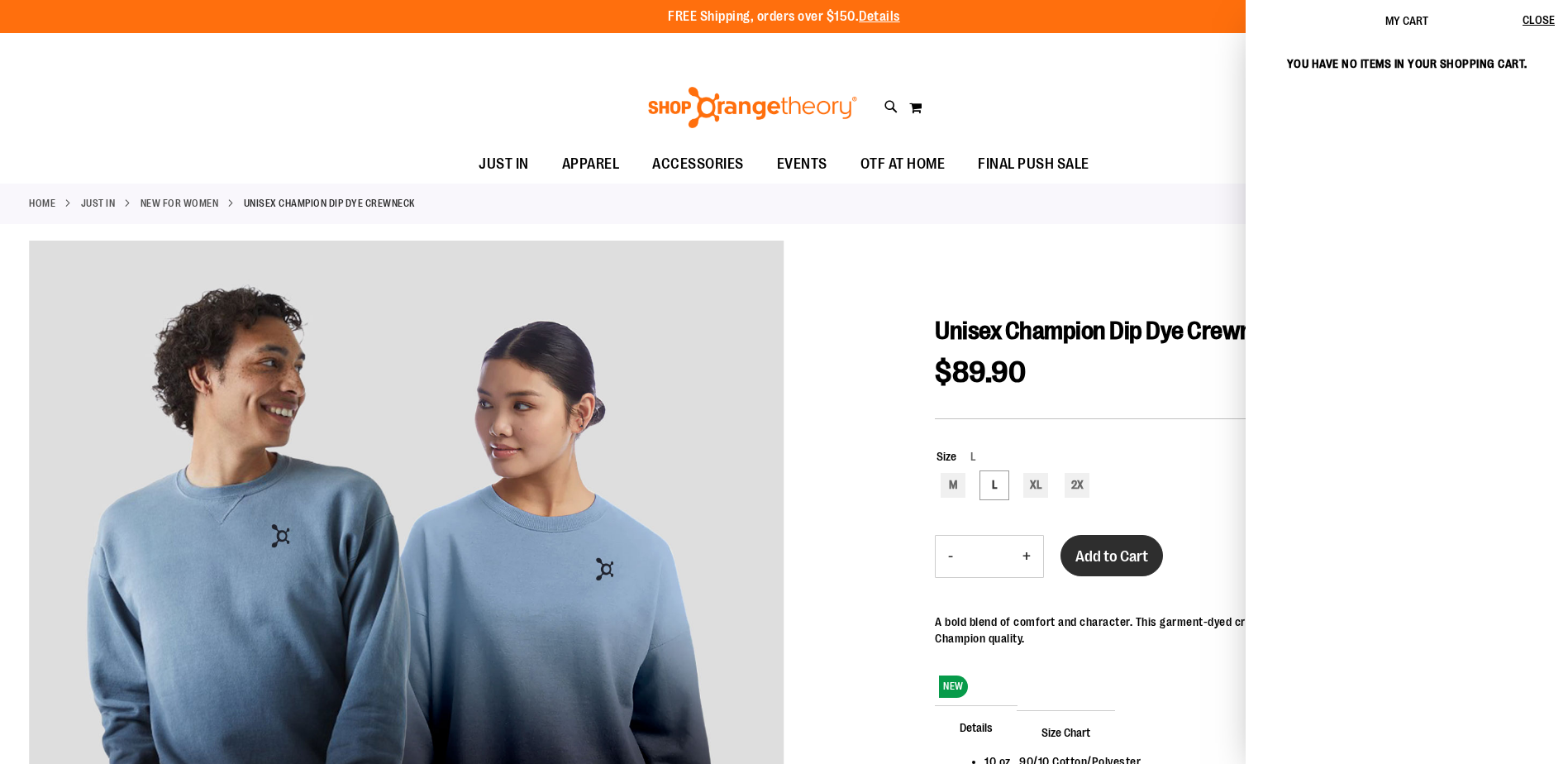
click at [1126, 555] on span "Add to Cart" at bounding box center [1112, 556] width 73 height 18
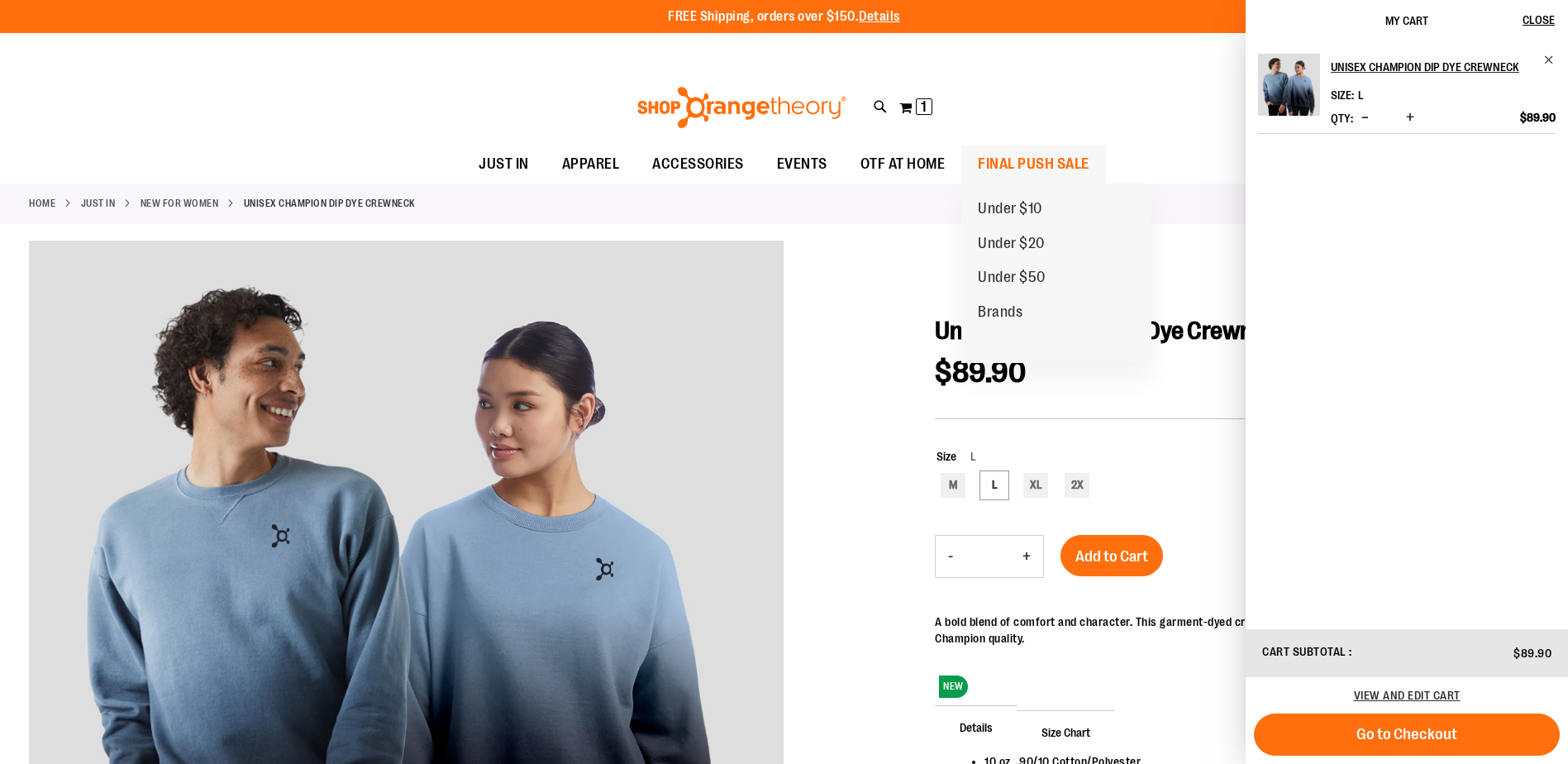
click at [1011, 170] on span "FINAL PUSH SALE" at bounding box center [1034, 164] width 111 height 37
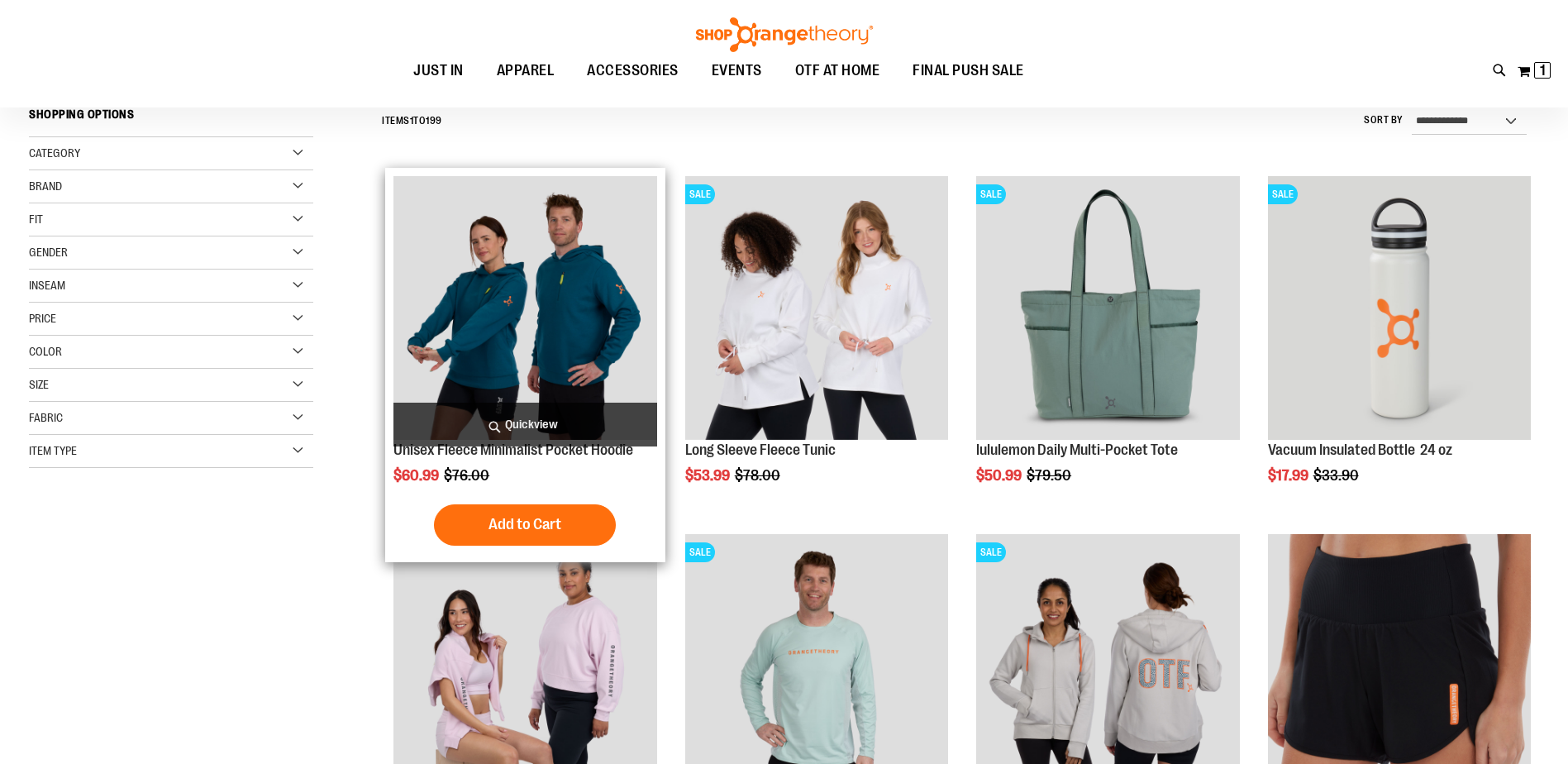
scroll to position [165, 0]
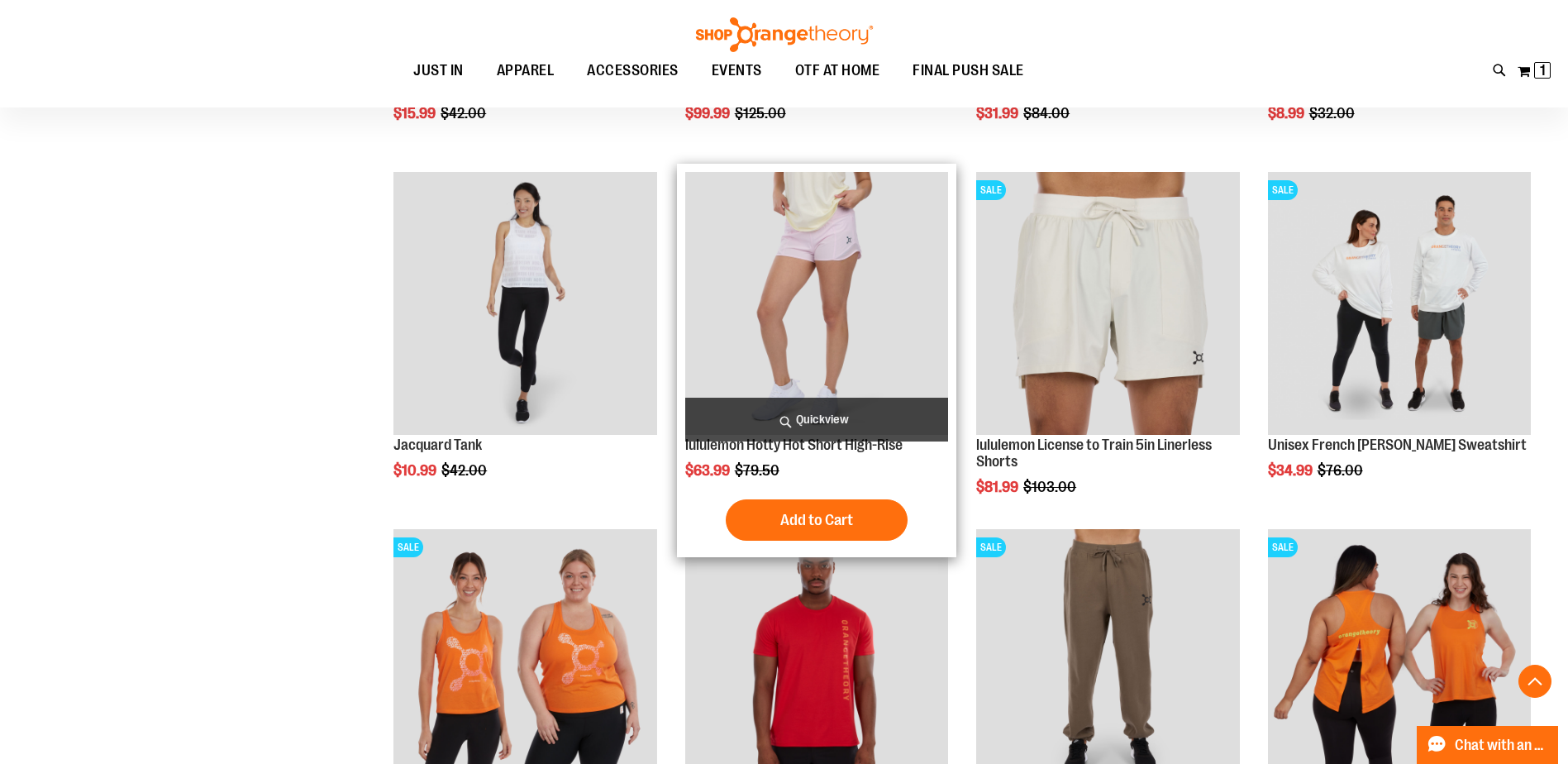
scroll to position [1598, 0]
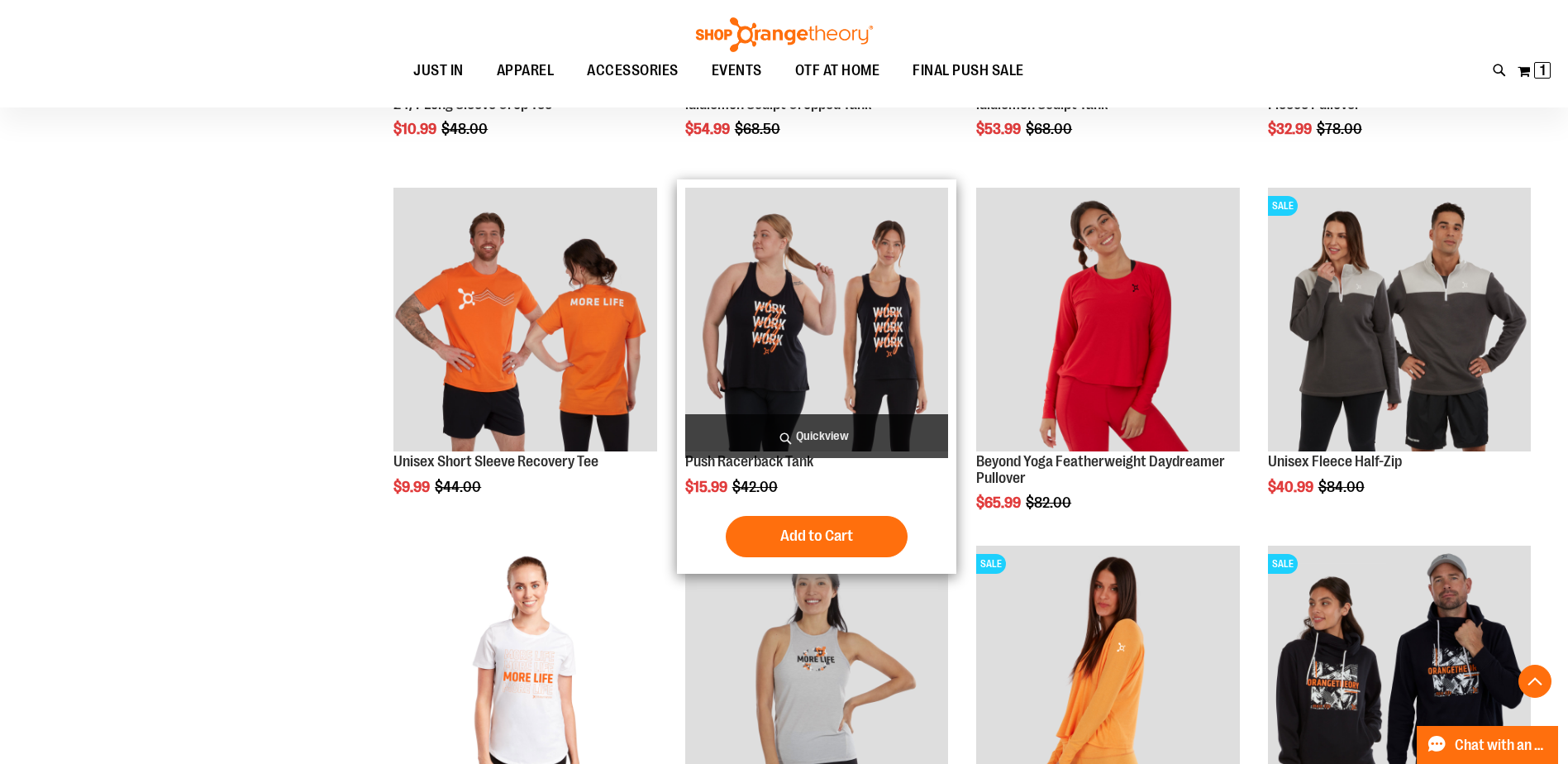
scroll to position [2645, 0]
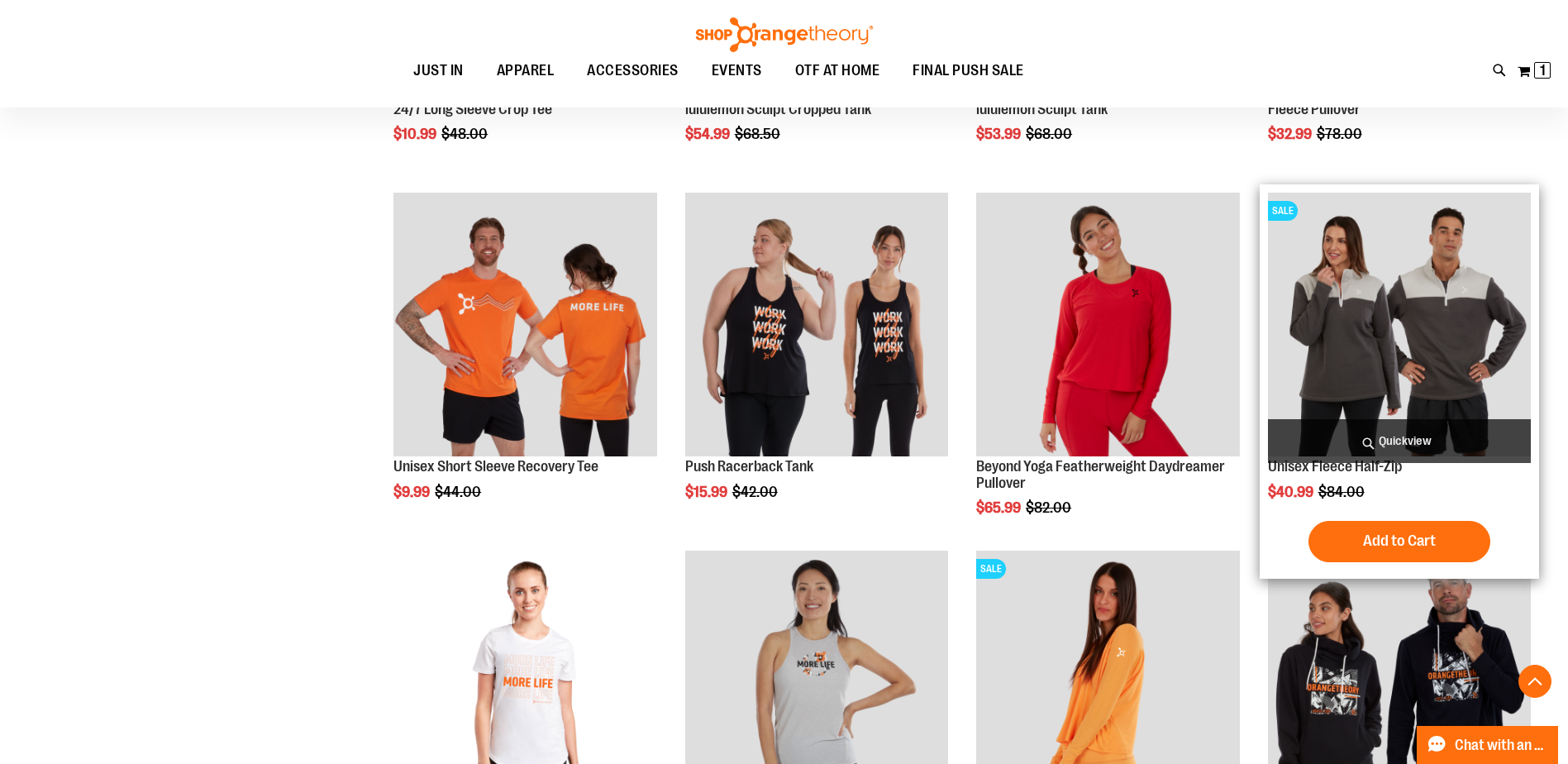
type input "**********"
click at [1383, 329] on img "product" at bounding box center [1399, 324] width 263 height 263
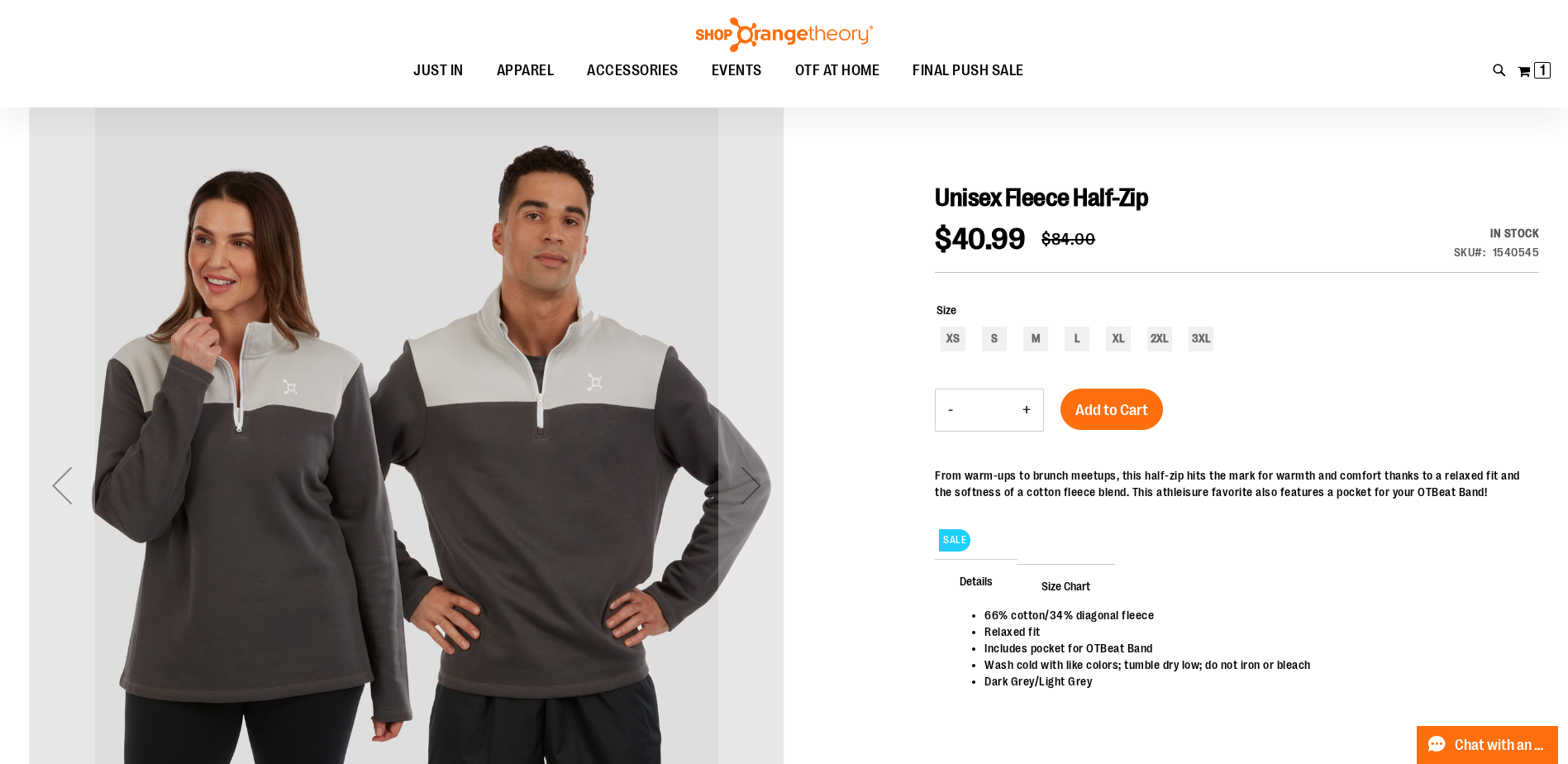
scroll to position [165, 0]
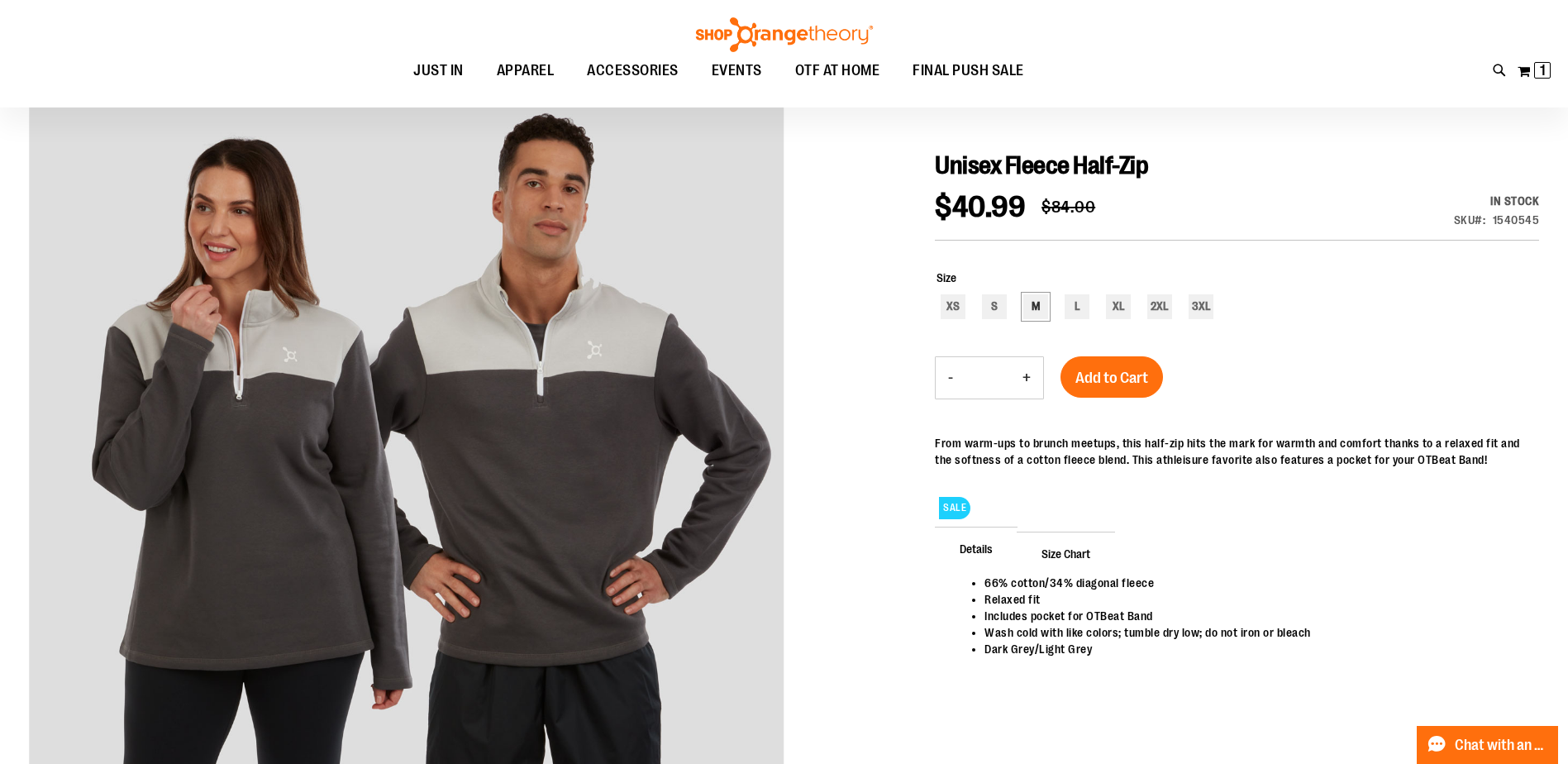
type input "**********"
click at [1038, 306] on div "M" at bounding box center [1035, 307] width 25 height 25
type input "***"
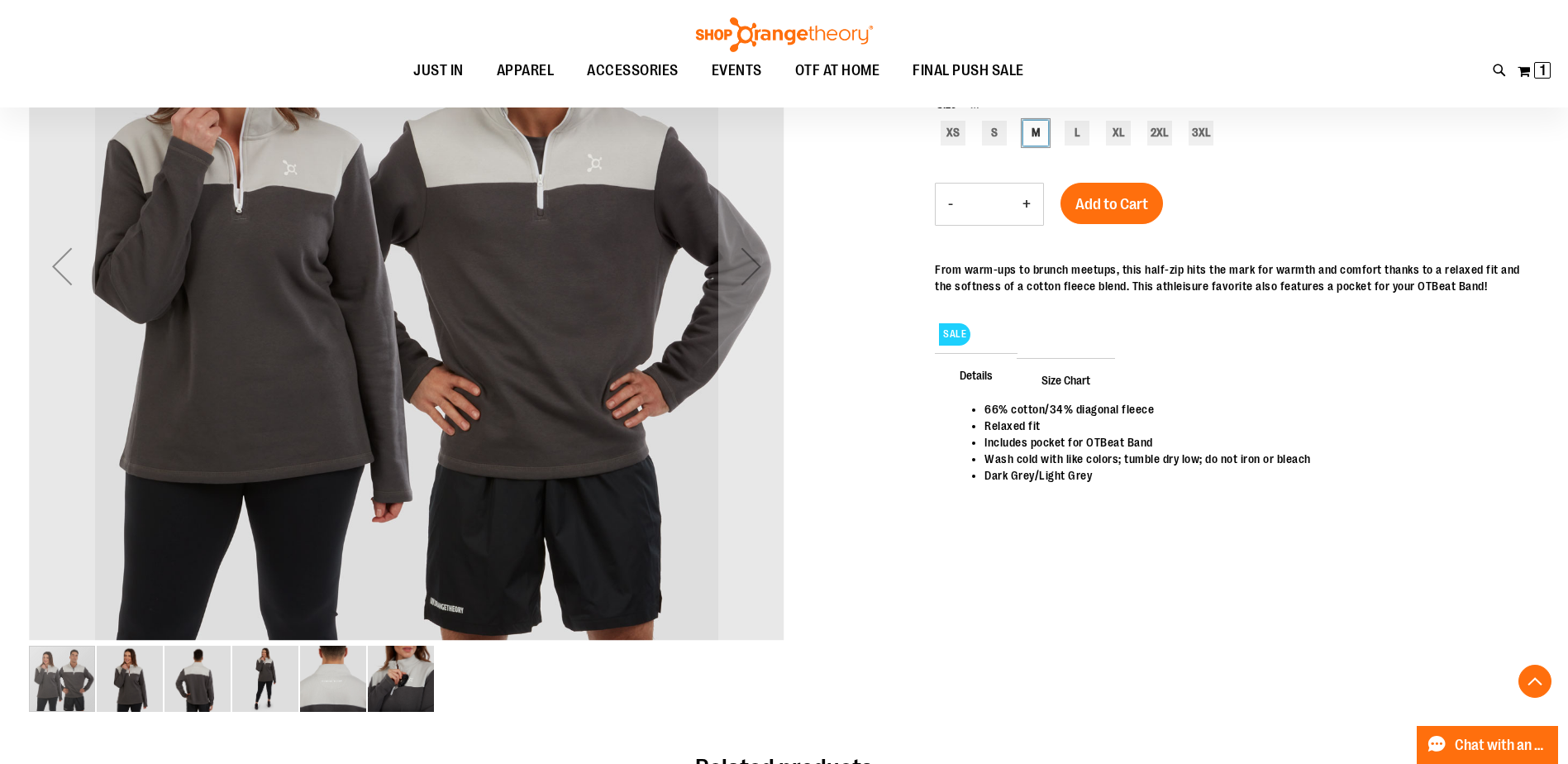
scroll to position [357, 0]
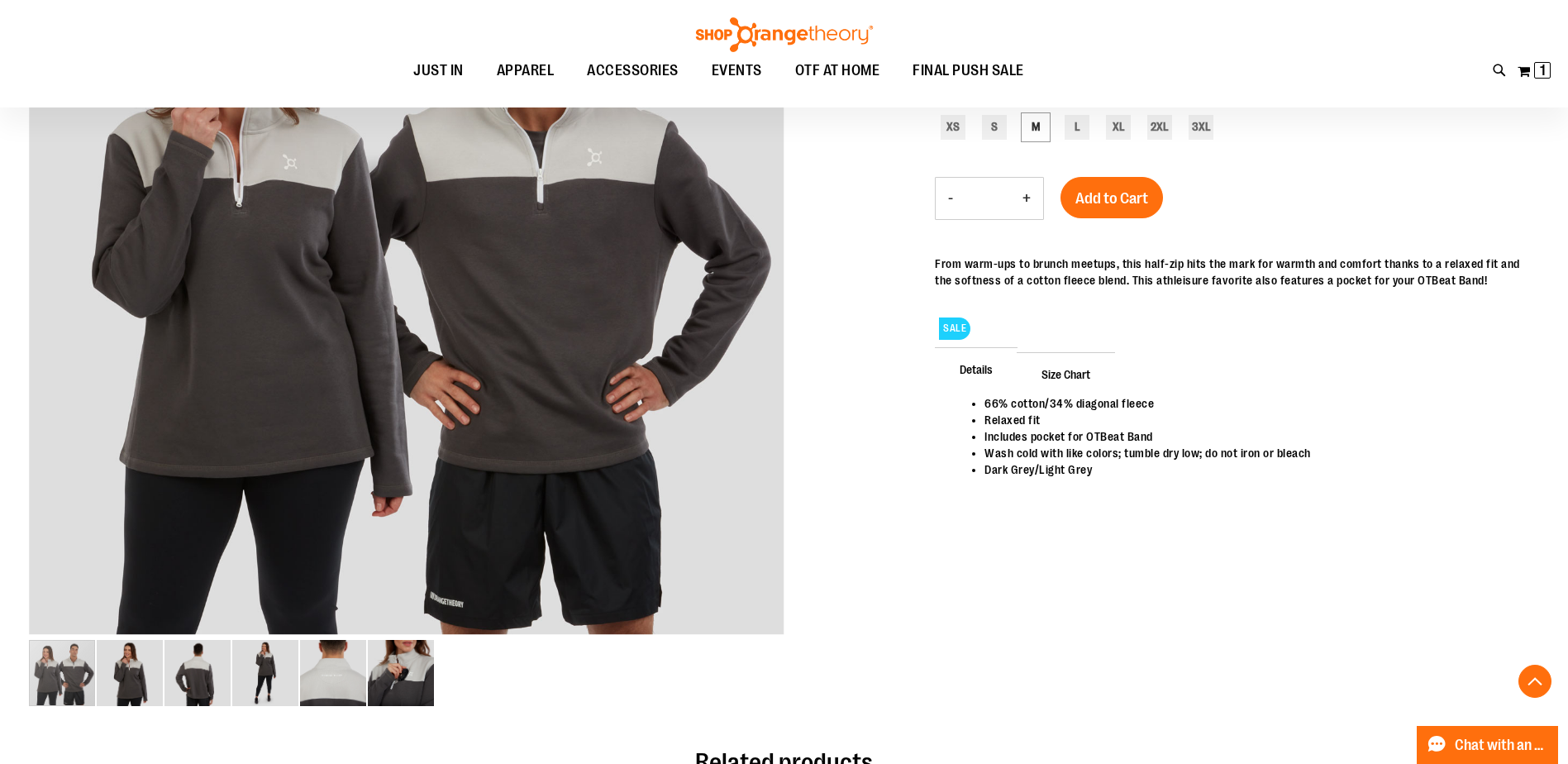
click at [1068, 375] on span "Size Chart" at bounding box center [1065, 374] width 98 height 43
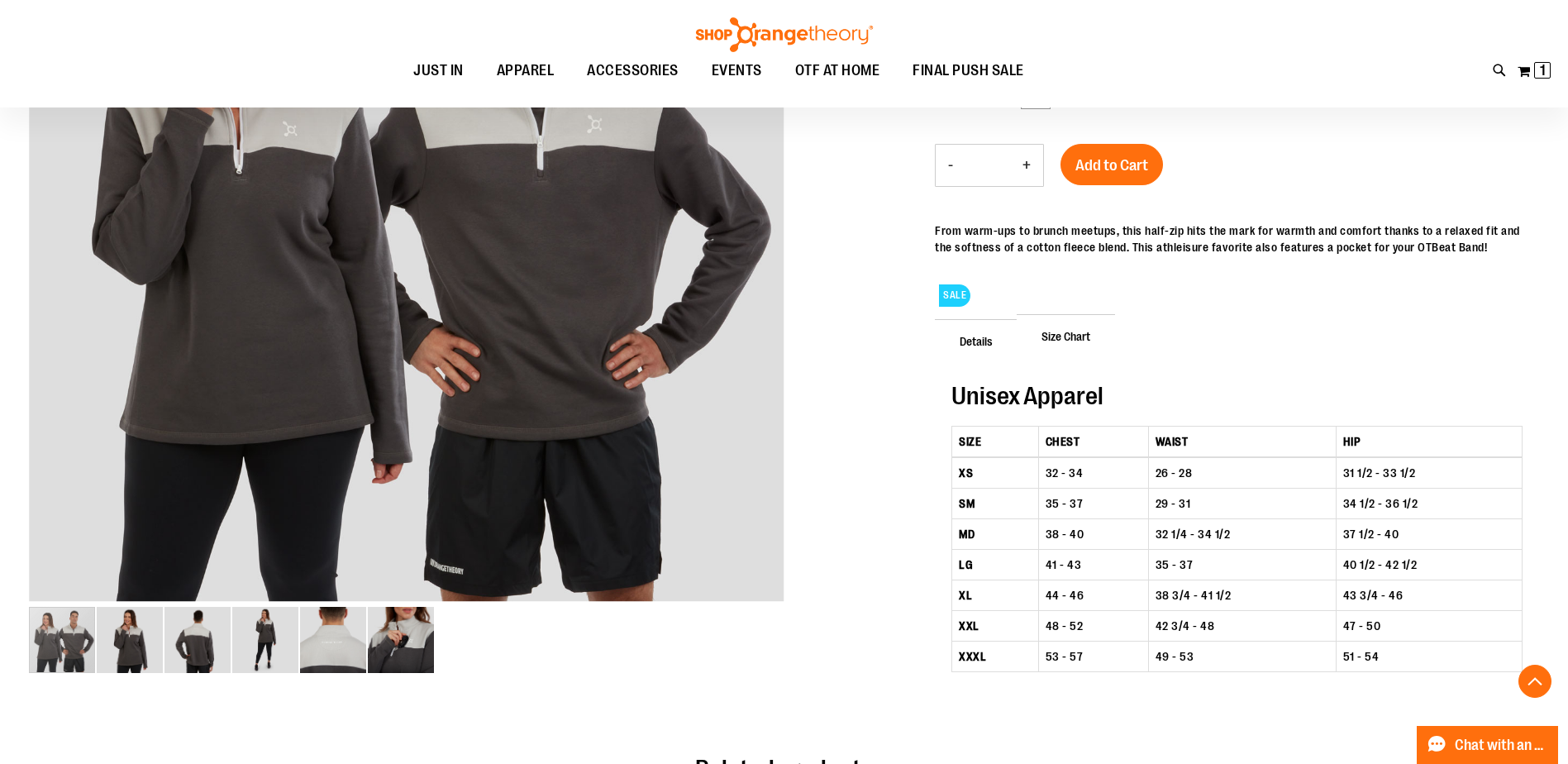
scroll to position [330, 0]
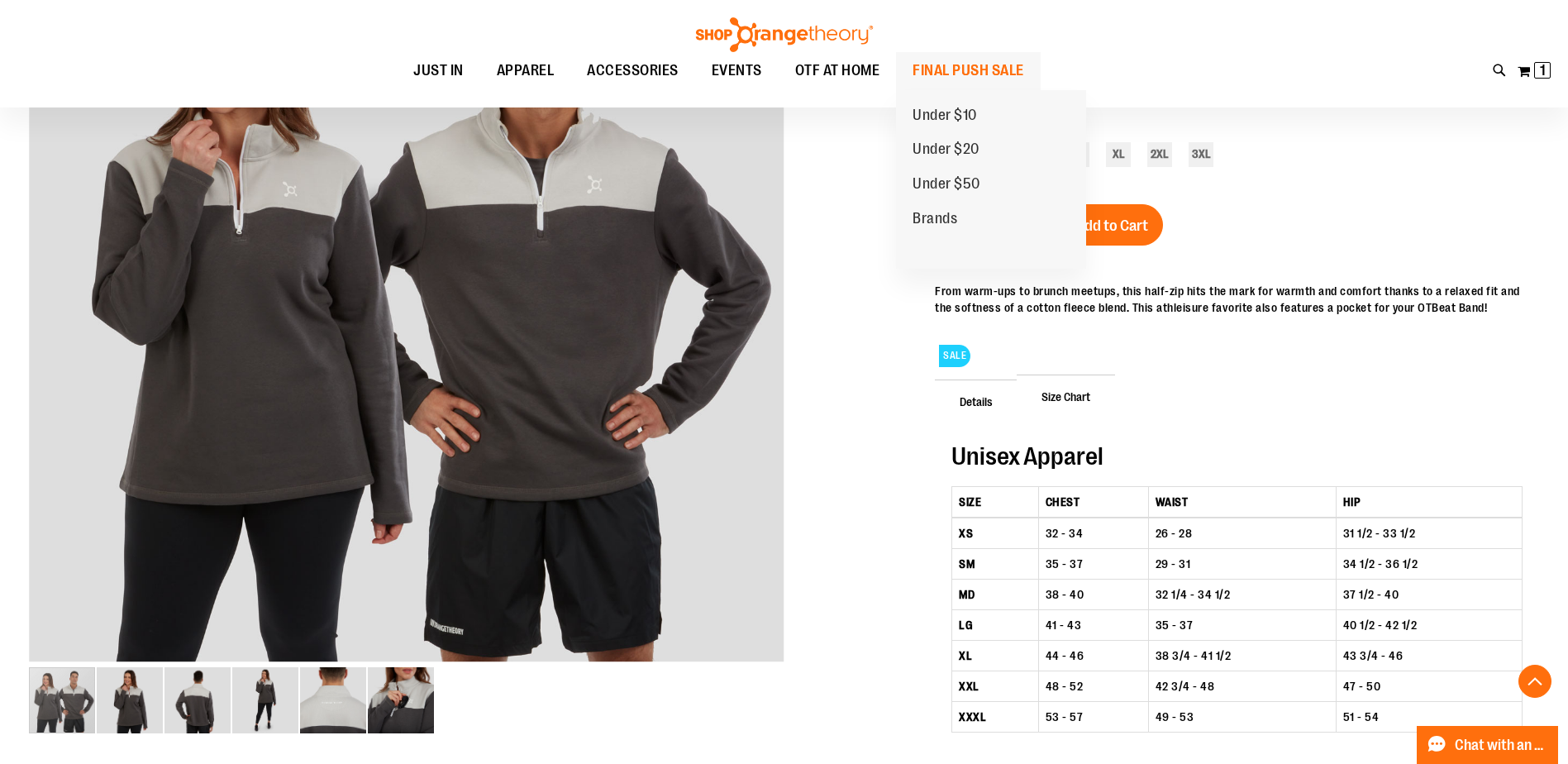
click at [974, 73] on span "FINAL PUSH SALE" at bounding box center [968, 71] width 111 height 37
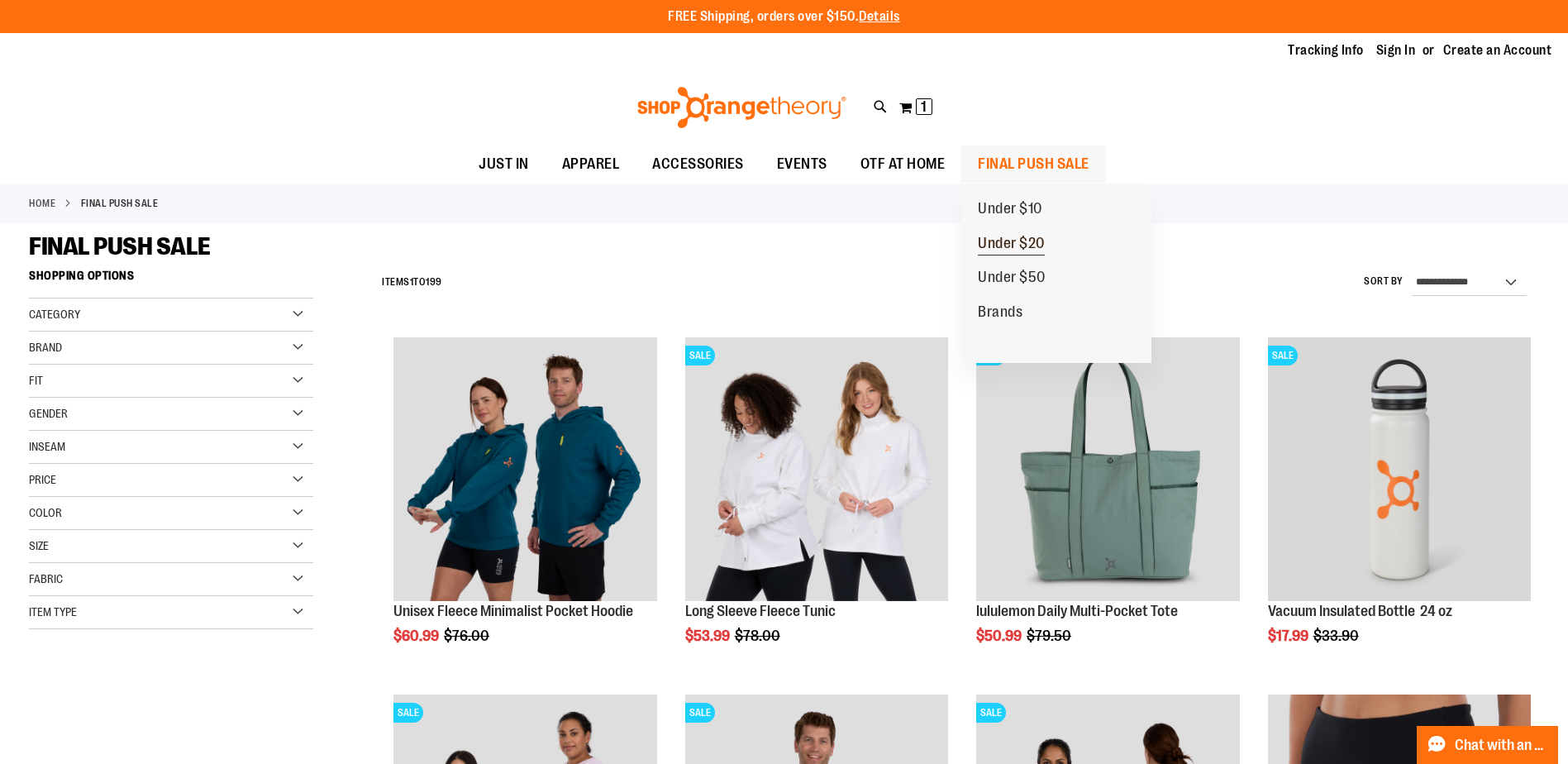
type input "**********"
click at [1016, 243] on span "Under $20" at bounding box center [1011, 244] width 67 height 21
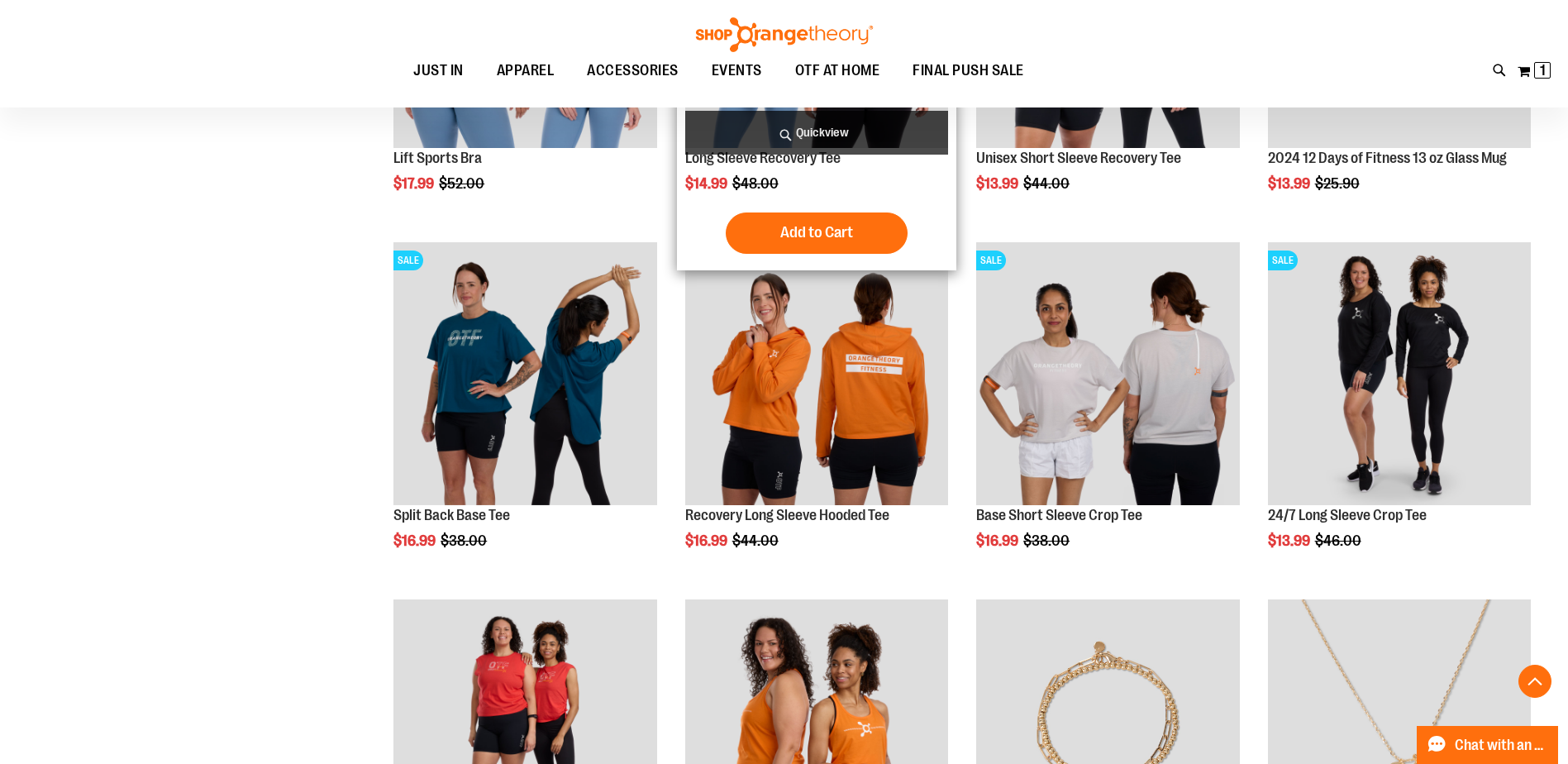
scroll to position [633, 0]
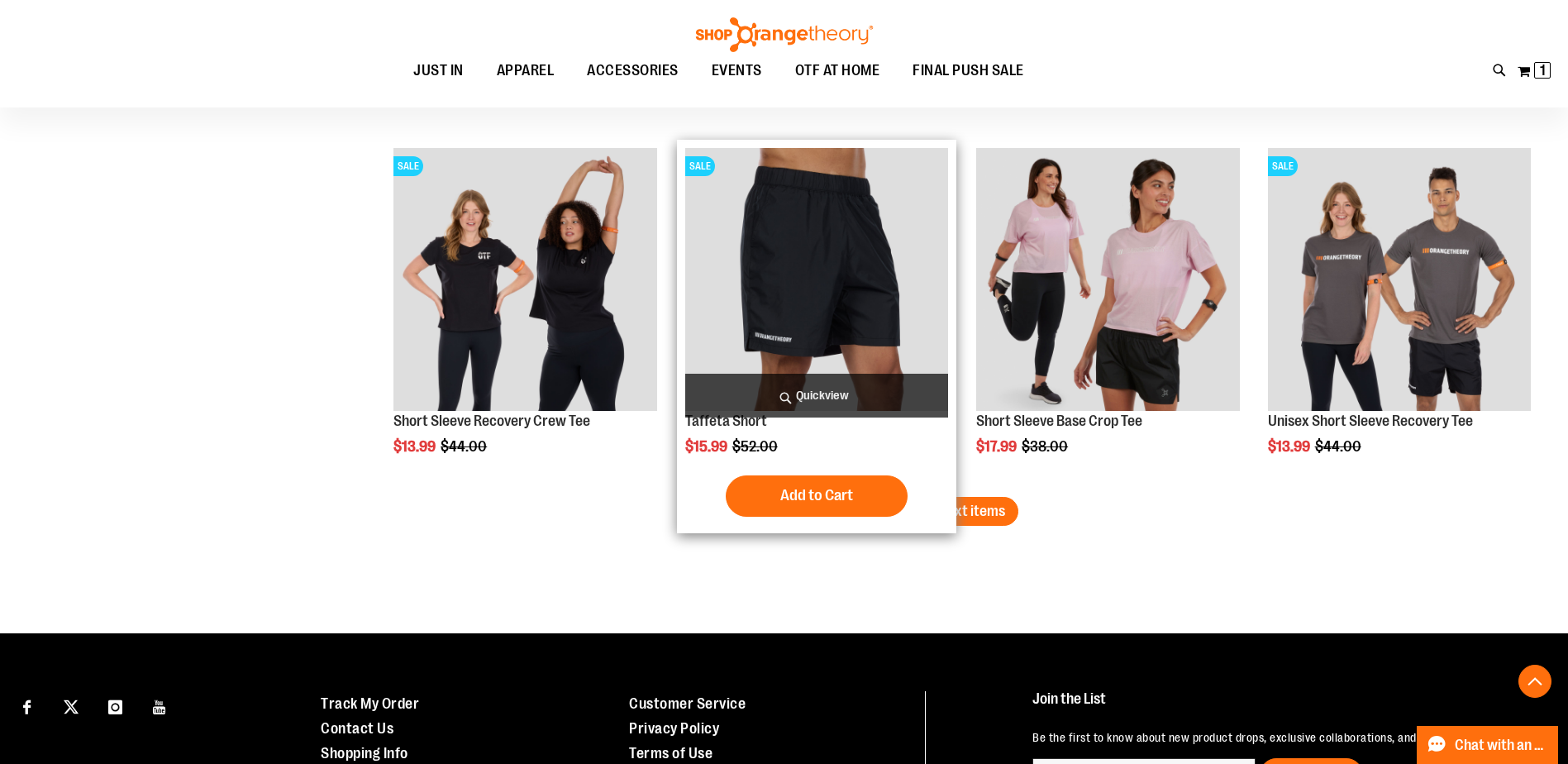
scroll to position [2866, 0]
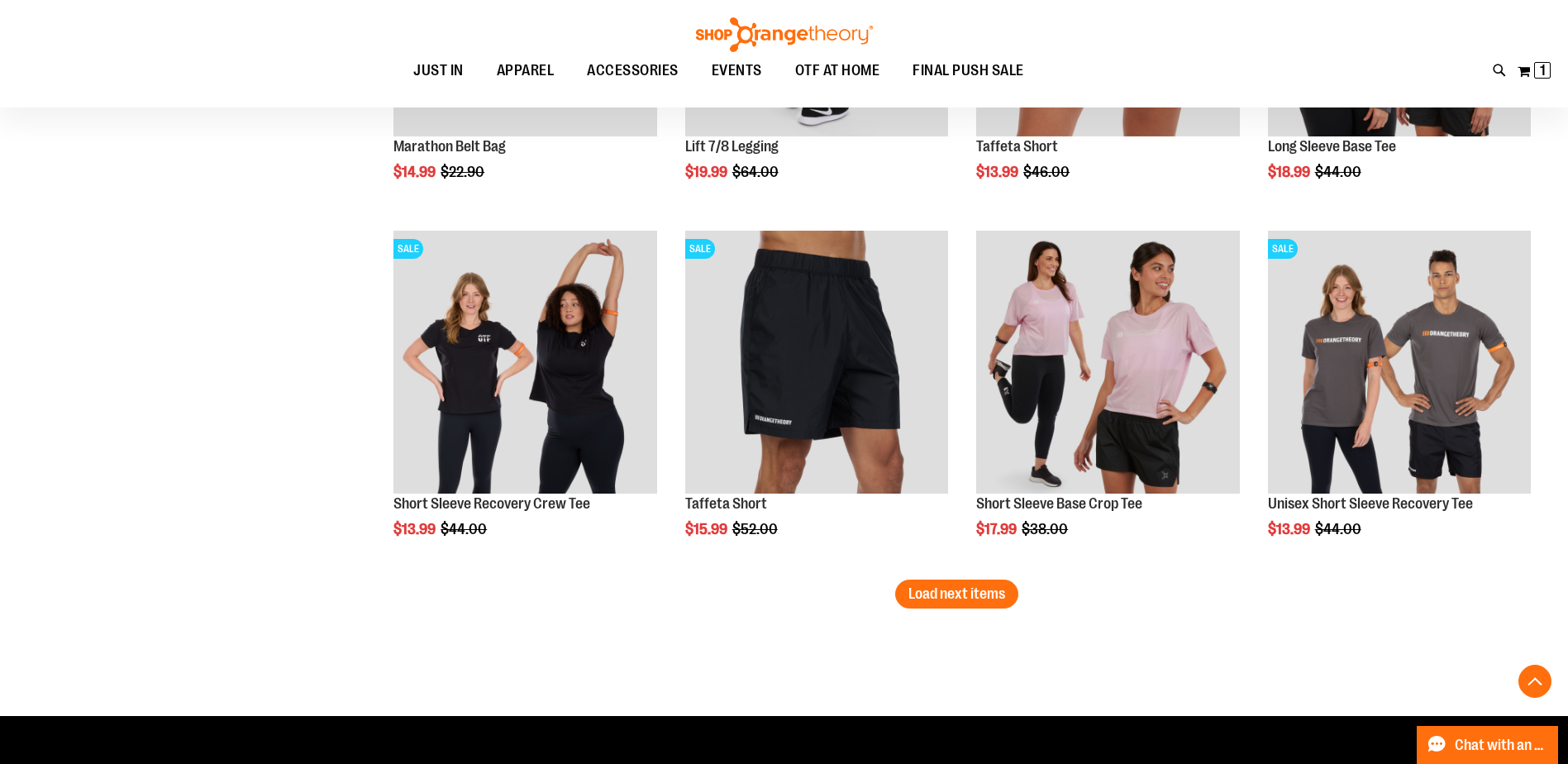
scroll to position [2810, 0]
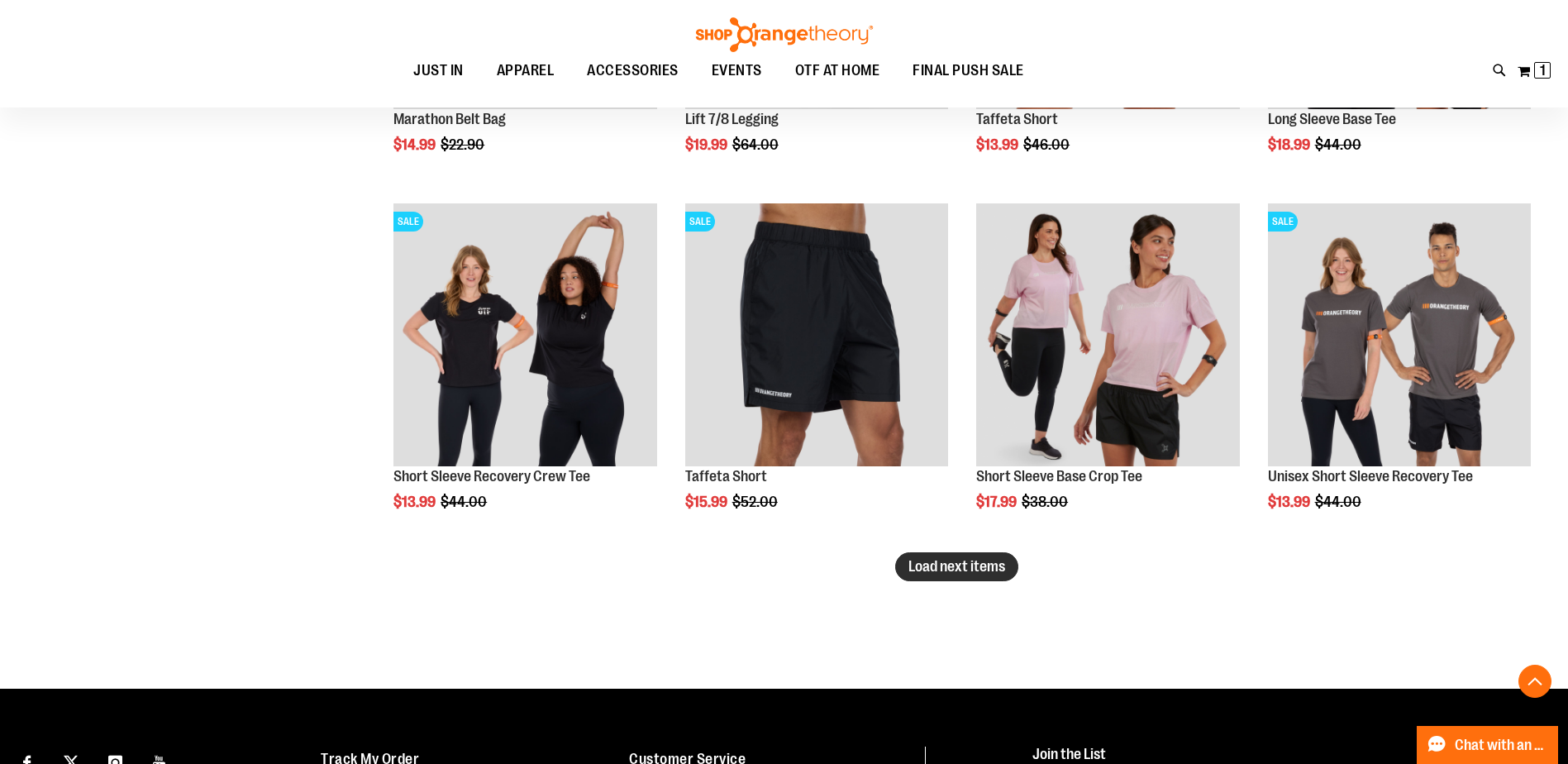
type input "**********"
click at [941, 574] on span "Load next items" at bounding box center [956, 566] width 96 height 17
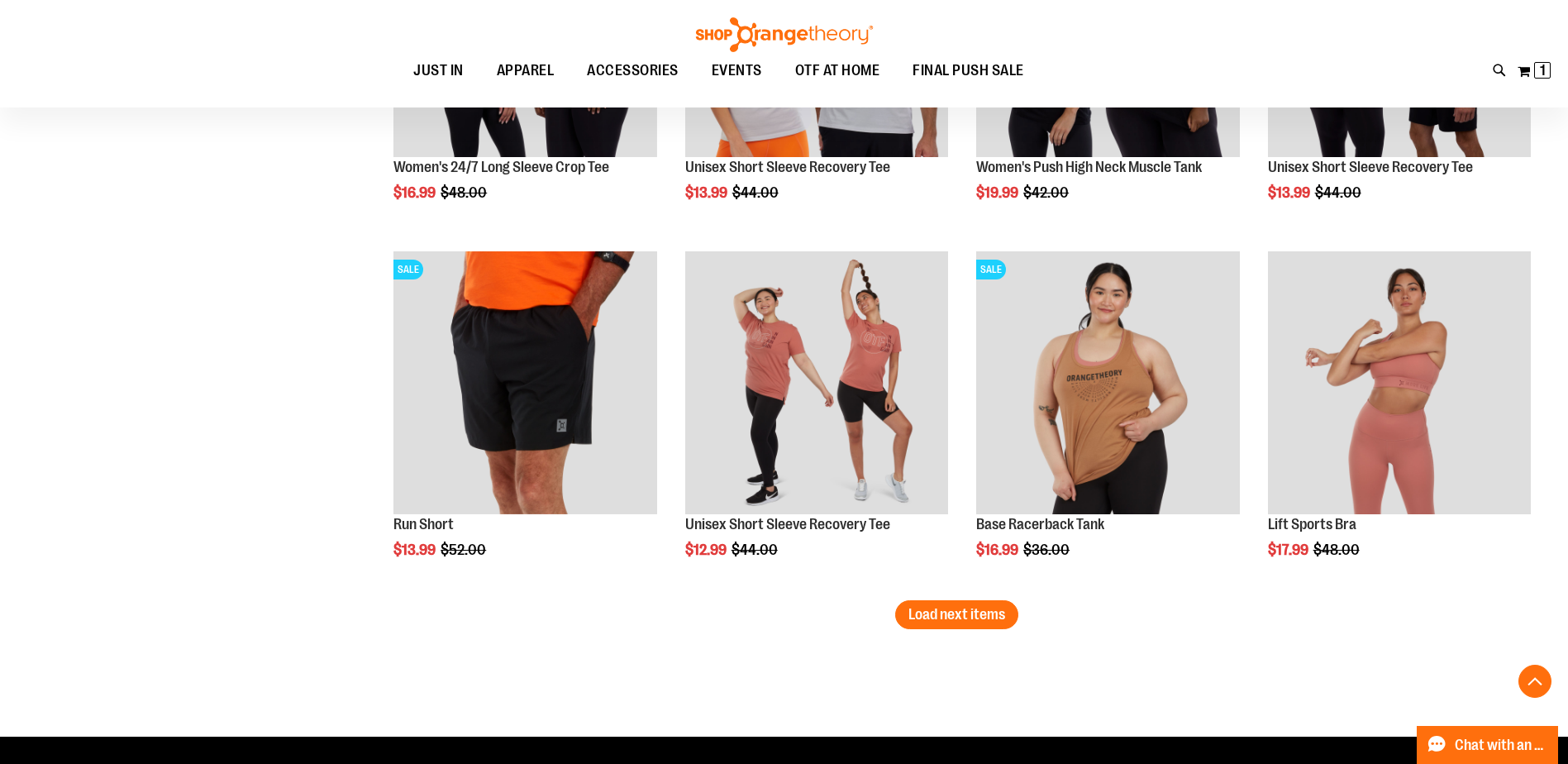
scroll to position [3857, 0]
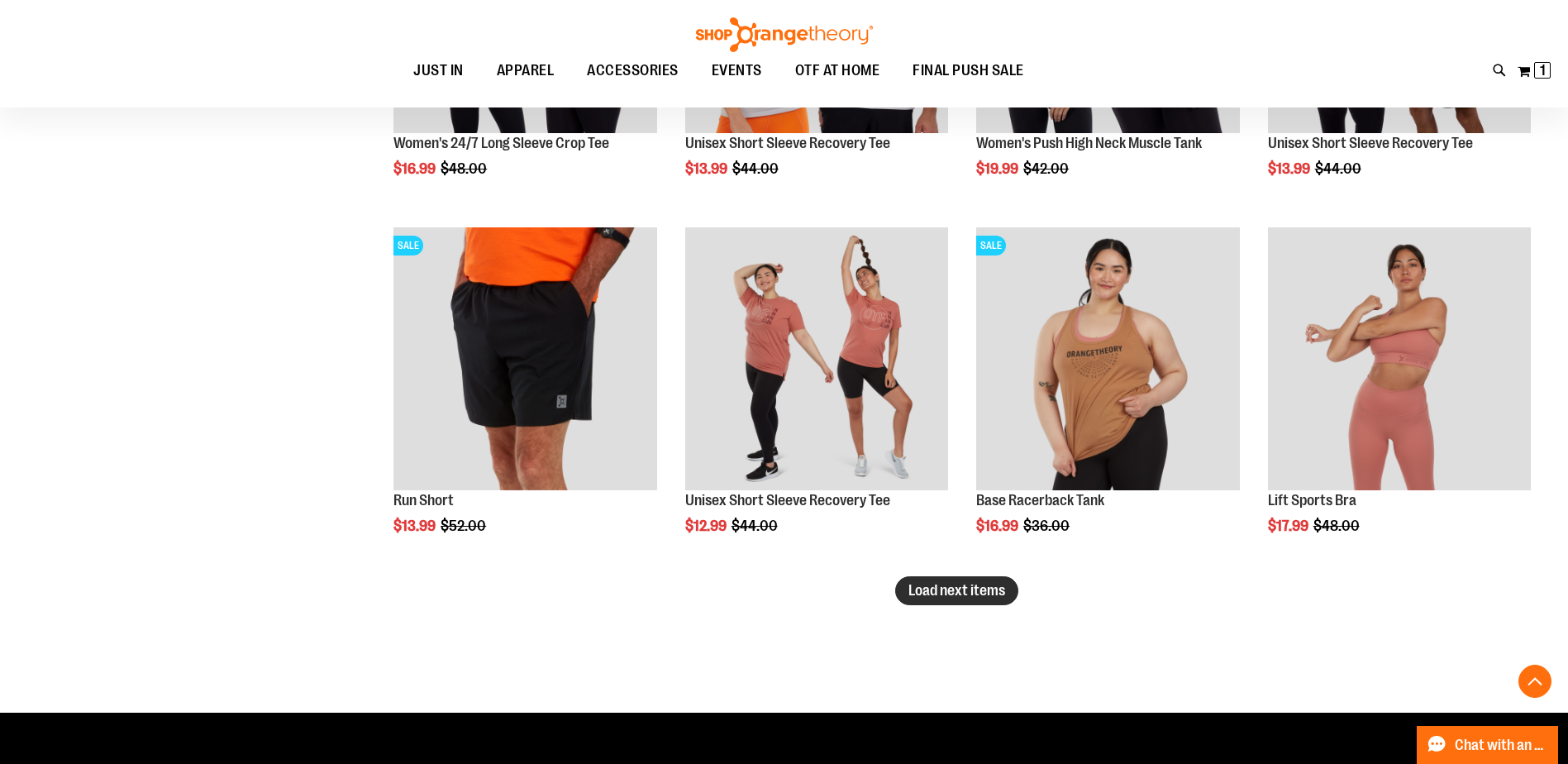
click at [961, 589] on span "Load next items" at bounding box center [956, 590] width 96 height 17
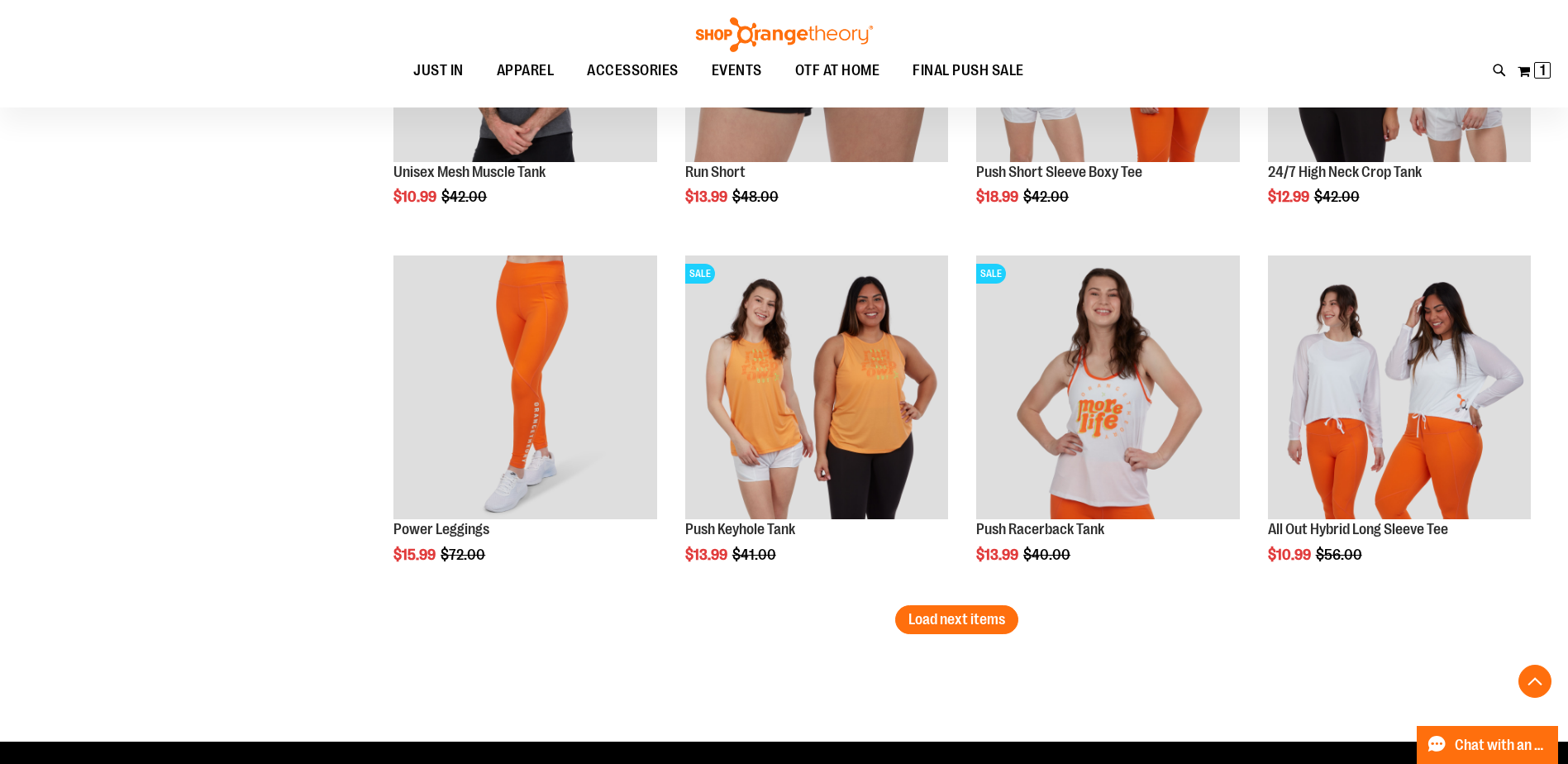
scroll to position [4904, 0]
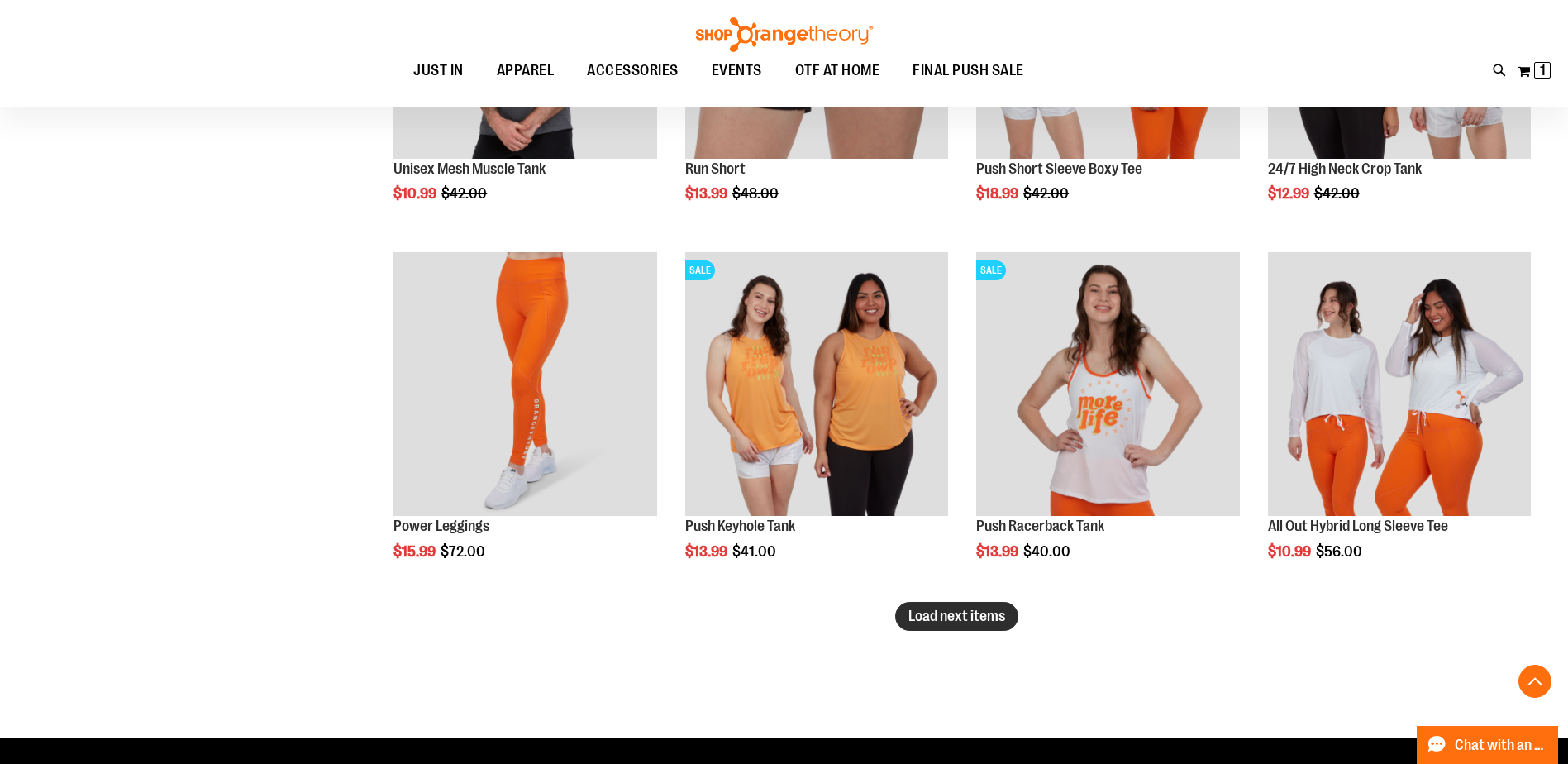
click at [958, 622] on span "Load next items" at bounding box center [956, 616] width 96 height 17
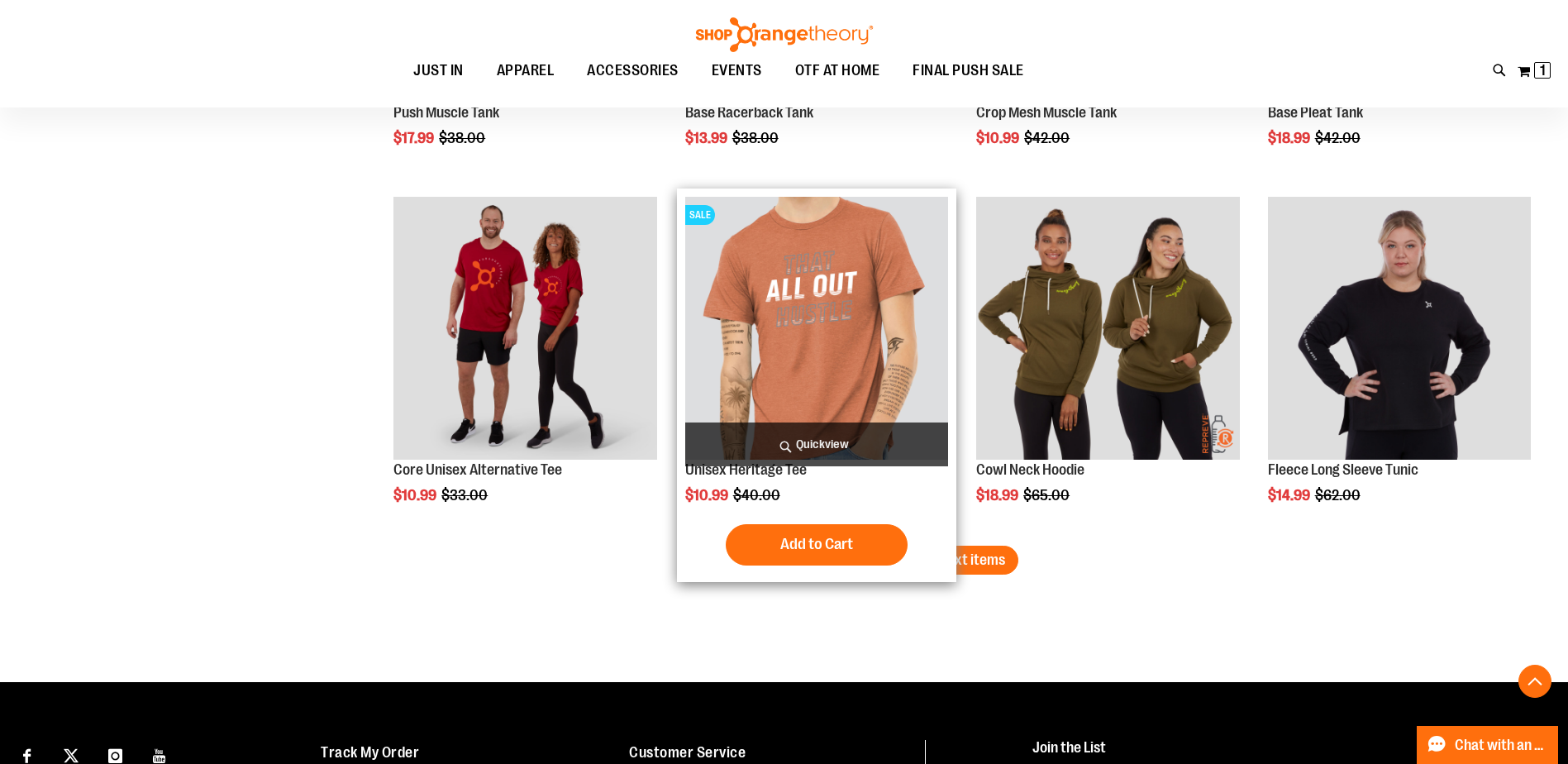
scroll to position [6035, 0]
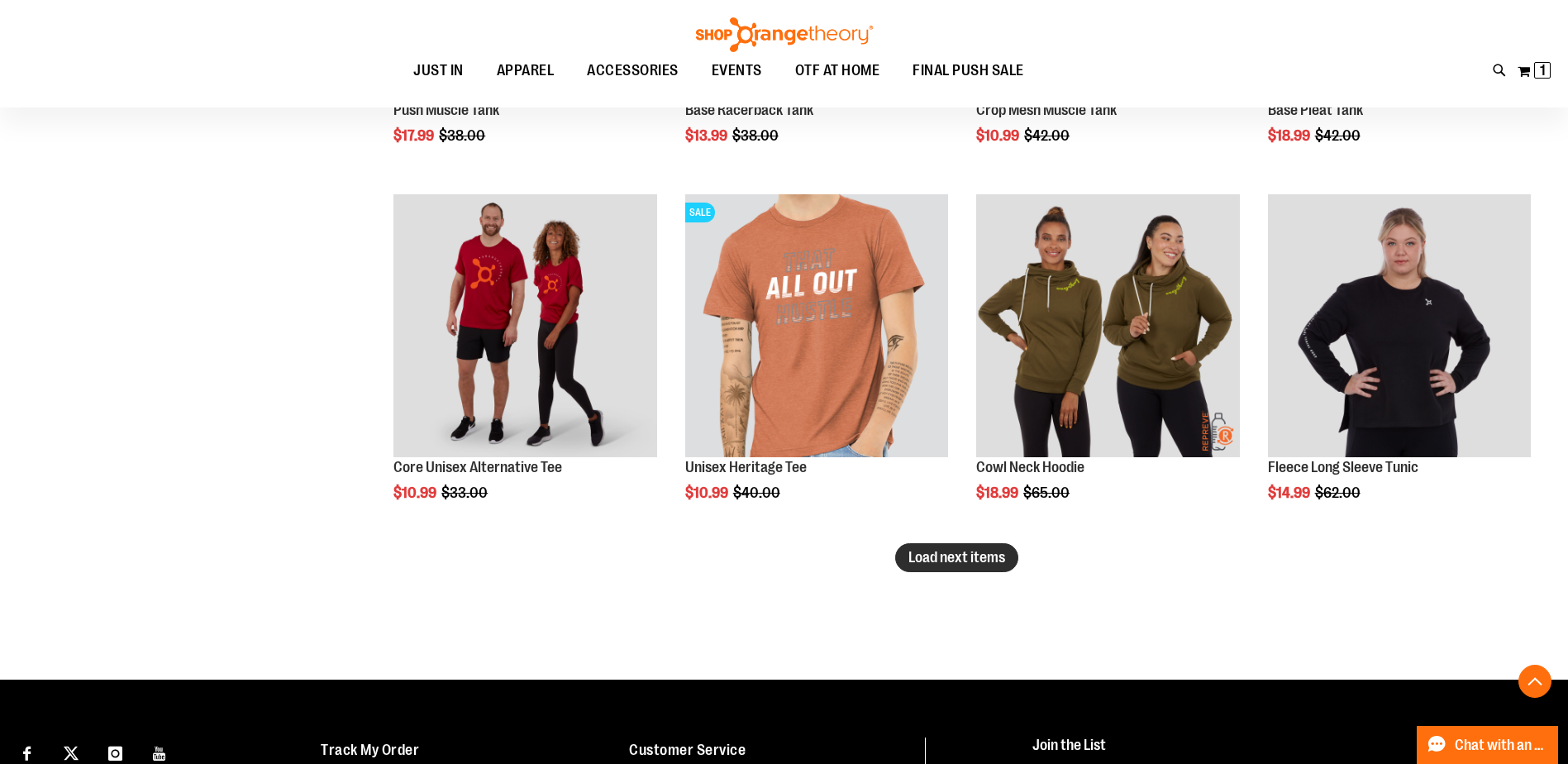
click at [963, 562] on span "Load next items" at bounding box center [956, 557] width 96 height 17
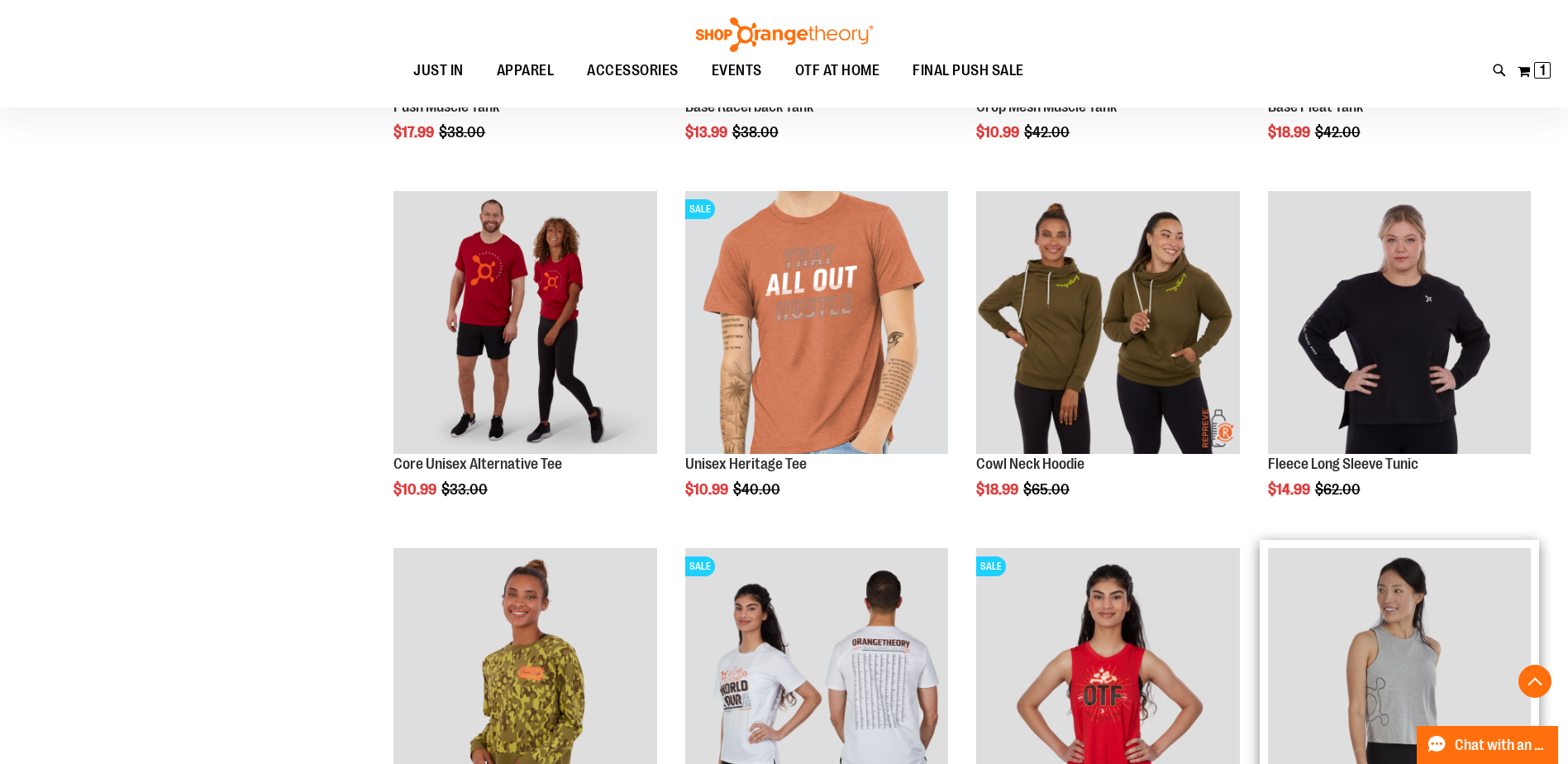
scroll to position [6035, 0]
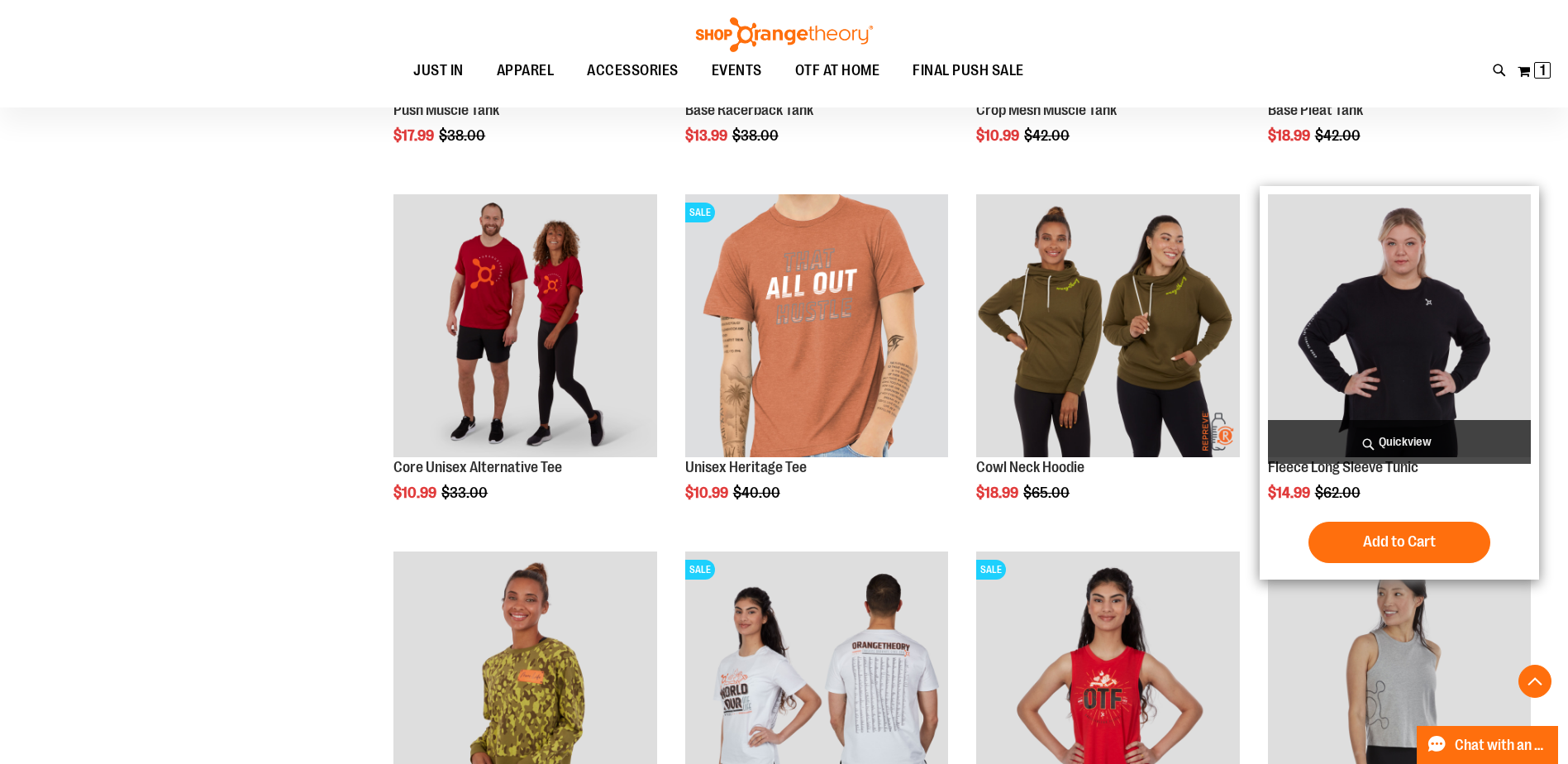
click at [1444, 383] on img "product" at bounding box center [1399, 326] width 263 height 263
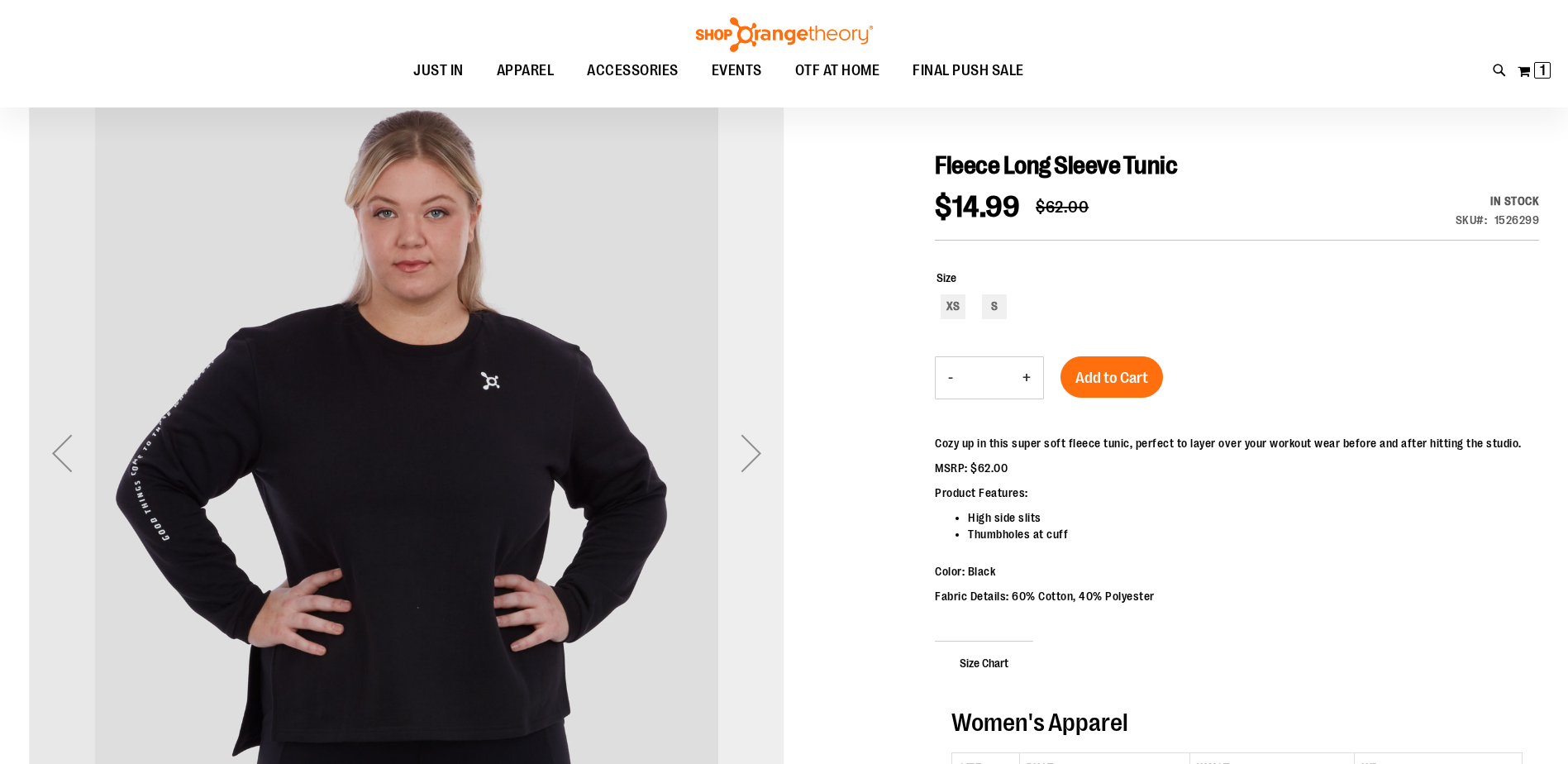
type input "**********"
click at [758, 455] on div "Next" at bounding box center [751, 453] width 66 height 67
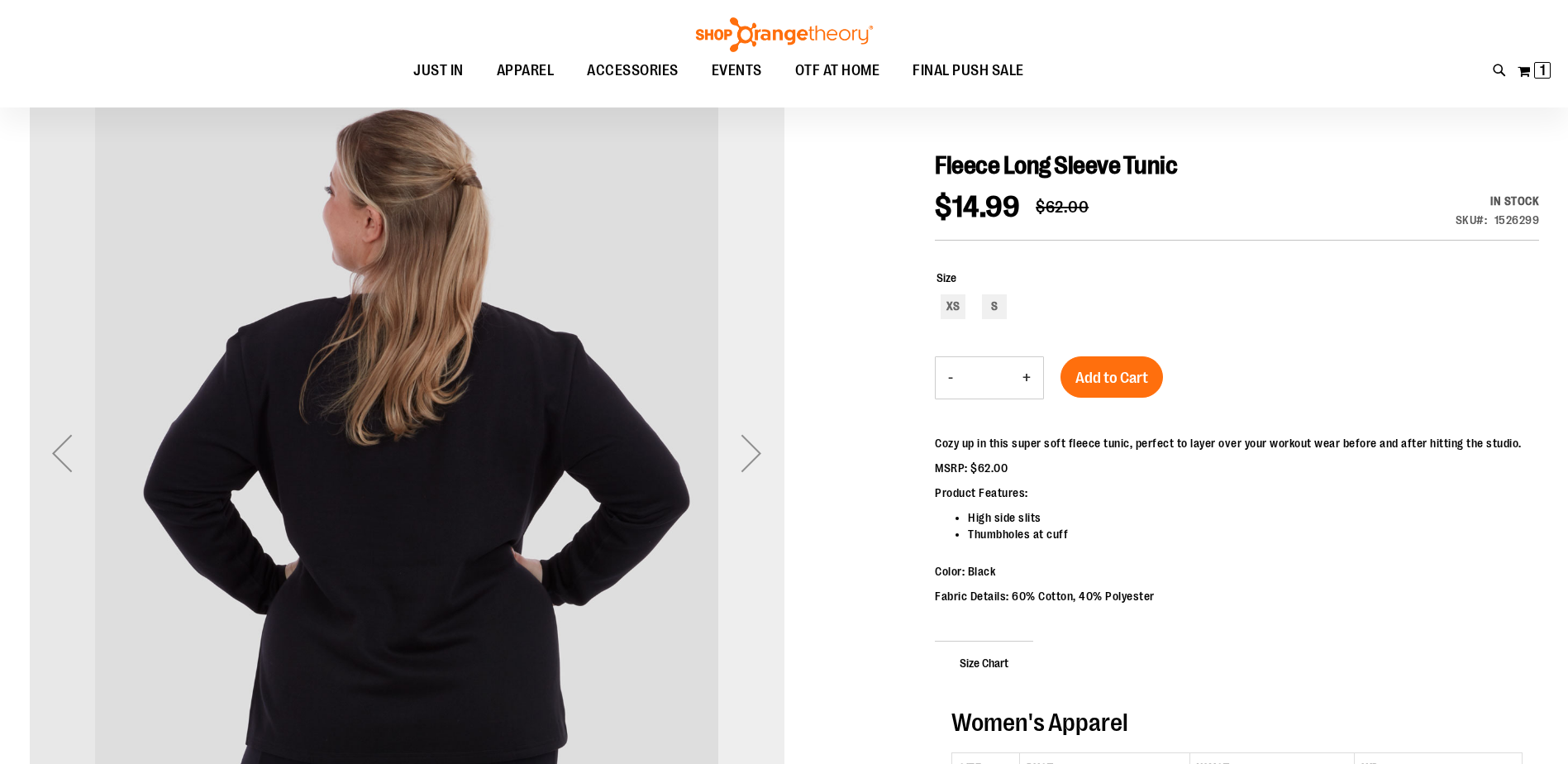
scroll to position [165, 0]
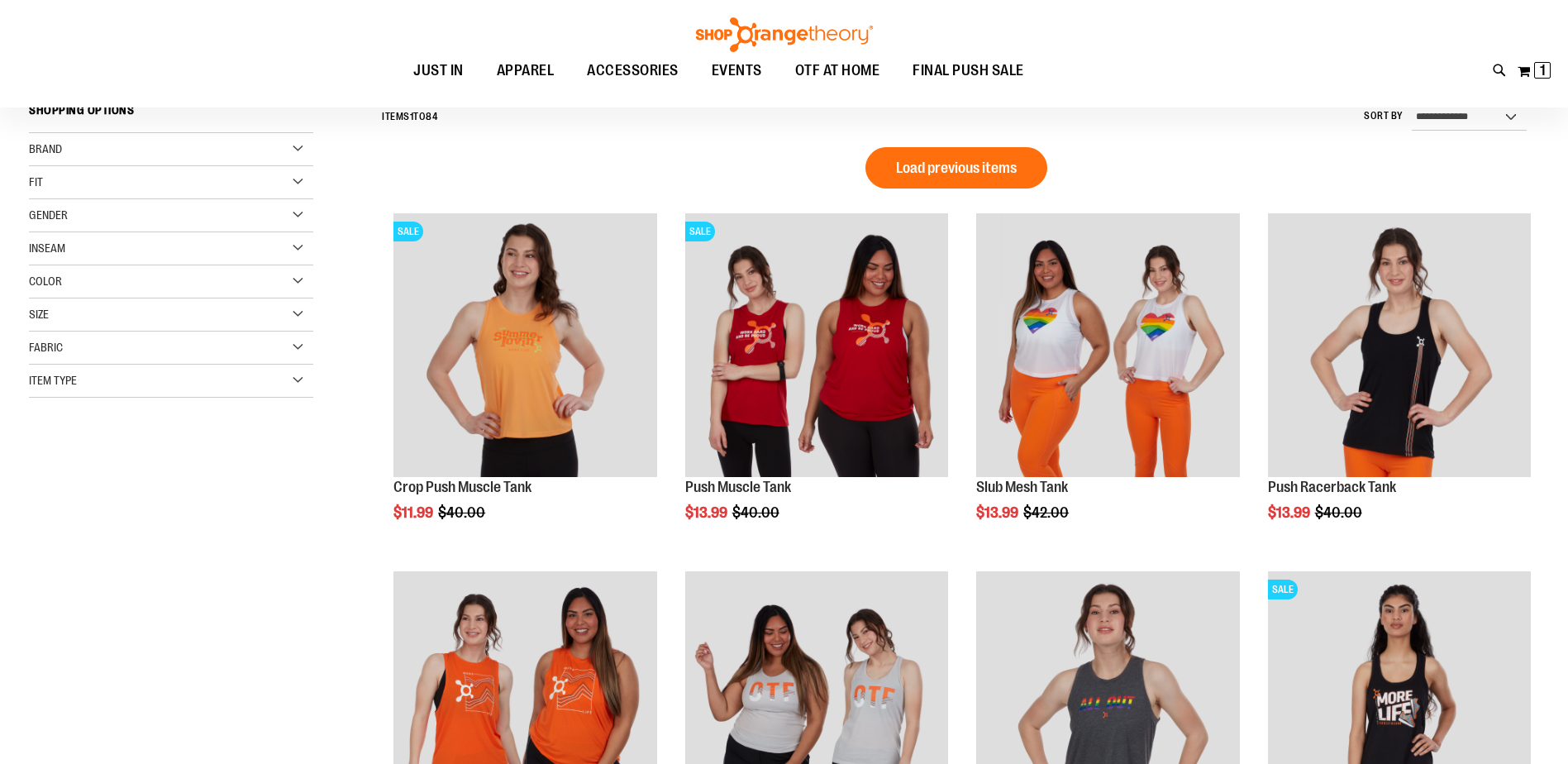
type input "**********"
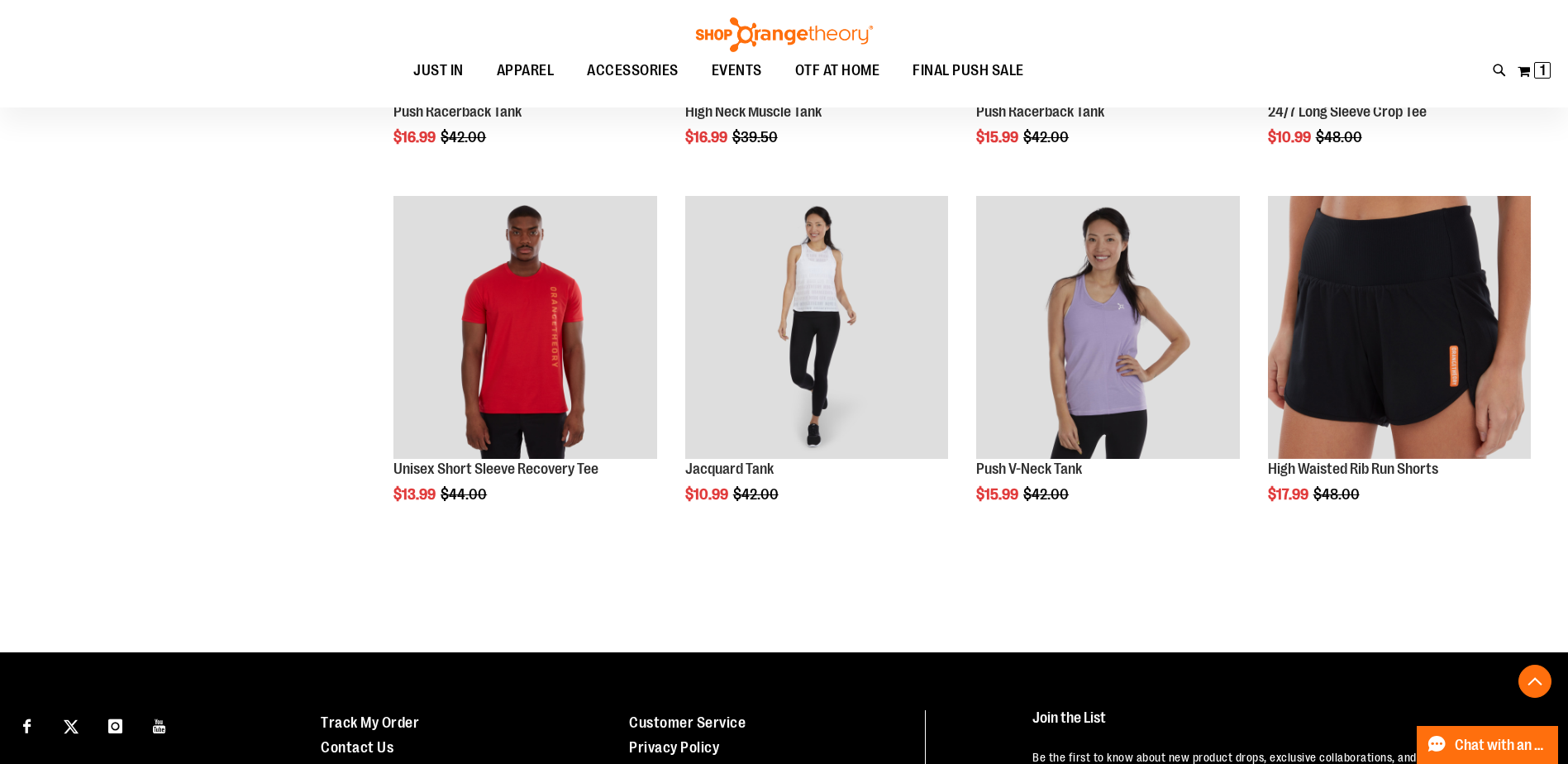
scroll to position [1959, 0]
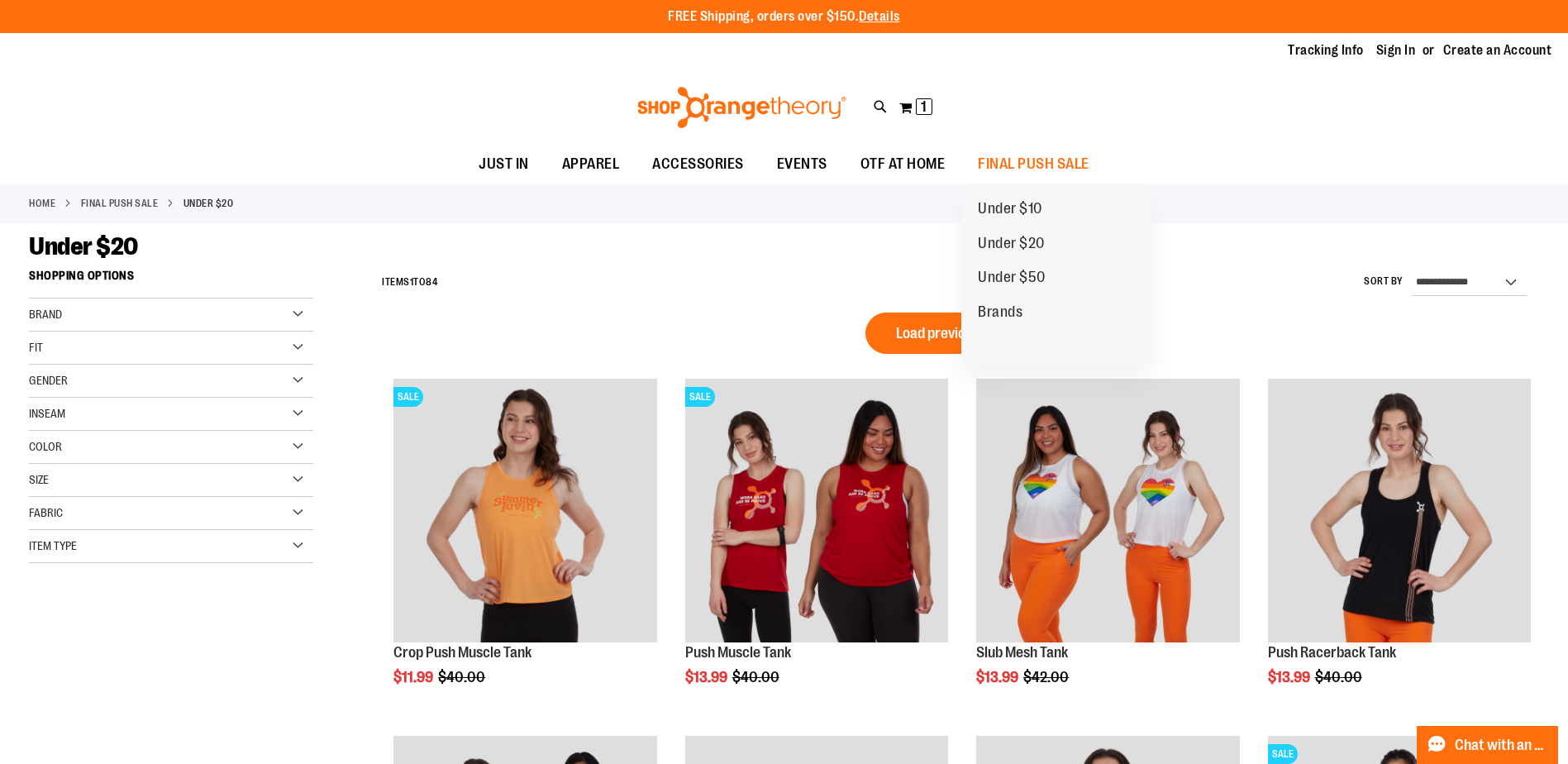
click at [1029, 278] on span "Under $50" at bounding box center [1012, 278] width 68 height 21
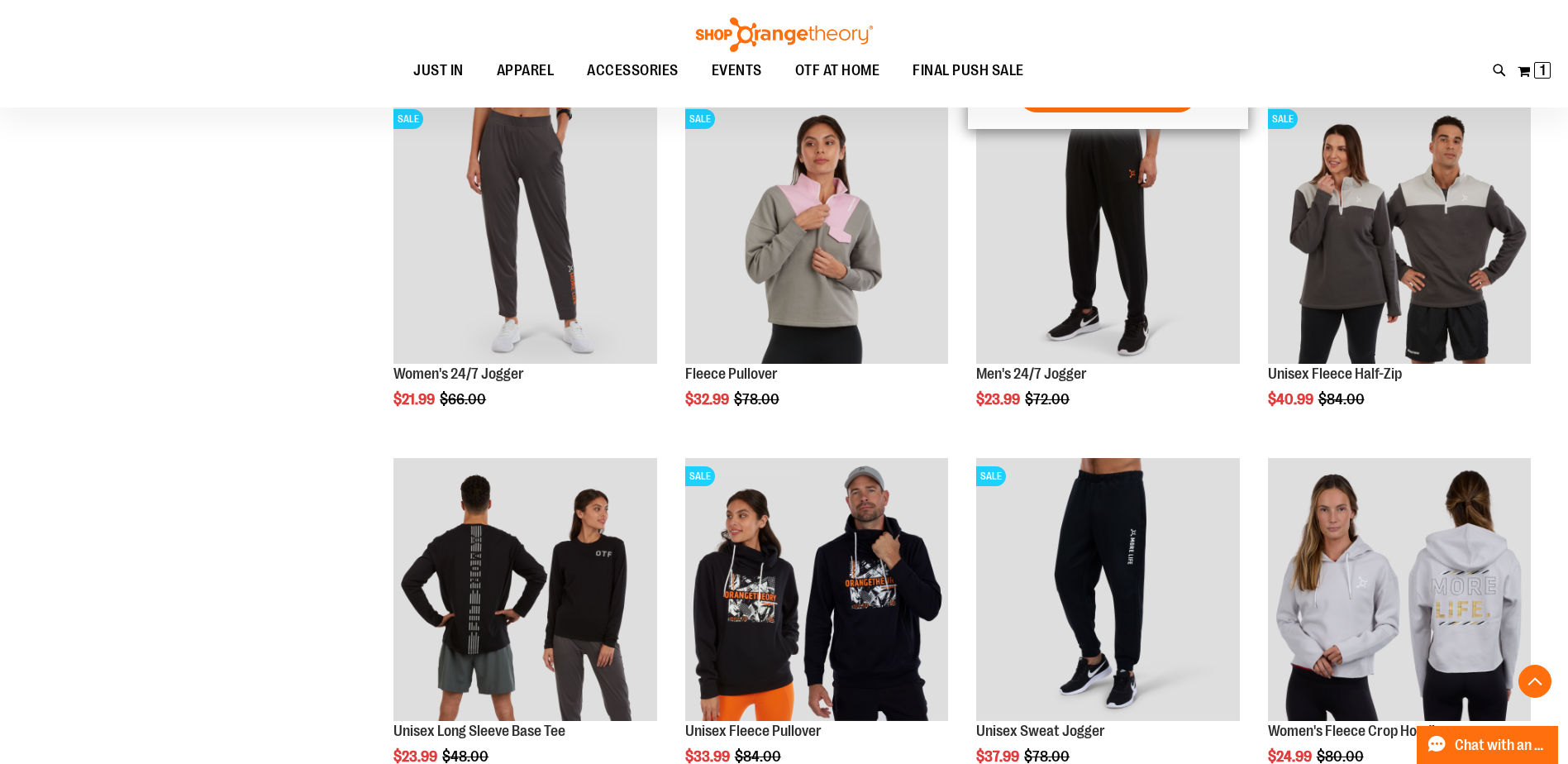
scroll to position [799, 0]
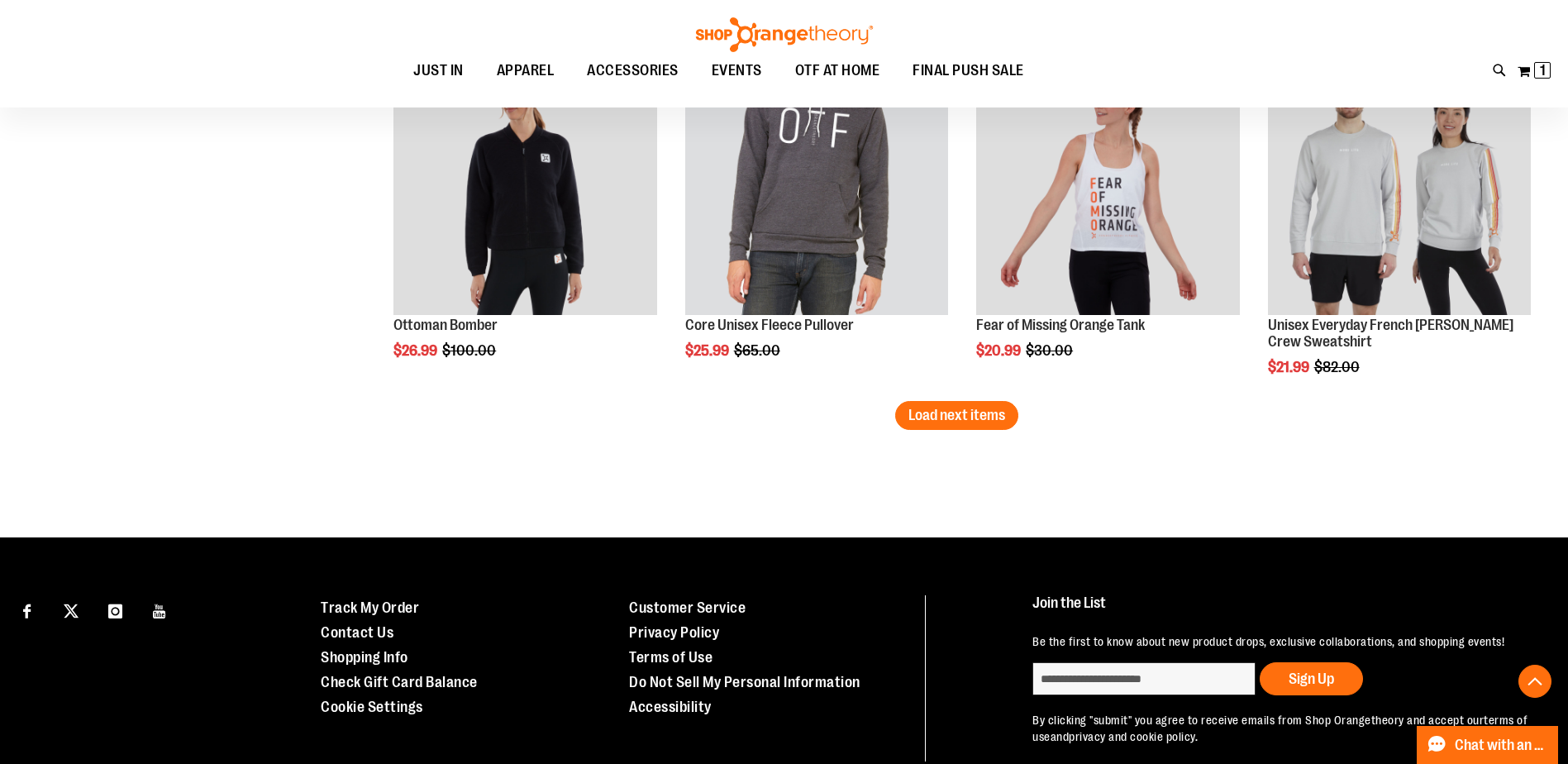
scroll to position [2976, 0]
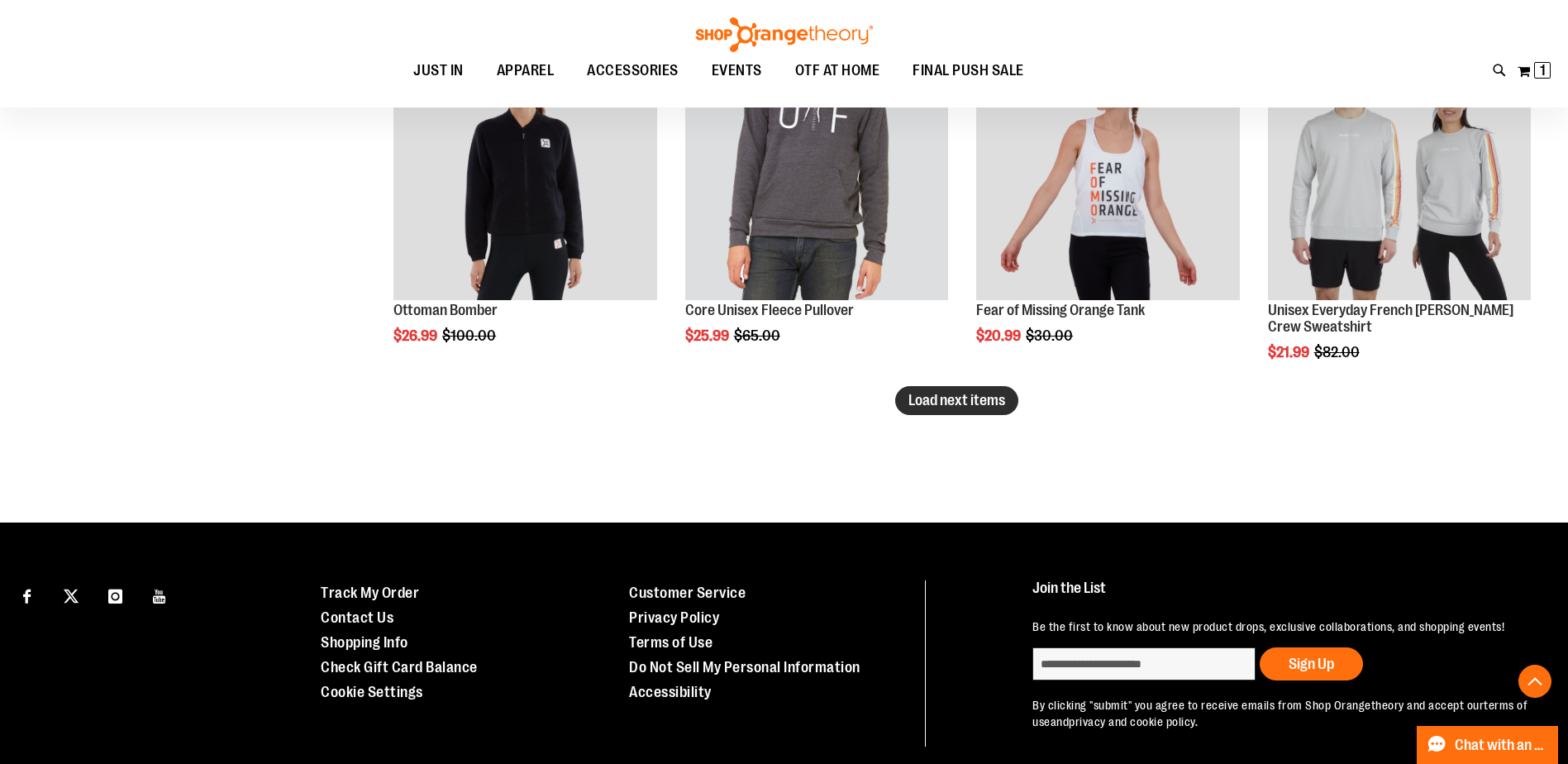
type input "**********"
click at [941, 396] on span "Load next items" at bounding box center [956, 400] width 96 height 17
